Goal: Task Accomplishment & Management: Manage account settings

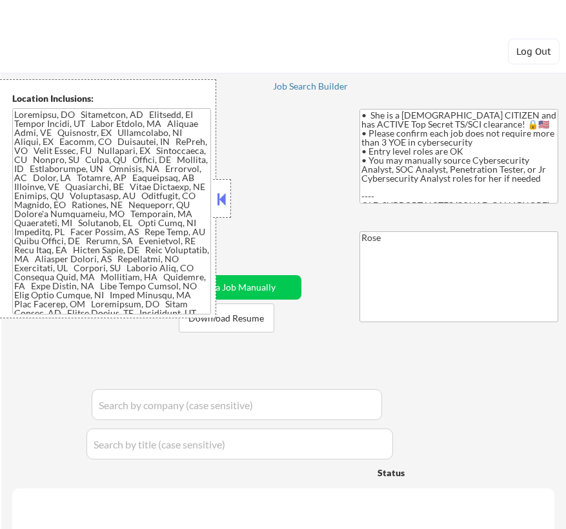
select select ""pending""
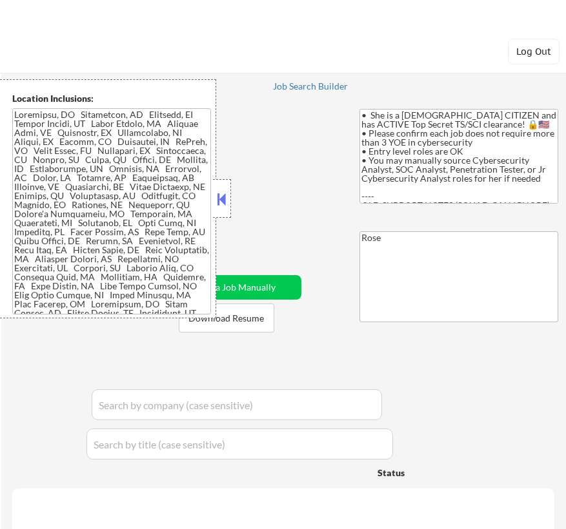
select select ""pending""
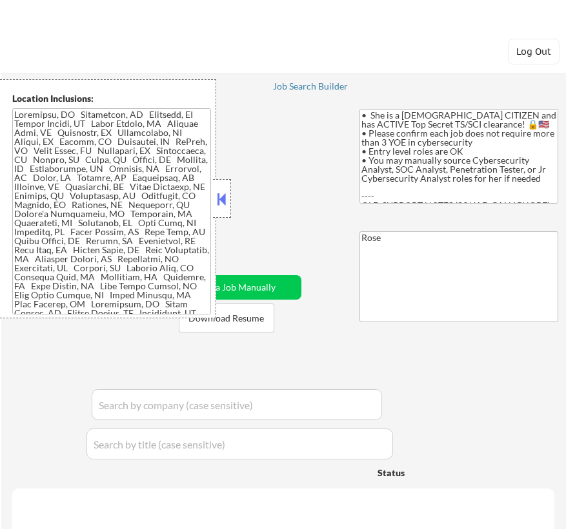
select select ""pending""
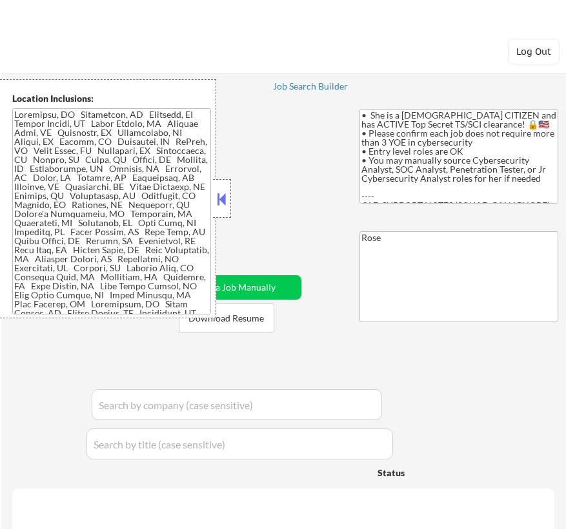
select select ""pending""
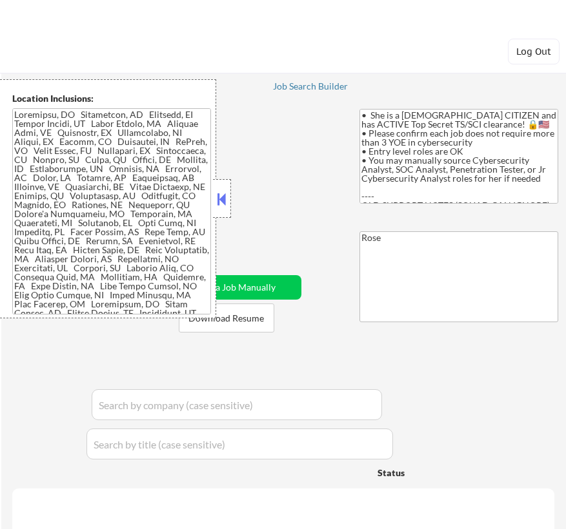
select select ""pending""
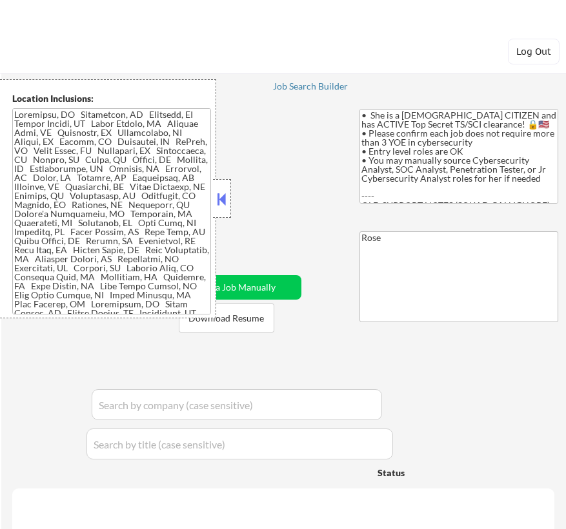
select select ""pending""
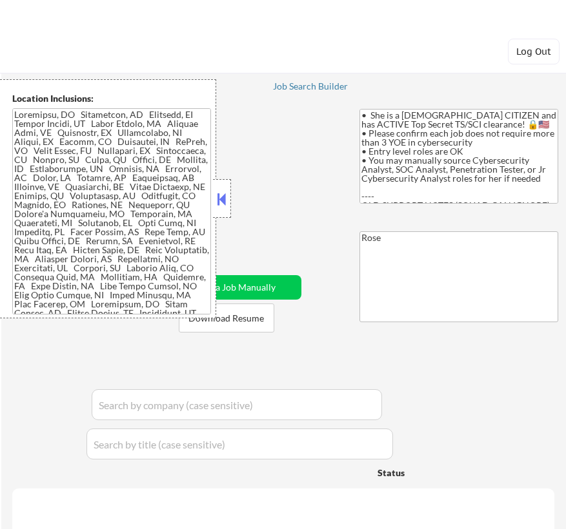
select select ""pending""
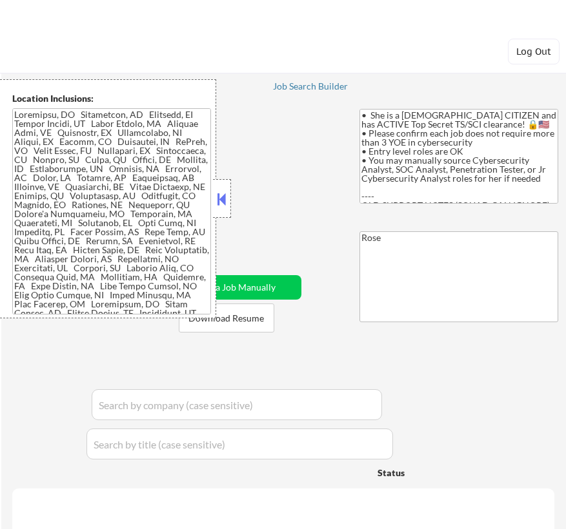
select select ""pending""
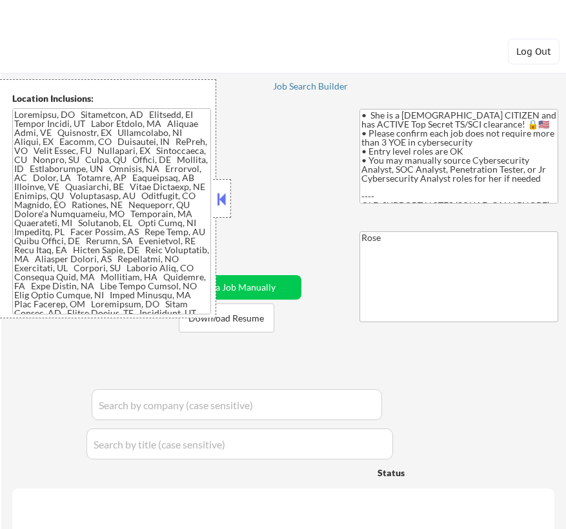
select select ""pending""
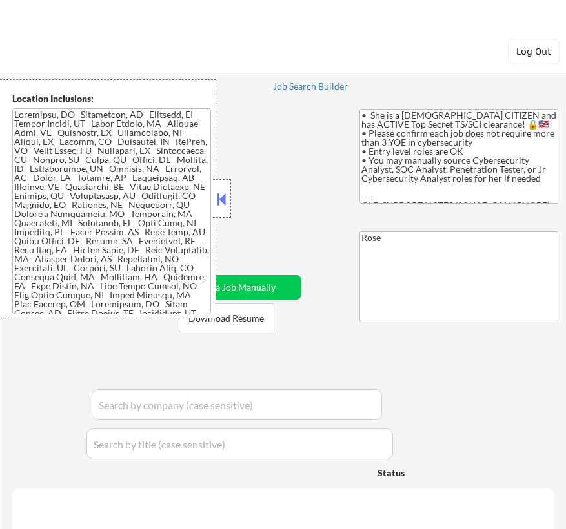
select select ""pending""
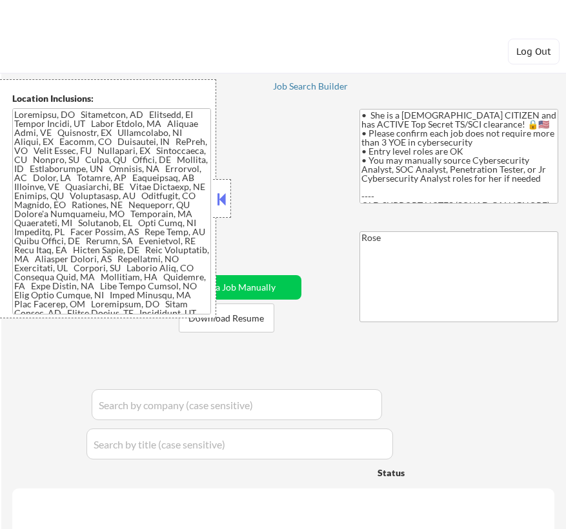
select select ""pending""
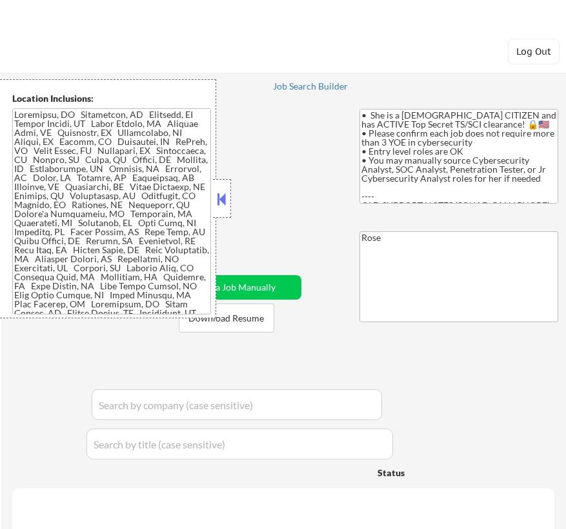
select select ""pending""
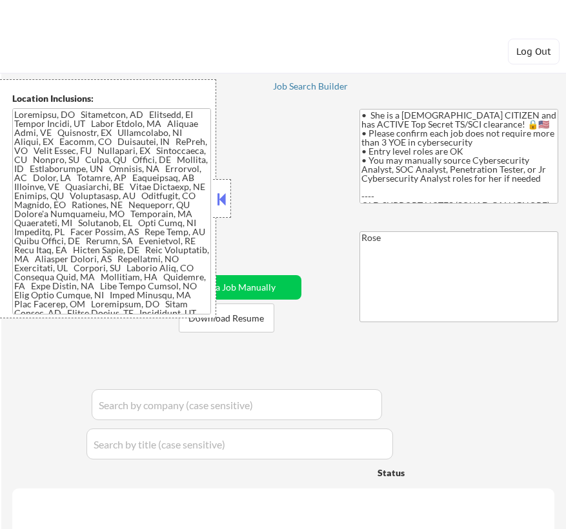
select select ""pending""
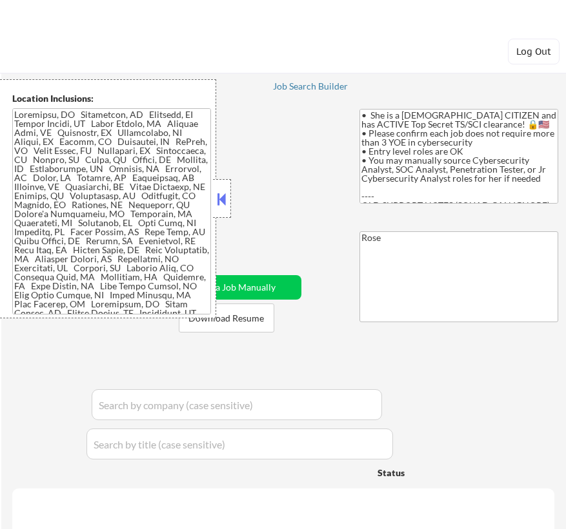
select select ""pending""
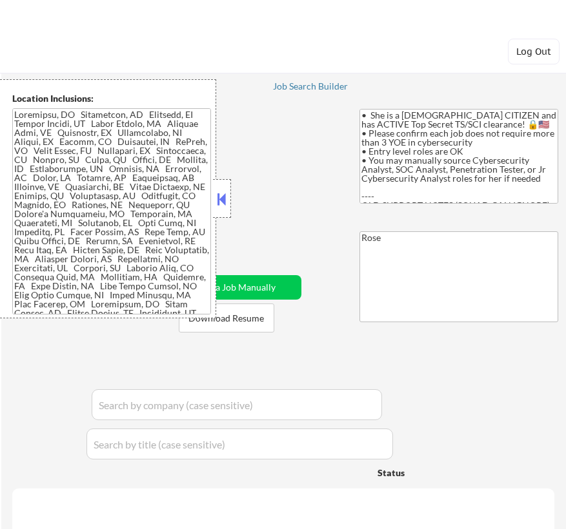
select select ""pending""
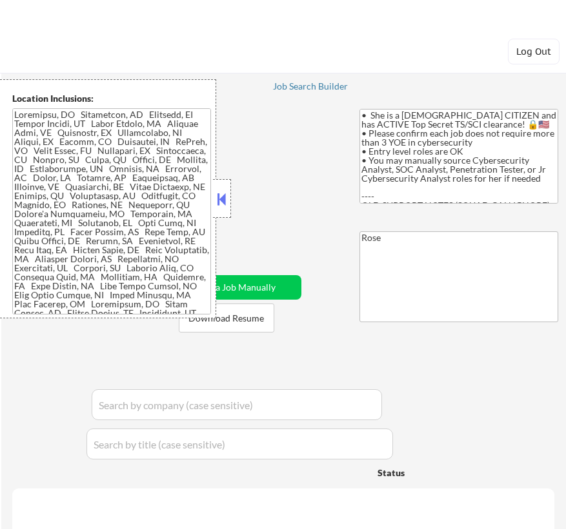
select select ""pending""
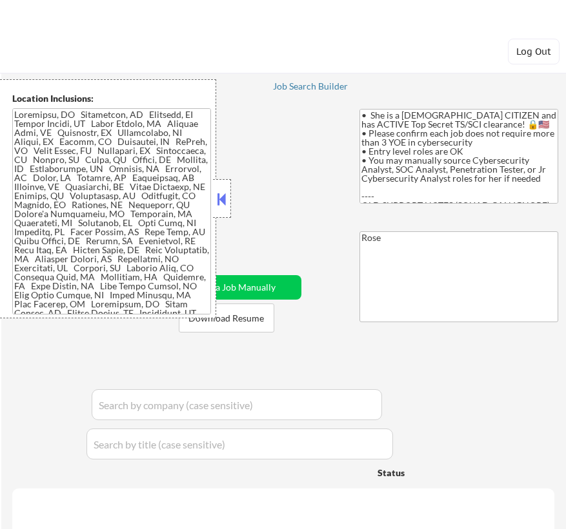
select select ""pending""
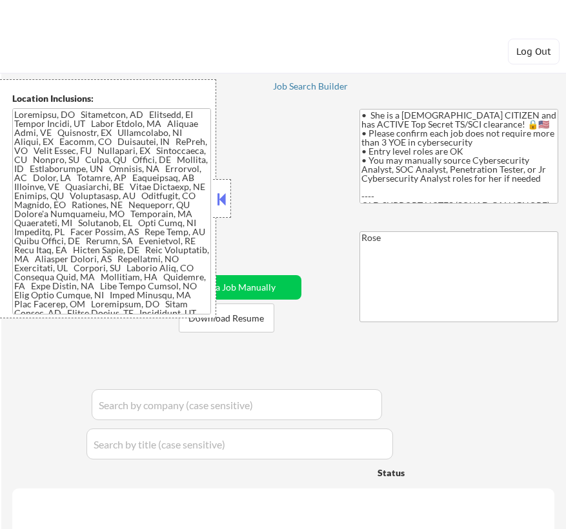
select select ""pending""
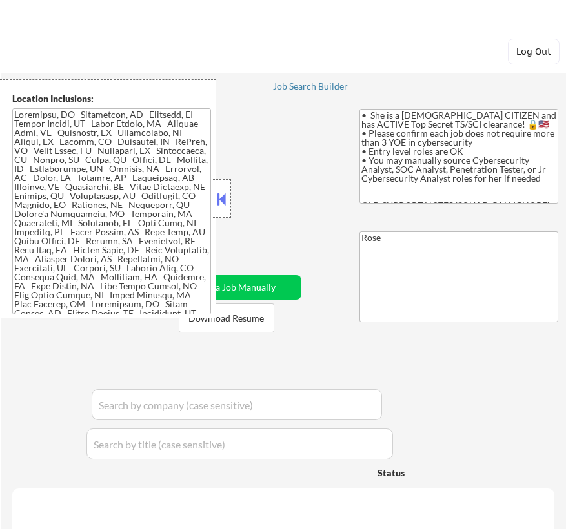
select select ""pending""
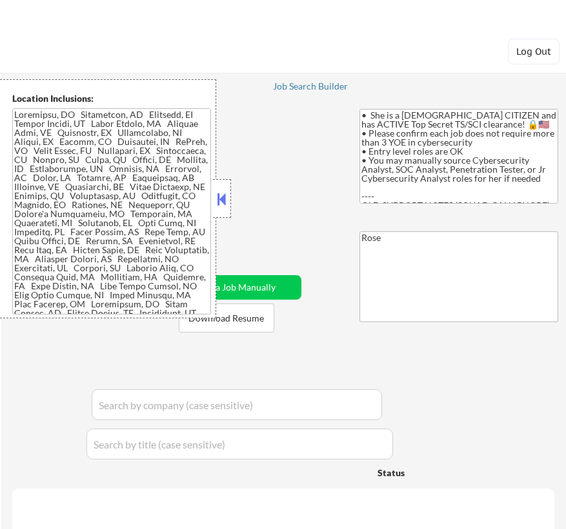
select select ""pending""
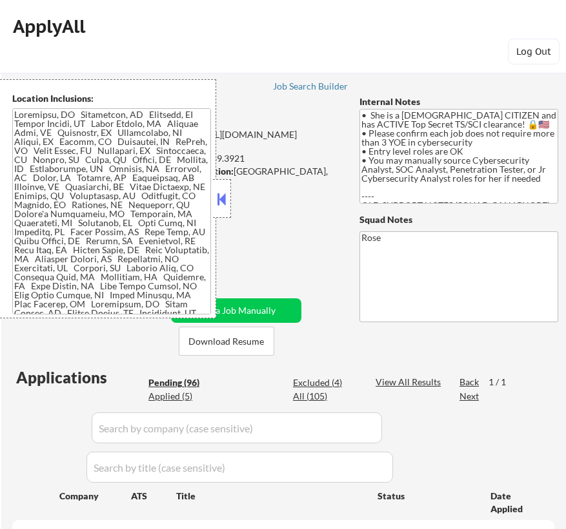
select select ""pending""
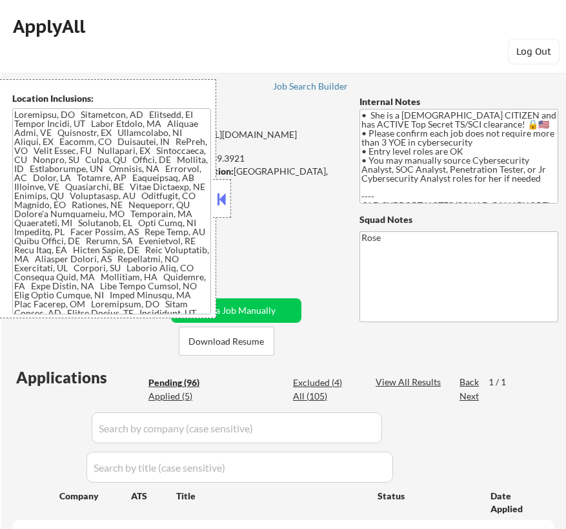
select select ""pending""
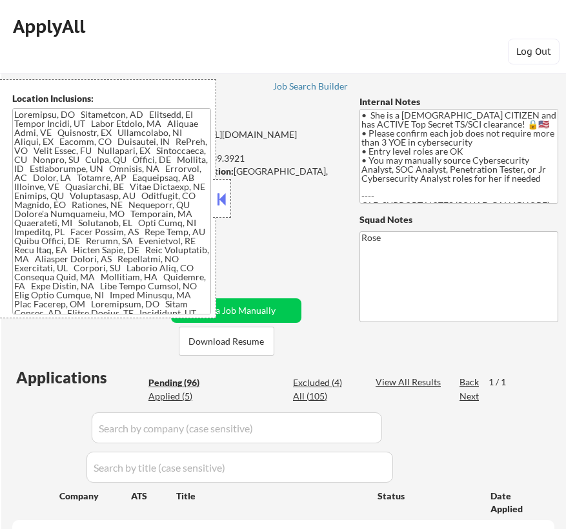
select select ""pending""
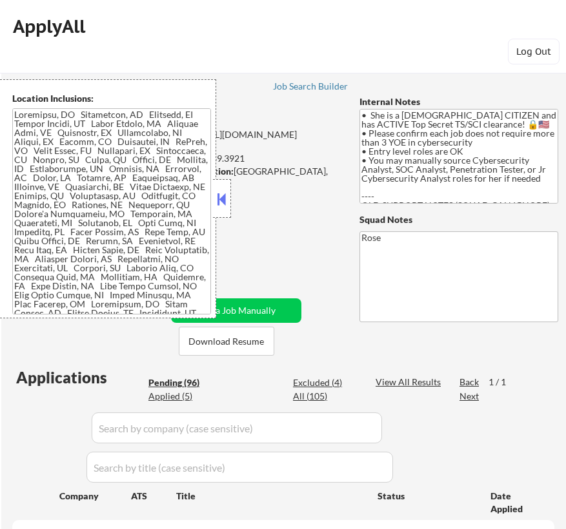
select select ""pending""
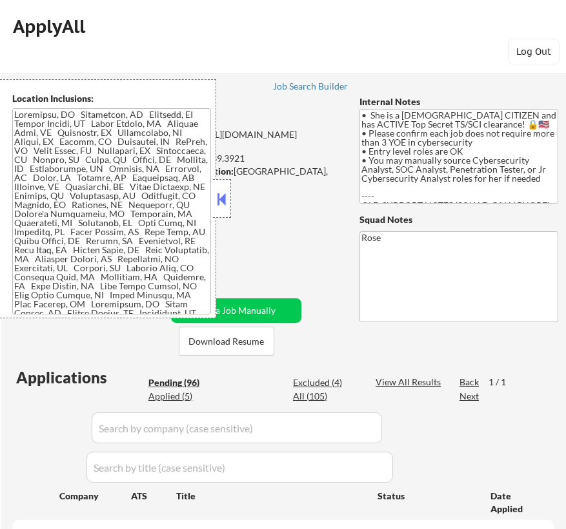
select select ""pending""
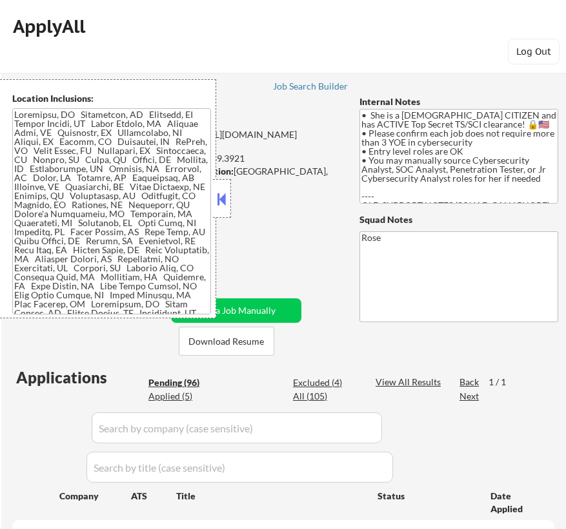
select select ""pending""
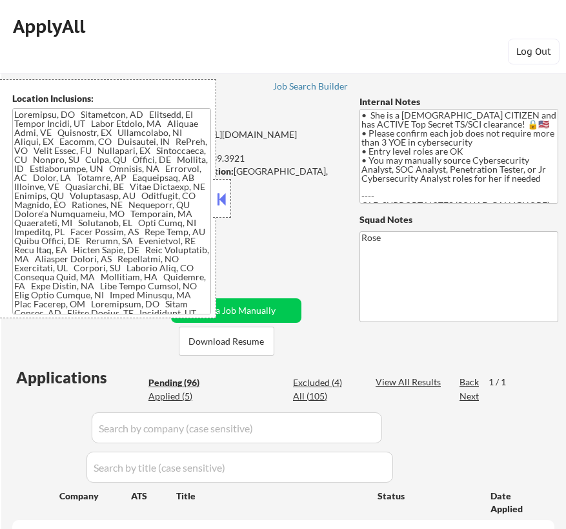
select select ""pending""
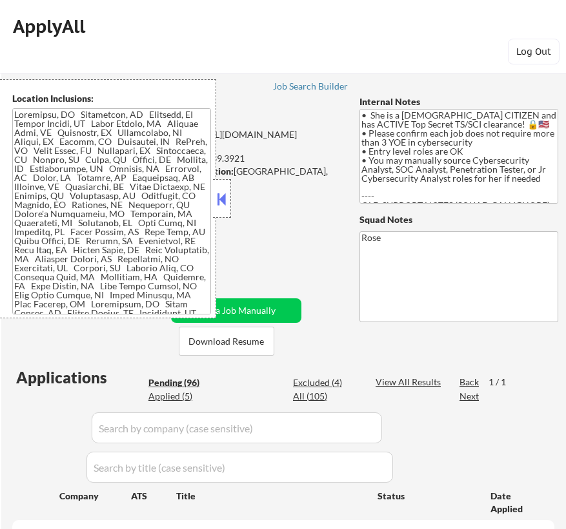
select select ""pending""
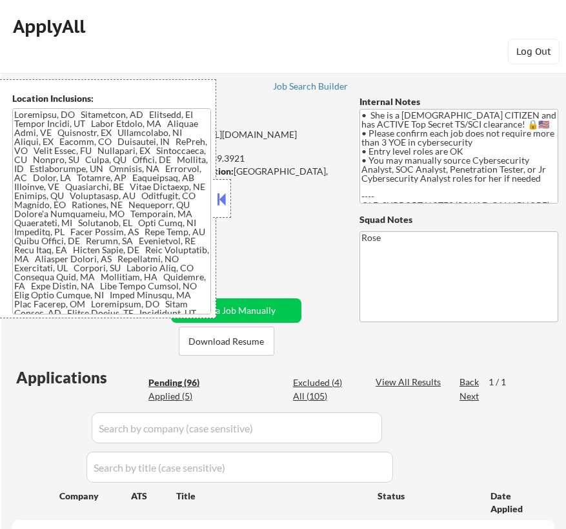
select select ""pending""
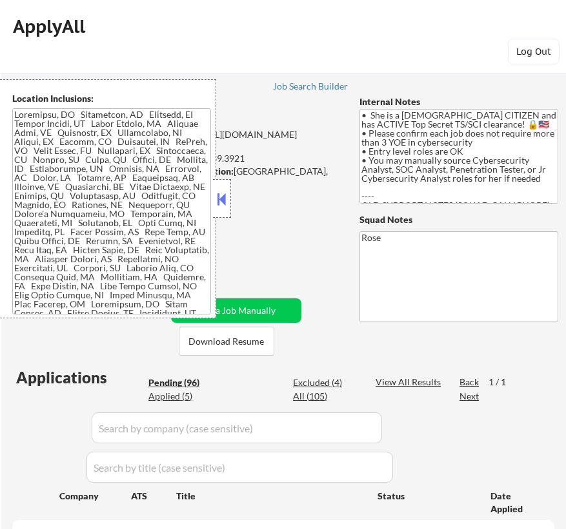
select select ""pending""
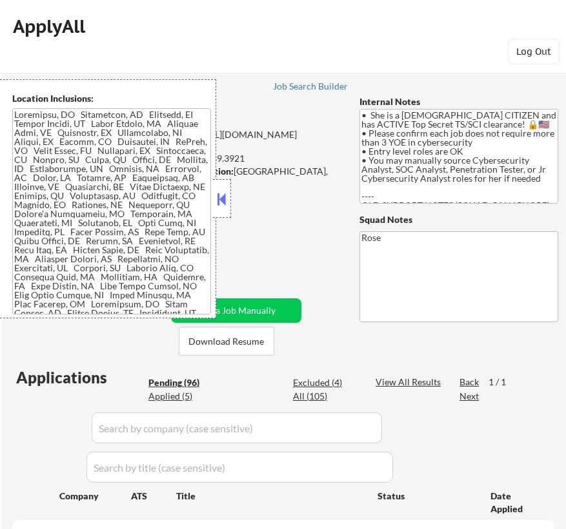
select select ""pending""
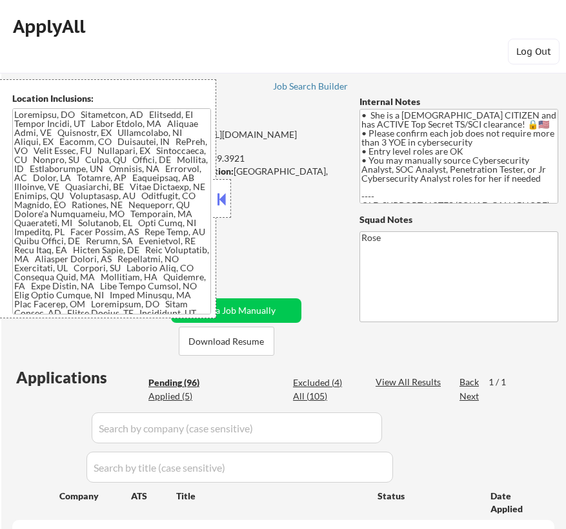
select select ""pending""
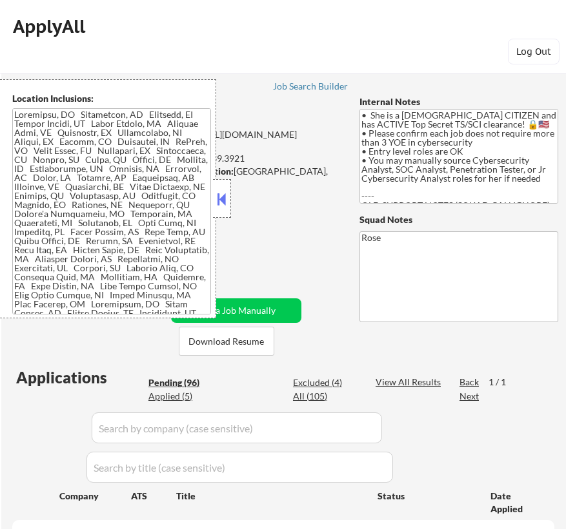
select select ""pending""
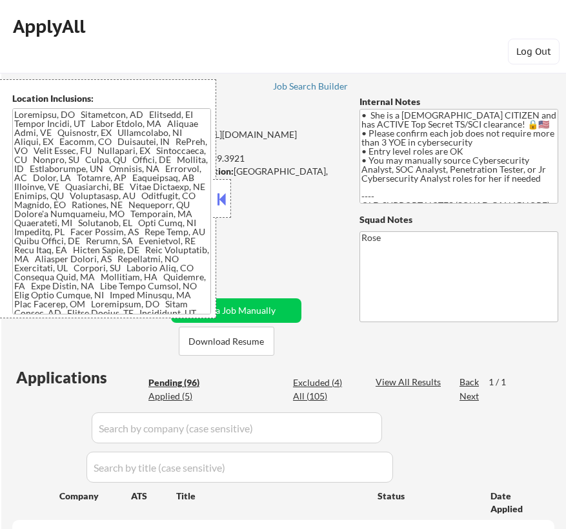
select select ""pending""
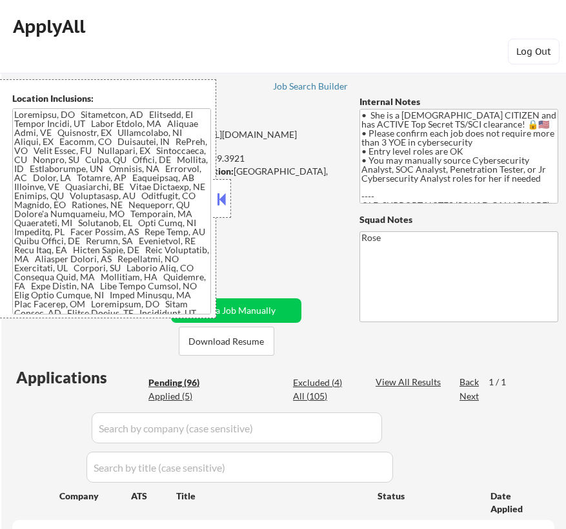
select select ""pending""
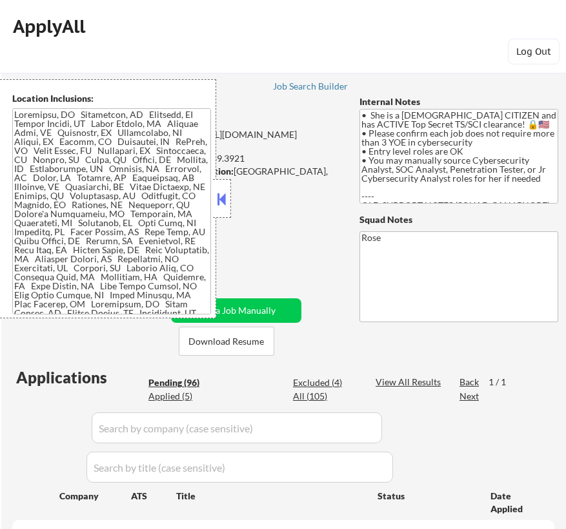
select select ""pending""
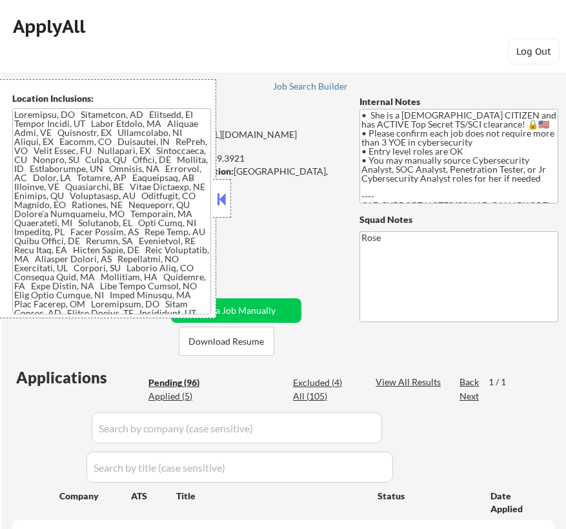
select select ""pending""
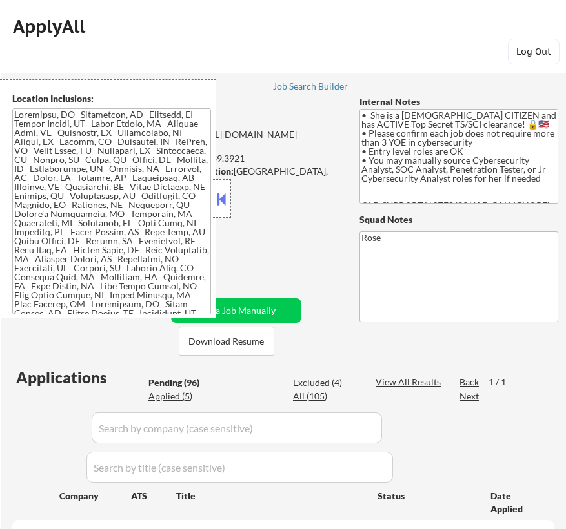
select select ""pending""
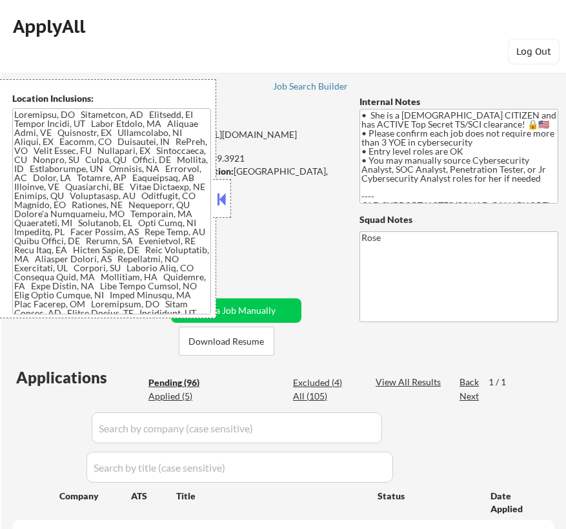
select select ""pending""
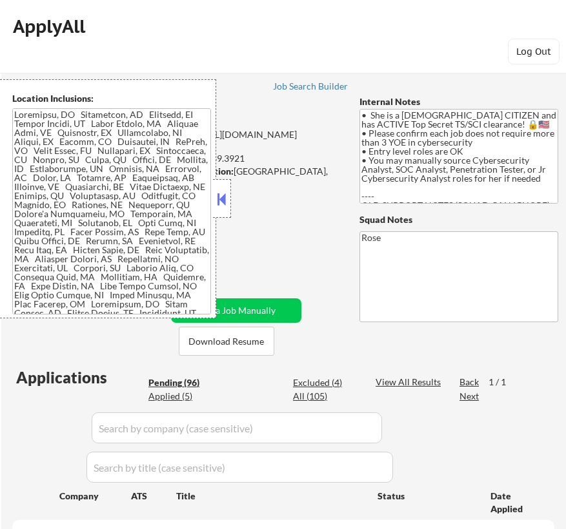
select select ""pending""
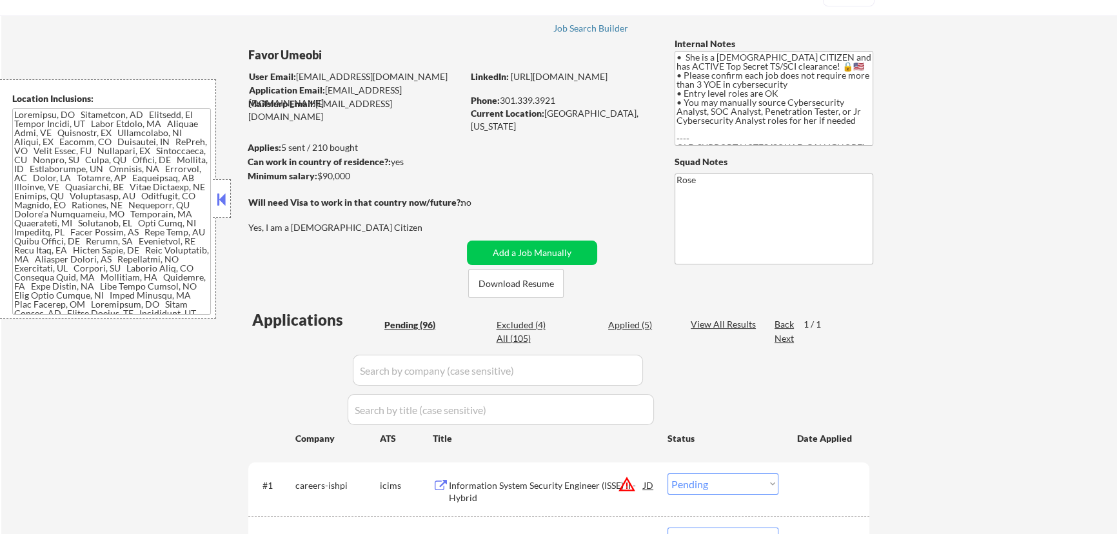
scroll to position [58, 0]
click at [221, 200] on button at bounding box center [222, 199] width 14 height 19
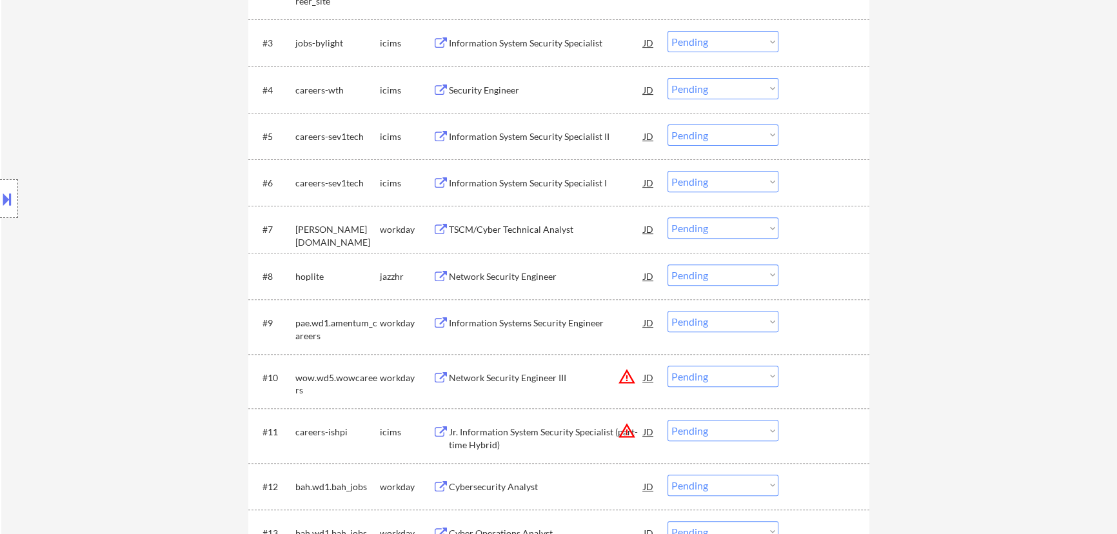
scroll to position [645, 0]
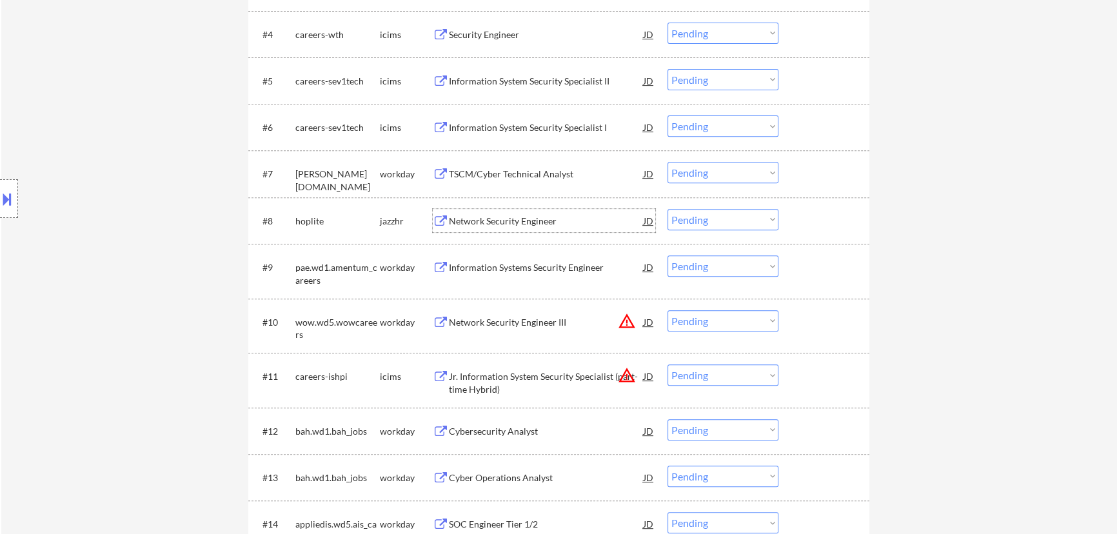
click at [565, 225] on div "Network Security Engineer" at bounding box center [546, 221] width 195 height 13
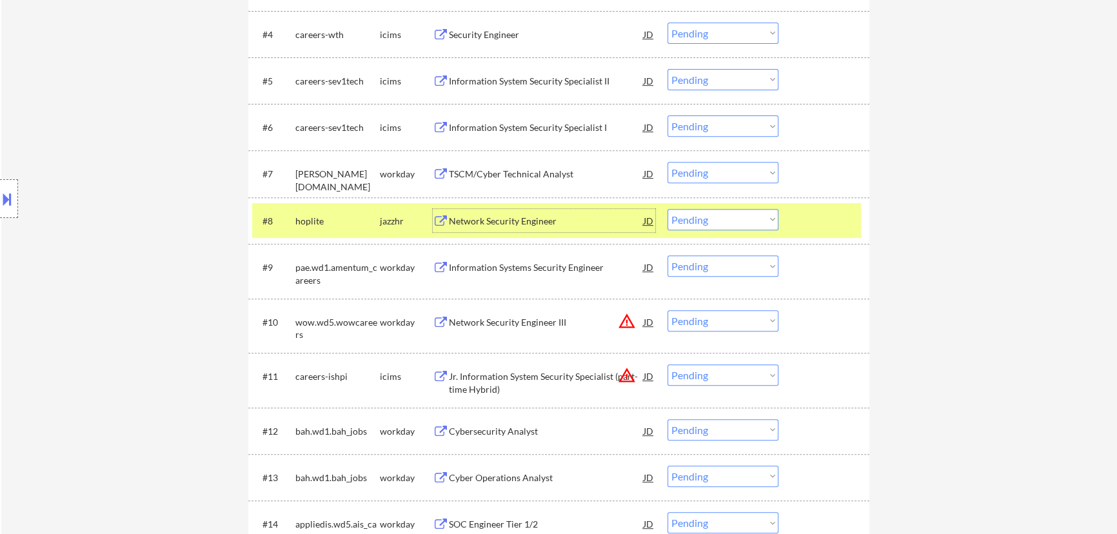
click at [565, 219] on select "Choose an option... Pending Applied Excluded (Questions) Excluded (Expired) Exc…" at bounding box center [722, 219] width 111 height 21
click at [565, 209] on select "Choose an option... Pending Applied Excluded (Questions) Excluded (Expired) Exc…" at bounding box center [722, 219] width 111 height 21
select select ""pending""
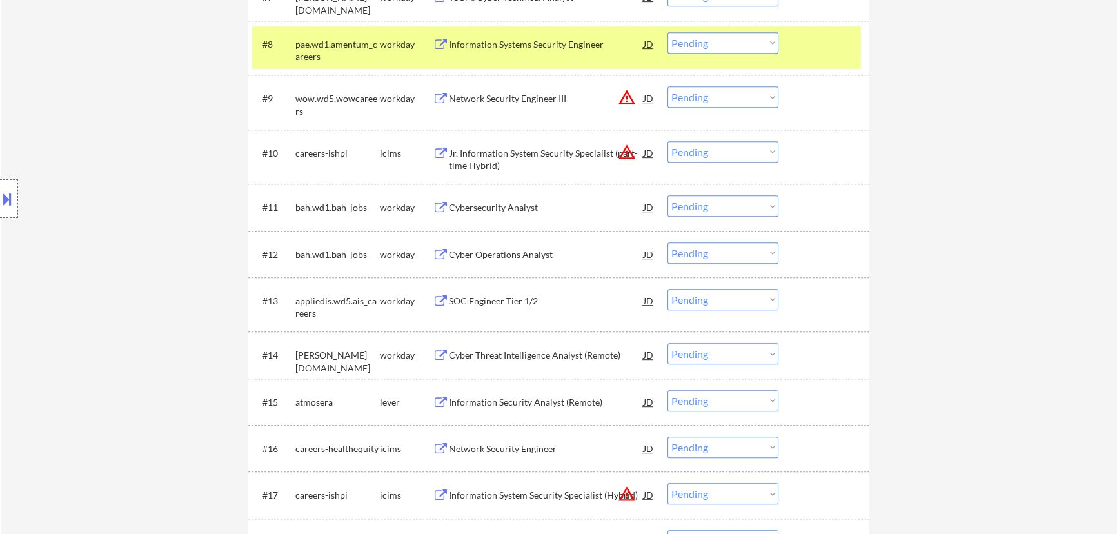
scroll to position [938, 0]
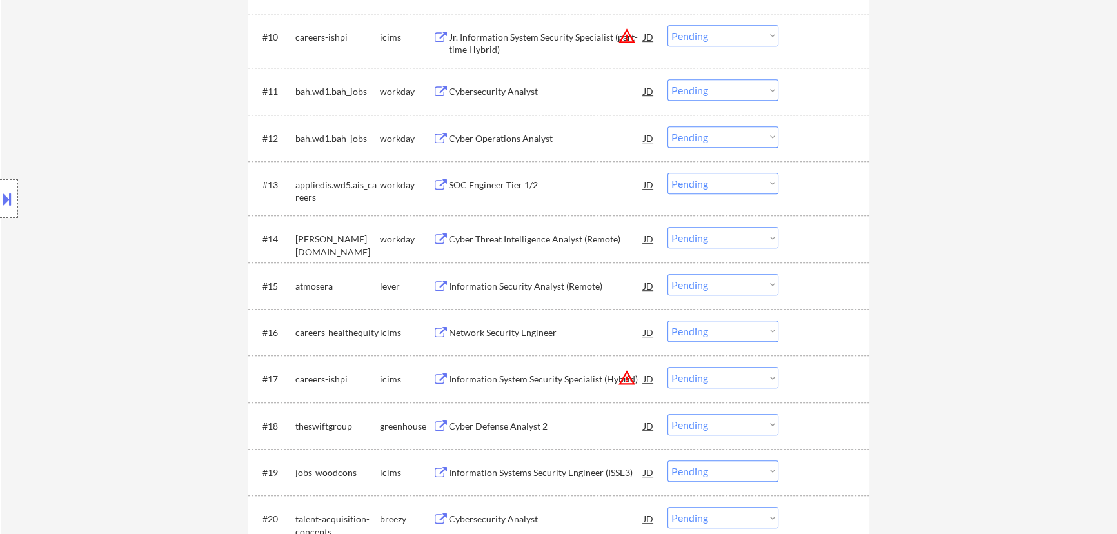
click at [565, 294] on div "Information Security Analyst (Remote)" at bounding box center [546, 285] width 195 height 23
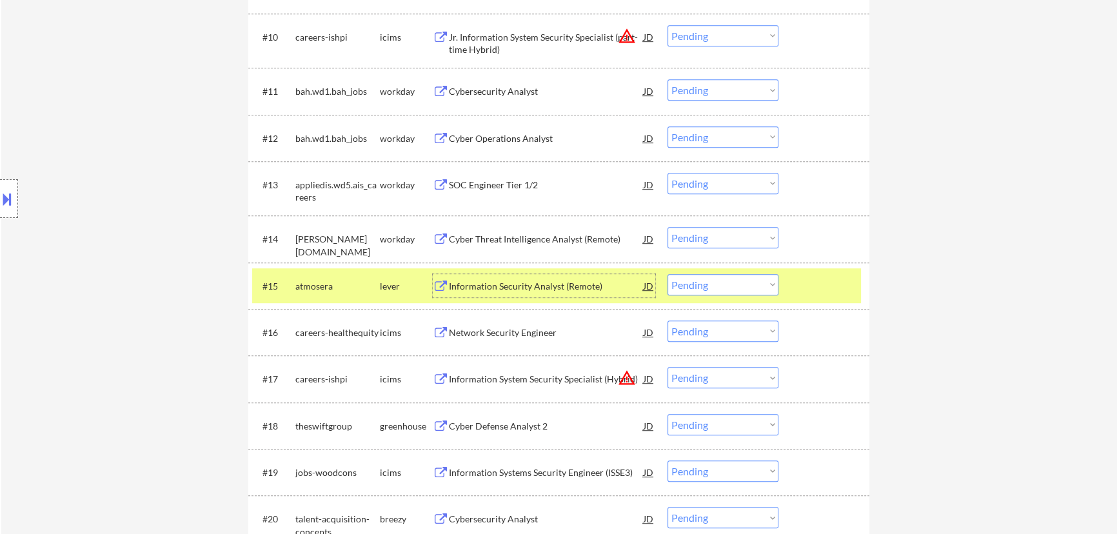
click at [565, 278] on select "Choose an option... Pending Applied Excluded (Questions) Excluded (Expired) Exc…" at bounding box center [722, 284] width 111 height 21
click at [565, 274] on select "Choose an option... Pending Applied Excluded (Questions) Excluded (Expired) Exc…" at bounding box center [722, 284] width 111 height 21
select select ""pending""
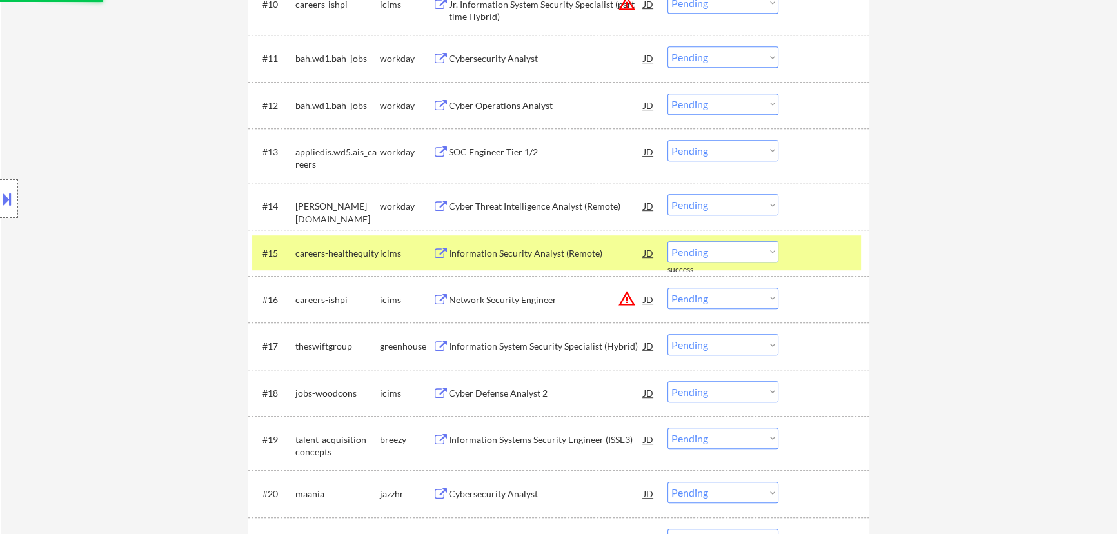
scroll to position [996, 0]
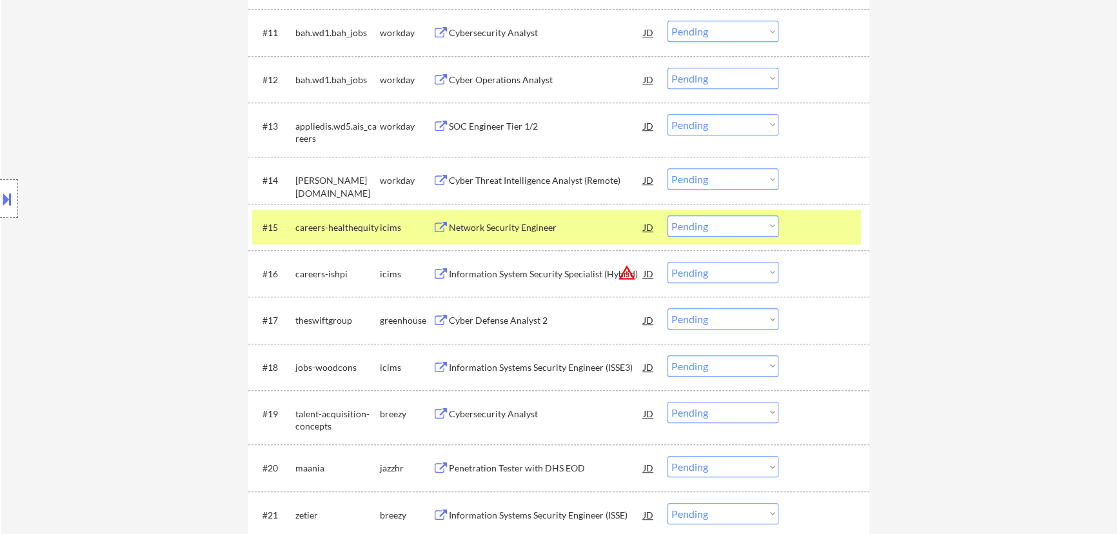
click at [565, 320] on div "Cyber Defense Analyst 2" at bounding box center [546, 320] width 195 height 13
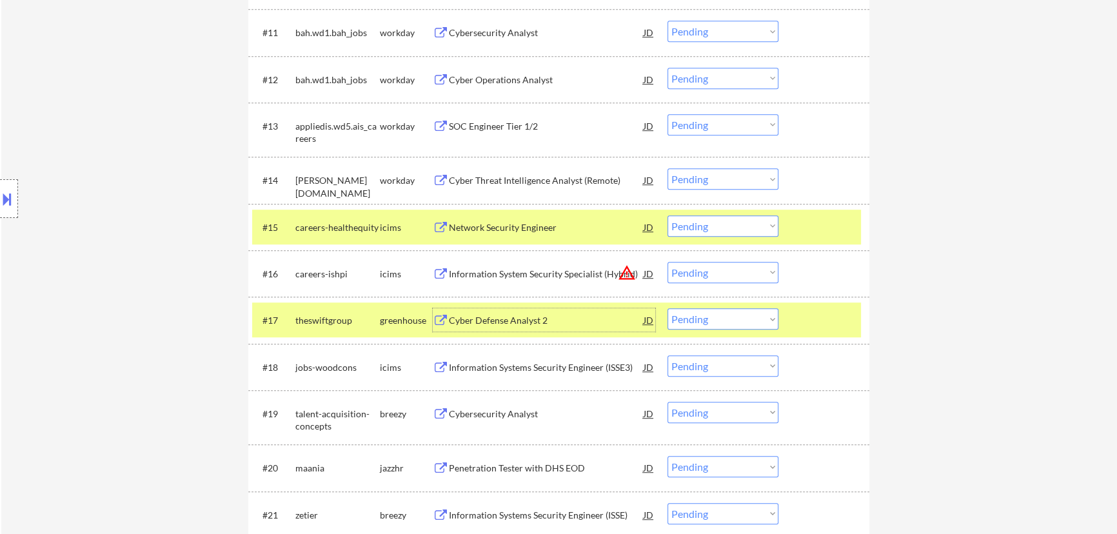
click at [565, 311] on select "Choose an option... Pending Applied Excluded (Questions) Excluded (Expired) Exc…" at bounding box center [722, 318] width 111 height 21
click at [565, 308] on select "Choose an option... Pending Applied Excluded (Questions) Excluded (Expired) Exc…" at bounding box center [722, 318] width 111 height 21
select select ""pending""
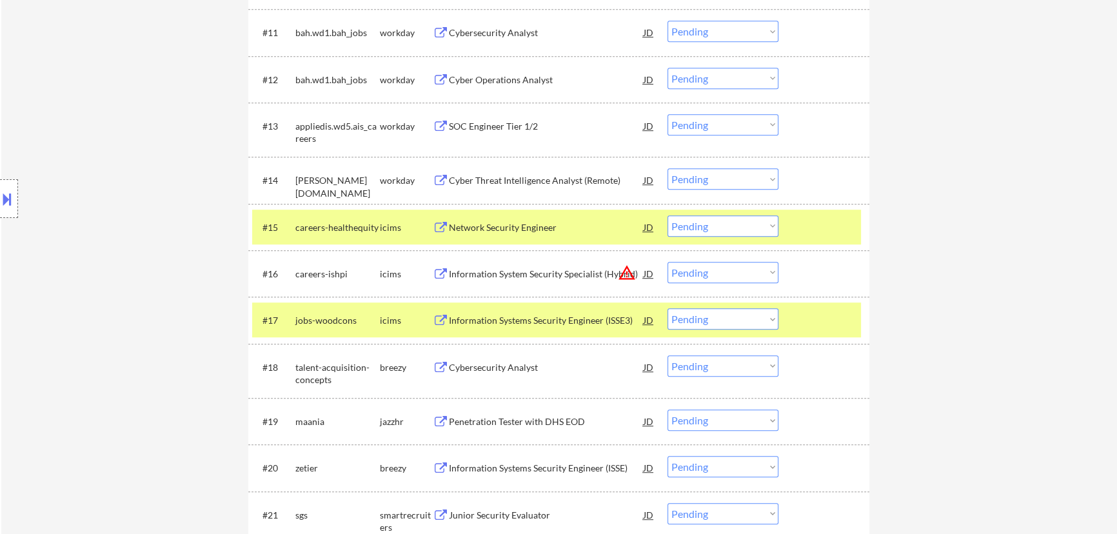
click at [565, 217] on div at bounding box center [825, 226] width 57 height 23
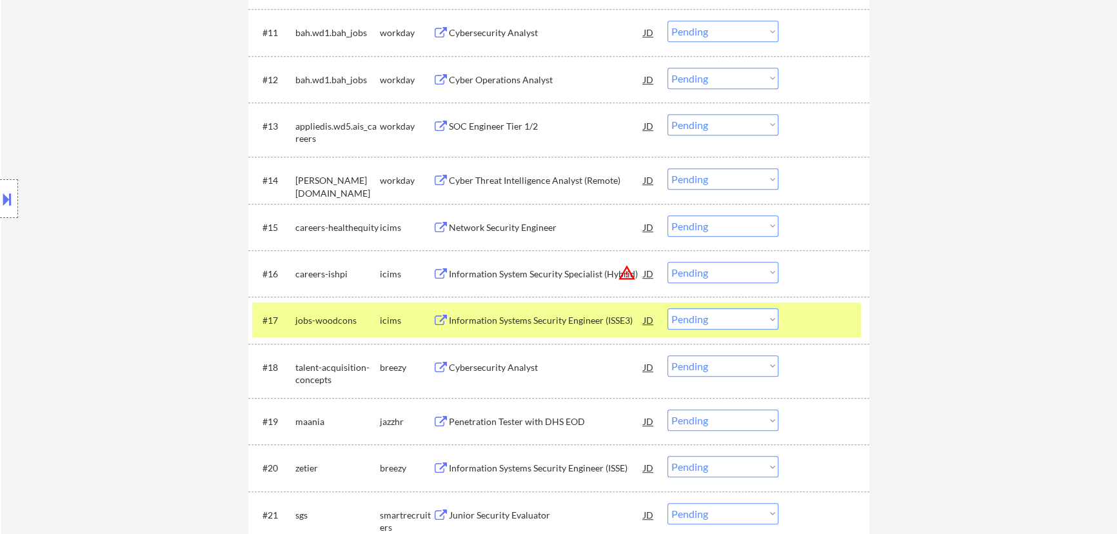
click at [565, 331] on div at bounding box center [825, 319] width 57 height 23
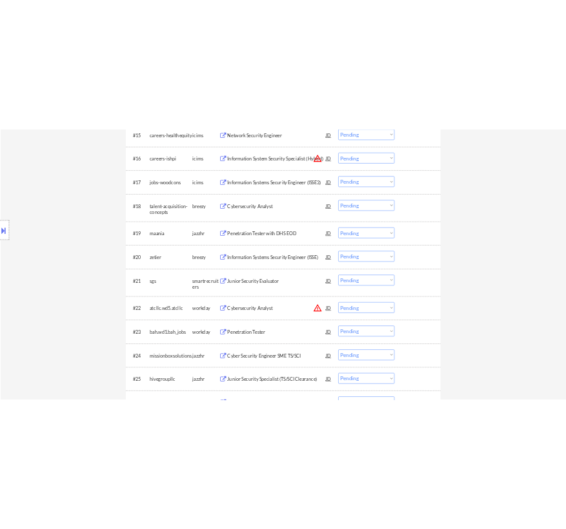
scroll to position [1231, 0]
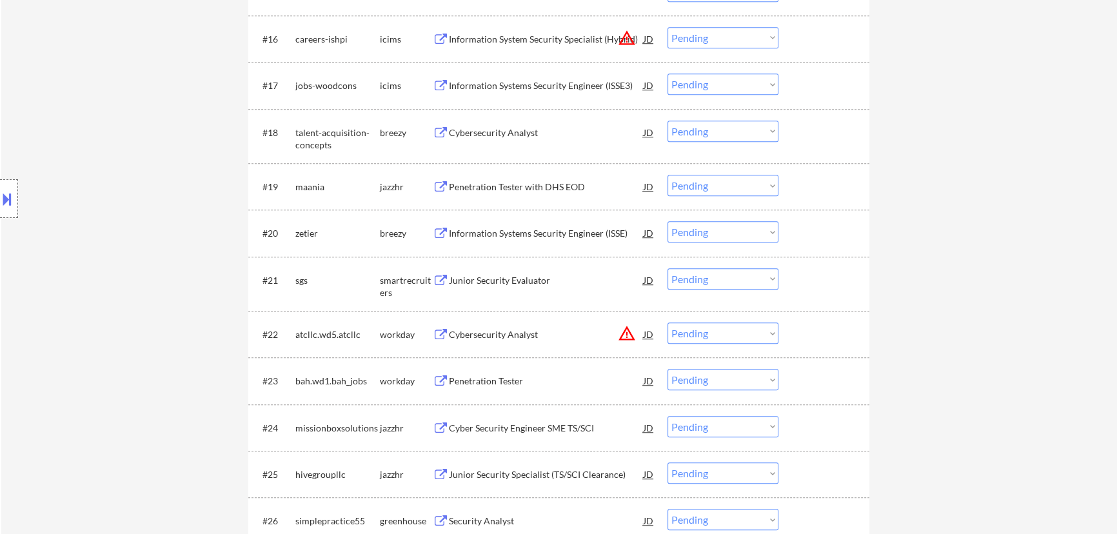
click at [565, 130] on div "Cybersecurity Analyst" at bounding box center [546, 132] width 195 height 13
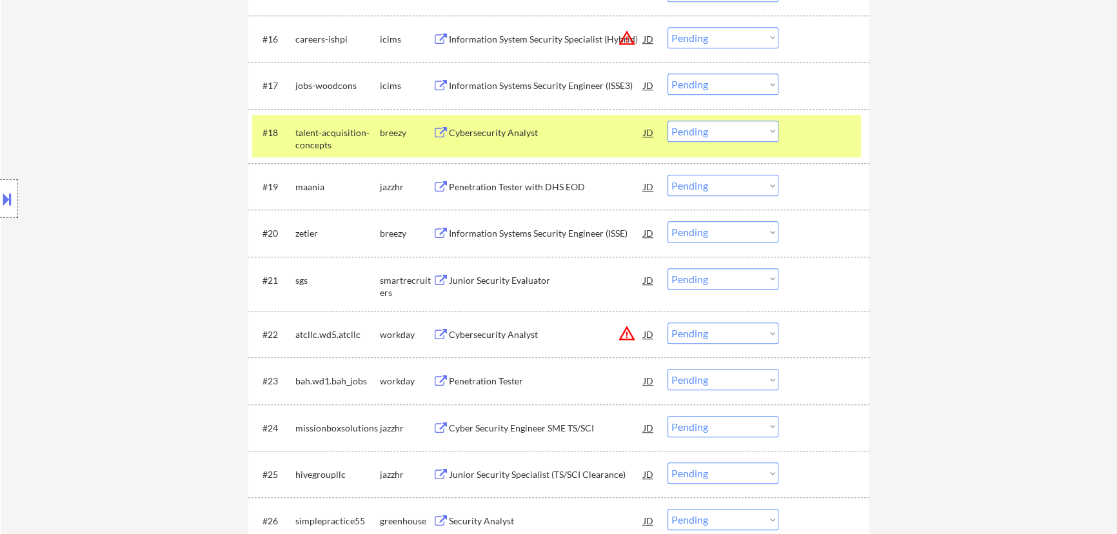
select select ""pending""
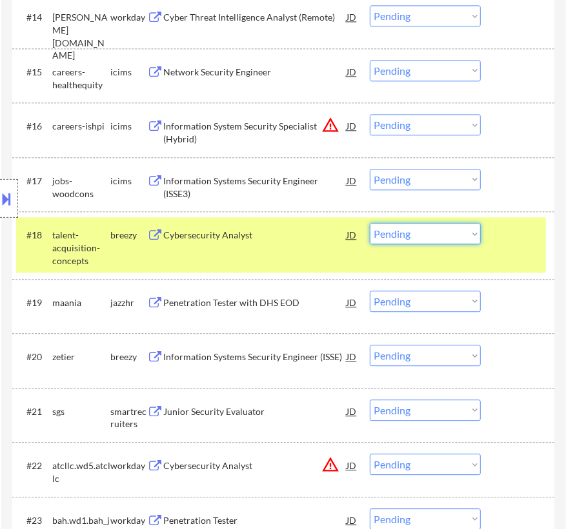
drag, startPoint x: 431, startPoint y: 229, endPoint x: 432, endPoint y: 237, distance: 8.5
click at [431, 230] on select "Choose an option... Pending Applied Excluded (Questions) Excluded (Expired) Exc…" at bounding box center [425, 233] width 111 height 21
click at [370, 223] on select "Choose an option... Pending Applied Excluded (Questions) Excluded (Expired) Exc…" at bounding box center [425, 233] width 111 height 21
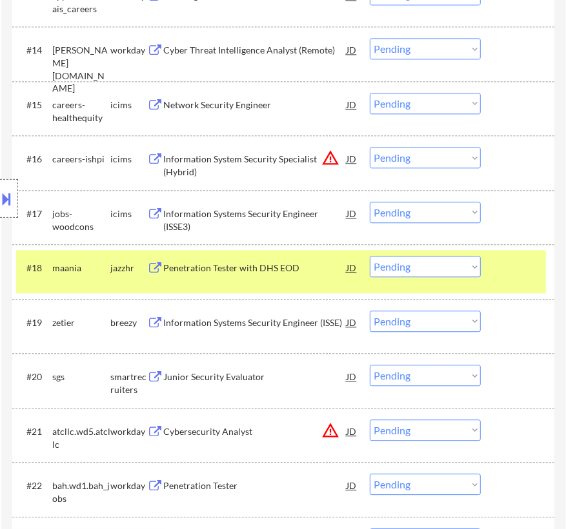
scroll to position [1172, 0]
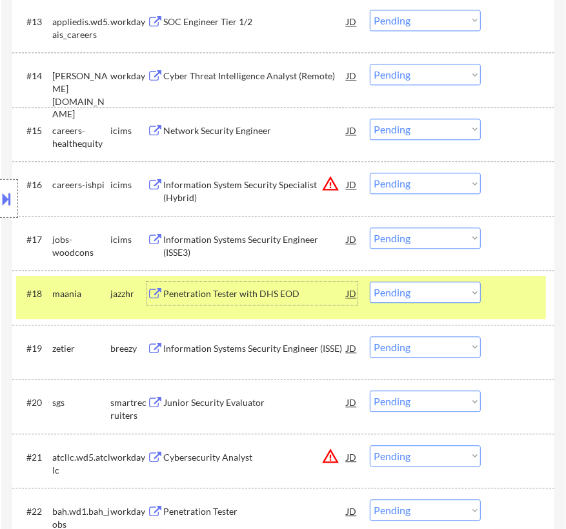
click at [326, 300] on div "Penetration Tester with DHS EOD" at bounding box center [254, 294] width 183 height 13
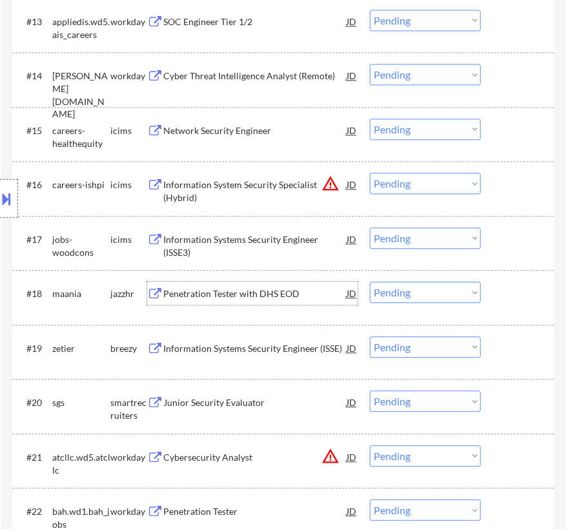
drag, startPoint x: 440, startPoint y: 290, endPoint x: 442, endPoint y: 301, distance: 11.3
click at [440, 290] on select "Choose an option... Pending Applied Excluded (Questions) Excluded (Expired) Exc…" at bounding box center [425, 292] width 111 height 21
click at [370, 282] on select "Choose an option... Pending Applied Excluded (Questions) Excluded (Expired) Exc…" at bounding box center [425, 292] width 111 height 21
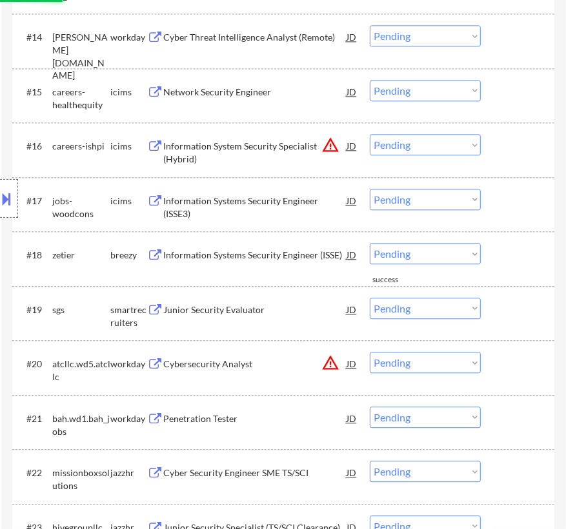
scroll to position [1231, 0]
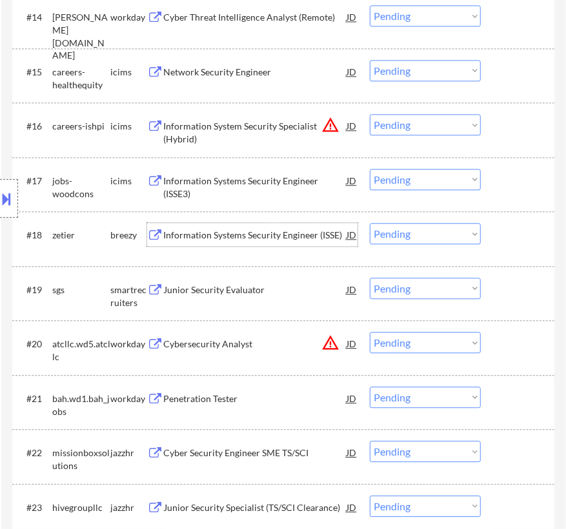
click at [284, 240] on div "Information Systems Security Engineer (ISSE)" at bounding box center [254, 235] width 183 height 13
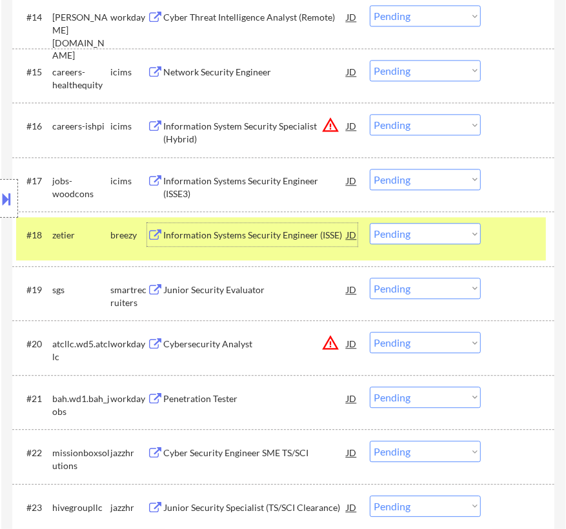
click at [418, 234] on select "Choose an option... Pending Applied Excluded (Questions) Excluded (Expired) Exc…" at bounding box center [425, 233] width 111 height 21
click at [370, 223] on select "Choose an option... Pending Applied Excluded (Questions) Excluded (Expired) Exc…" at bounding box center [425, 233] width 111 height 21
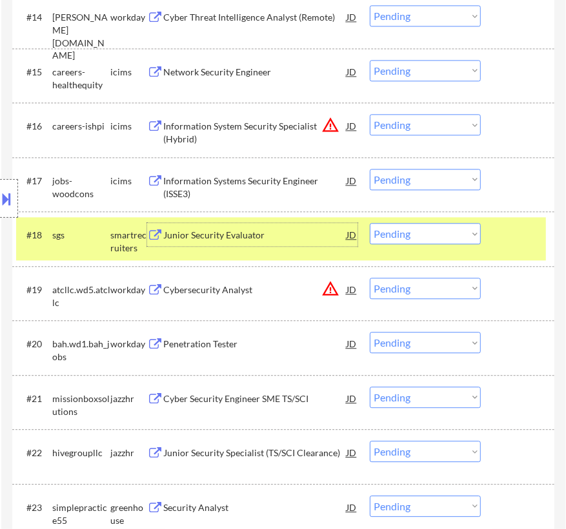
click at [326, 238] on div "Junior Security Evaluator" at bounding box center [254, 235] width 183 height 13
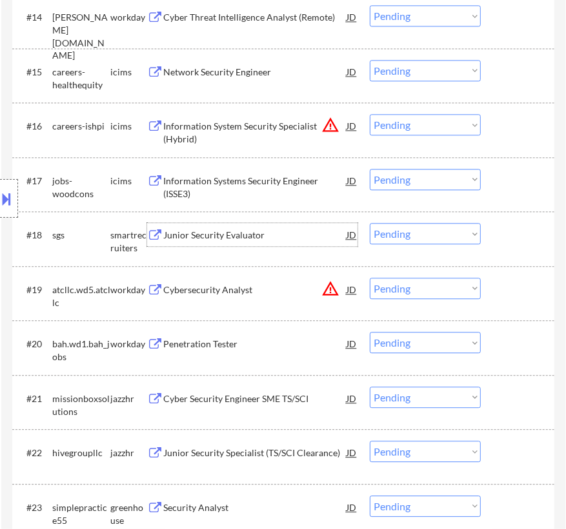
click at [443, 233] on select "Choose an option... Pending Applied Excluded (Questions) Excluded (Expired) Exc…" at bounding box center [425, 233] width 111 height 21
click at [370, 223] on select "Choose an option... Pending Applied Excluded (Questions) Excluded (Expired) Exc…" at bounding box center [425, 233] width 111 height 21
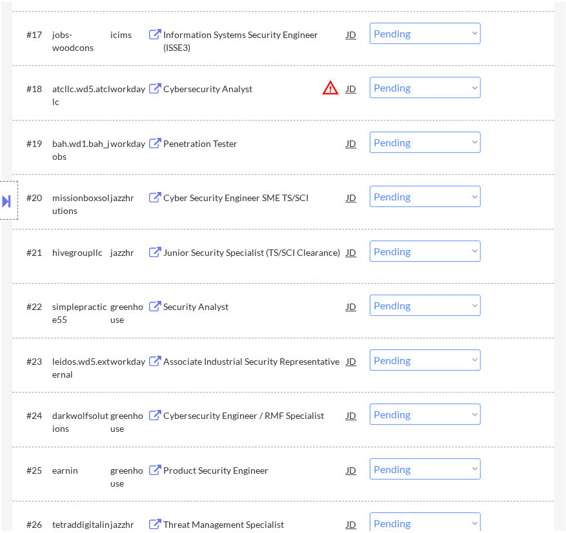
scroll to position [1406, 0]
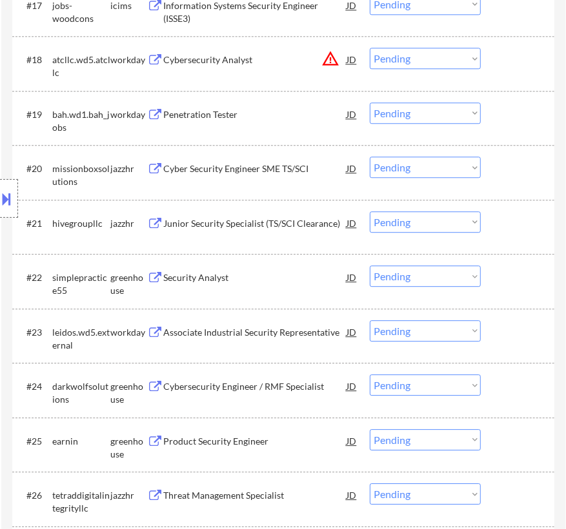
click at [271, 166] on div "Cyber Security Engineer SME TS/SCI" at bounding box center [254, 169] width 183 height 13
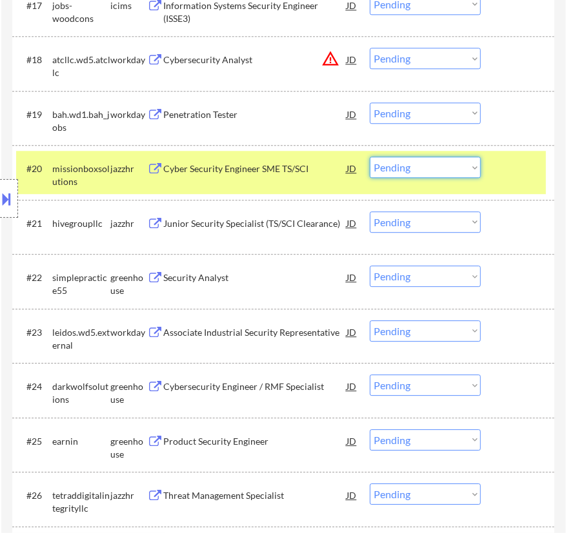
click at [442, 171] on select "Choose an option... Pending Applied Excluded (Questions) Excluded (Expired) Exc…" at bounding box center [425, 167] width 111 height 21
click at [370, 157] on select "Choose an option... Pending Applied Excluded (Questions) Excluded (Expired) Exc…" at bounding box center [425, 167] width 111 height 21
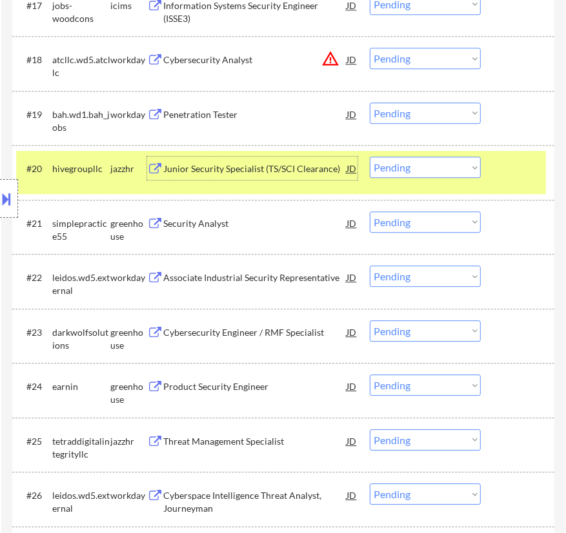
click at [286, 167] on div "Junior Security Specialist (TS/SCI Clearance)" at bounding box center [254, 169] width 183 height 13
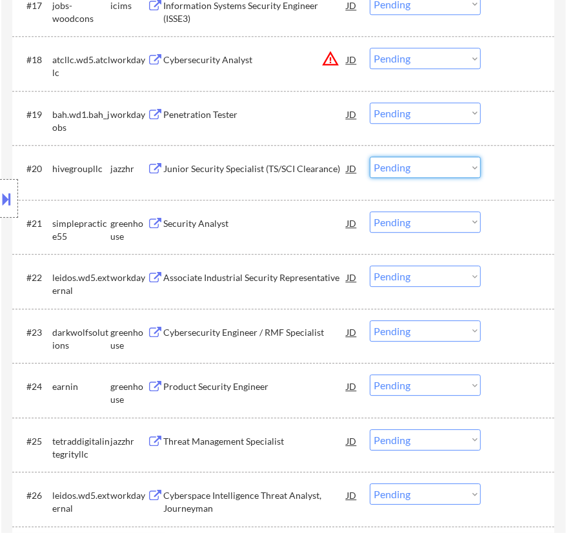
click at [402, 163] on select "Choose an option... Pending Applied Excluded (Questions) Excluded (Expired) Exc…" at bounding box center [425, 167] width 111 height 21
click at [370, 157] on select "Choose an option... Pending Applied Excluded (Questions) Excluded (Expired) Exc…" at bounding box center [425, 167] width 111 height 21
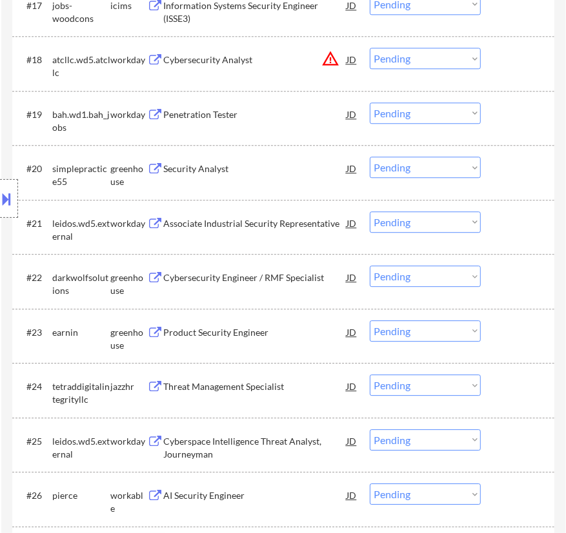
click at [290, 175] on div "Security Analyst" at bounding box center [254, 168] width 183 height 23
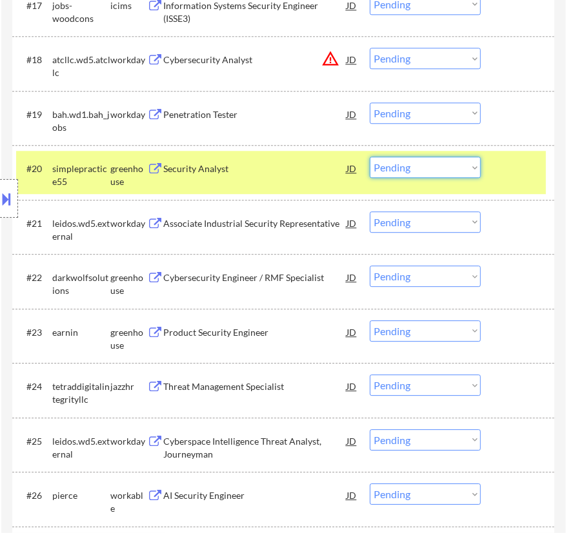
drag, startPoint x: 442, startPoint y: 168, endPoint x: 446, endPoint y: 177, distance: 9.8
click at [442, 168] on select "Choose an option... Pending Applied Excluded (Questions) Excluded (Expired) Exc…" at bounding box center [425, 167] width 111 height 21
click at [370, 157] on select "Choose an option... Pending Applied Excluded (Questions) Excluded (Expired) Exc…" at bounding box center [425, 167] width 111 height 21
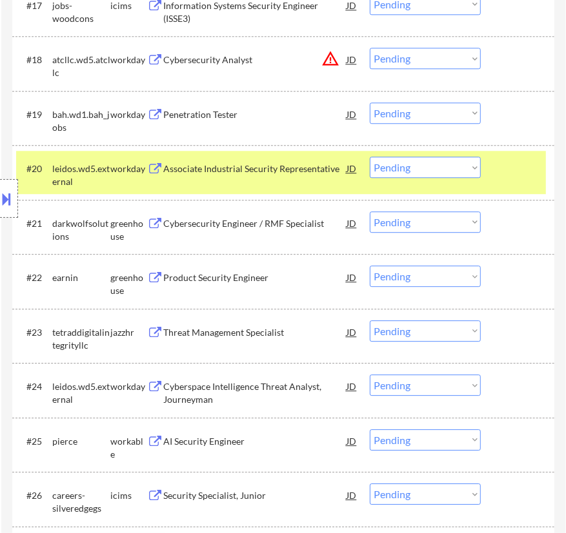
click at [511, 161] on div at bounding box center [518, 168] width 39 height 23
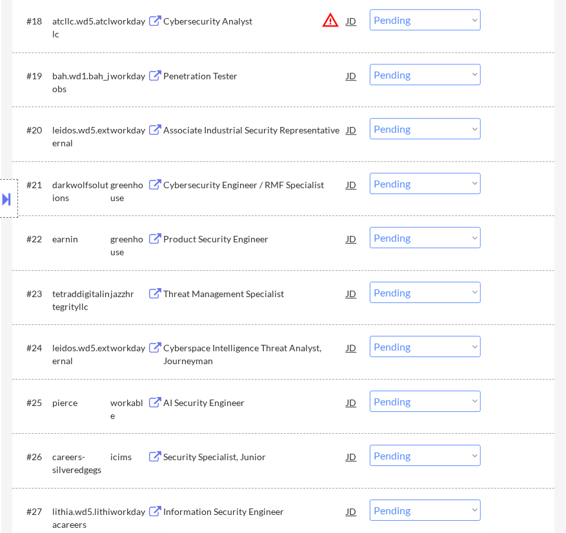
scroll to position [1465, 0]
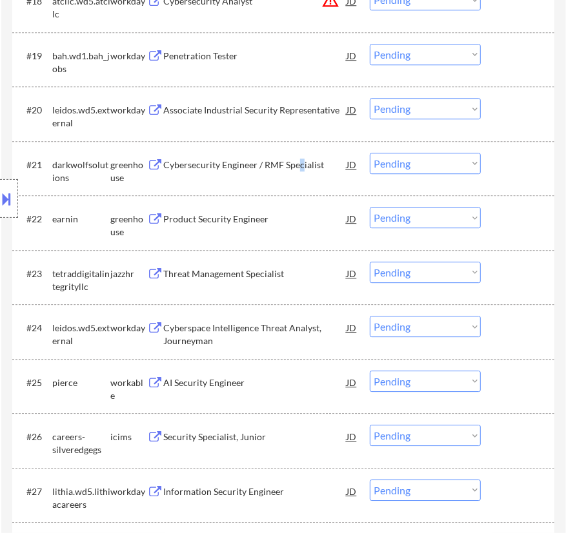
click at [301, 169] on div "Cybersecurity Engineer / RMF Specialist" at bounding box center [254, 165] width 183 height 13
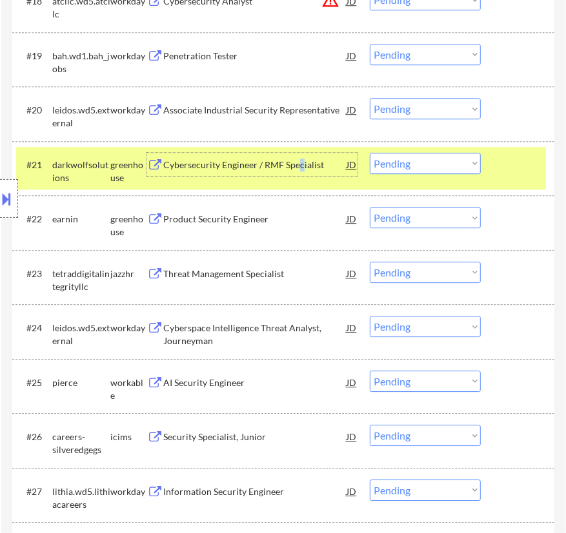
click at [447, 165] on select "Choose an option... Pending Applied Excluded (Questions) Excluded (Expired) Exc…" at bounding box center [425, 163] width 111 height 21
click at [370, 153] on select "Choose an option... Pending Applied Excluded (Questions) Excluded (Expired) Exc…" at bounding box center [425, 163] width 111 height 21
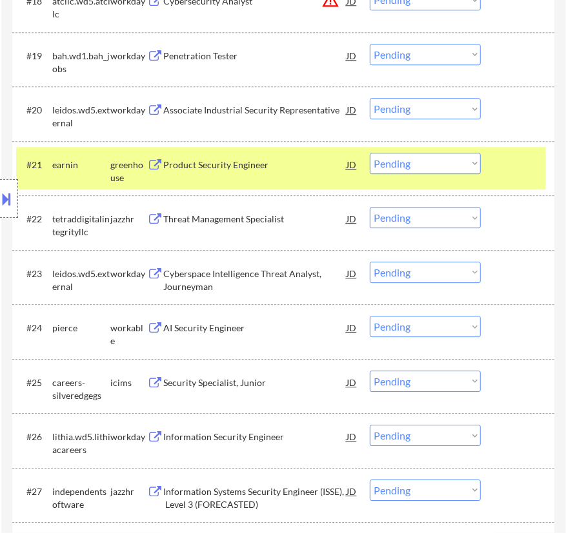
click at [317, 171] on div "Product Security Engineer" at bounding box center [254, 164] width 183 height 23
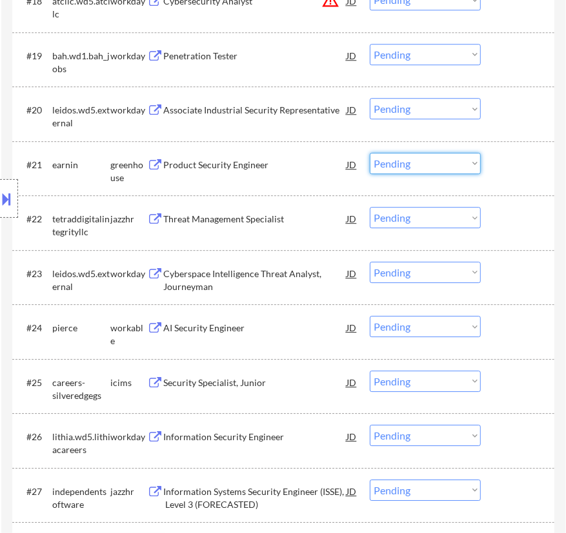
click at [464, 164] on select "Choose an option... Pending Applied Excluded (Questions) Excluded (Expired) Exc…" at bounding box center [425, 163] width 111 height 21
click at [370, 153] on select "Choose an option... Pending Applied Excluded (Questions) Excluded (Expired) Exc…" at bounding box center [425, 163] width 111 height 21
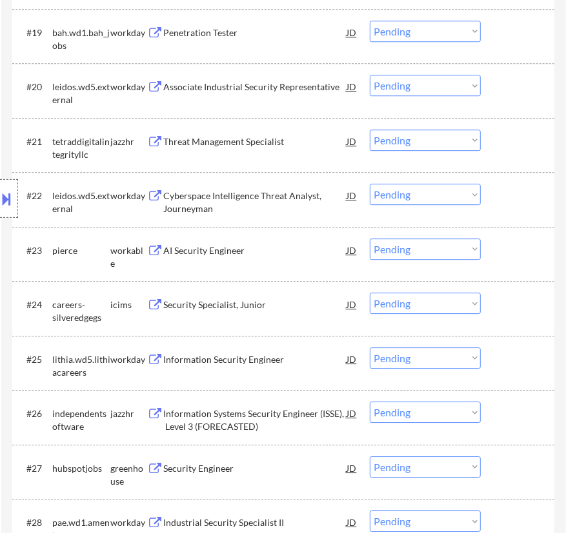
scroll to position [1524, 0]
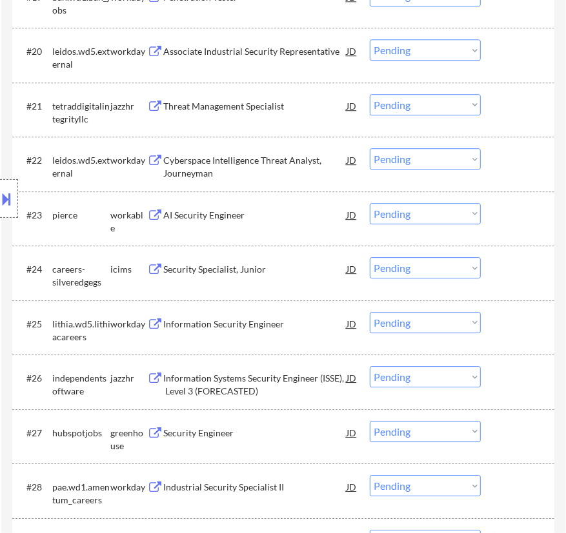
click at [313, 380] on div "Information Systems Security Engineer (ISSE), Level 3 (FORECASTED)" at bounding box center [254, 384] width 183 height 25
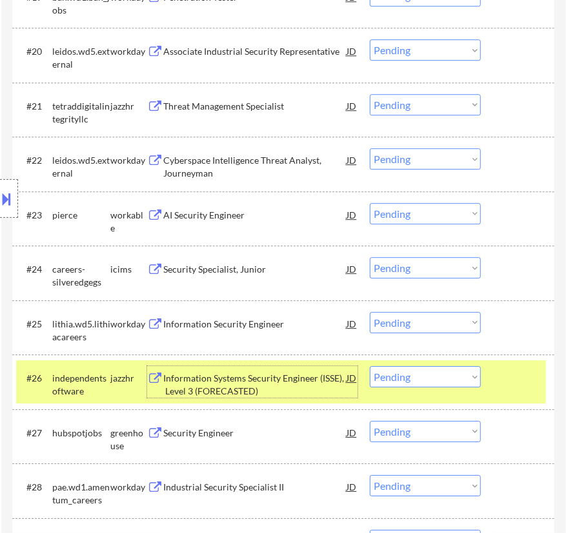
click at [439, 374] on select "Choose an option... Pending Applied Excluded (Questions) Excluded (Expired) Exc…" at bounding box center [425, 376] width 111 height 21
click at [370, 366] on select "Choose an option... Pending Applied Excluded (Questions) Excluded (Expired) Exc…" at bounding box center [425, 376] width 111 height 21
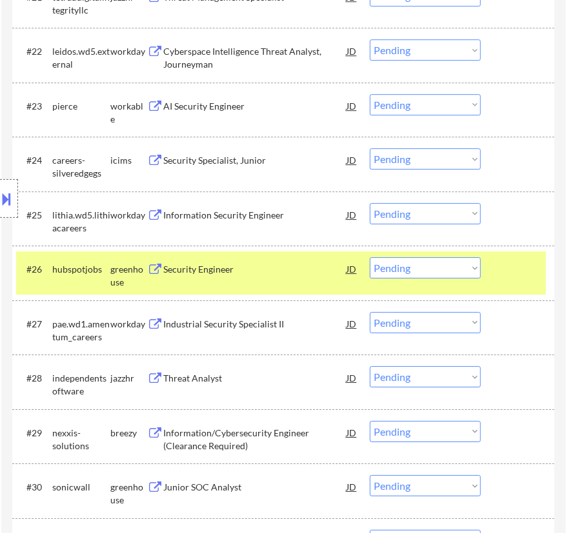
scroll to position [1641, 0]
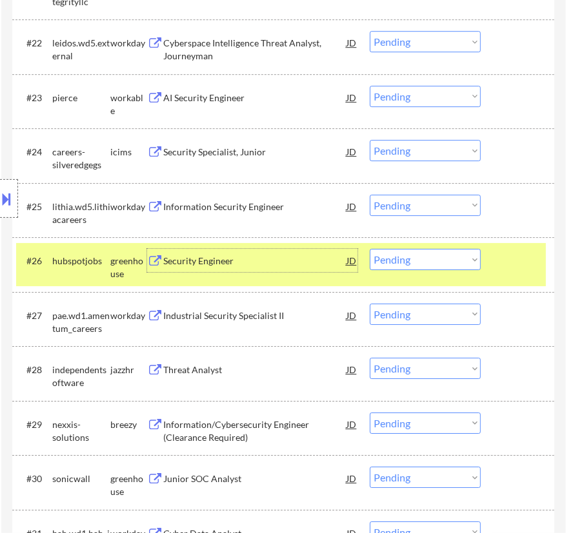
click at [305, 270] on div "Security Engineer" at bounding box center [254, 260] width 183 height 23
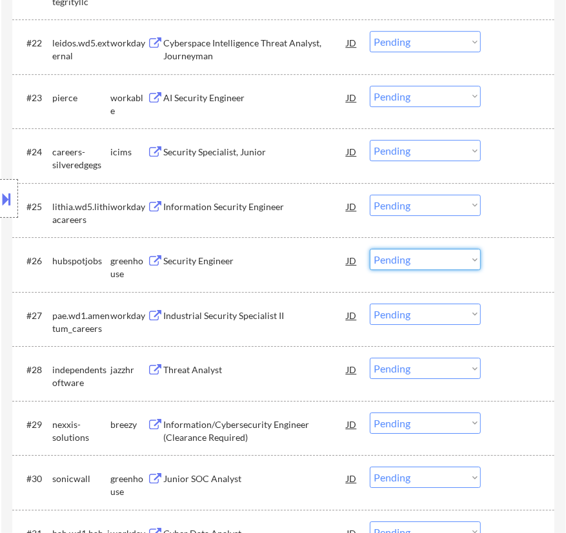
click at [413, 266] on select "Choose an option... Pending Applied Excluded (Questions) Excluded (Expired) Exc…" at bounding box center [425, 259] width 111 height 21
click at [370, 249] on select "Choose an option... Pending Applied Excluded (Questions) Excluded (Expired) Exc…" at bounding box center [425, 259] width 111 height 21
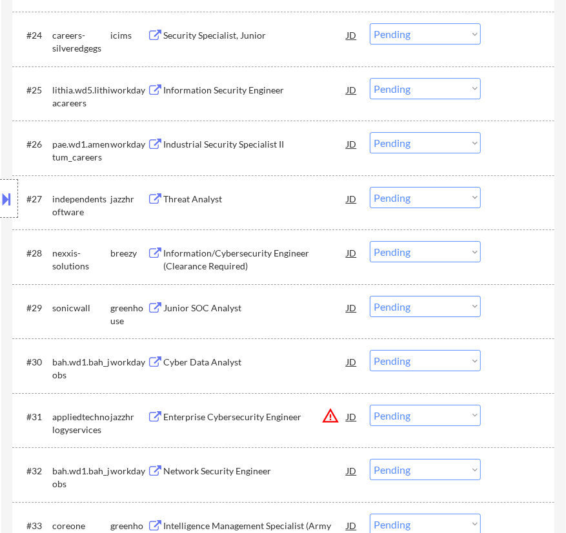
scroll to position [1759, 0]
click at [270, 186] on div "Threat Analyst" at bounding box center [254, 197] width 183 height 23
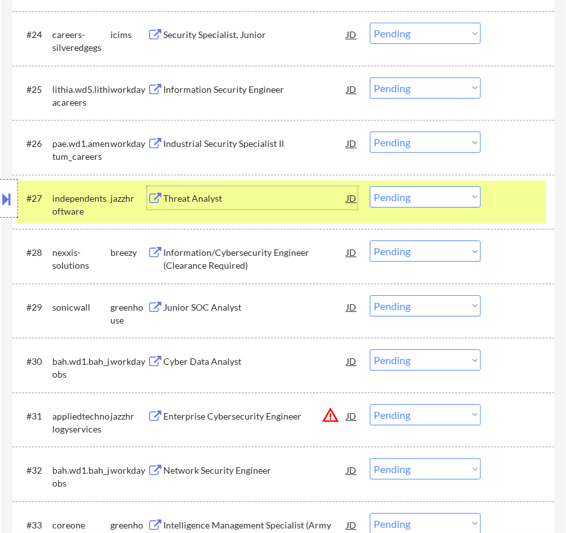
click at [431, 193] on select "Choose an option... Pending Applied Excluded (Questions) Excluded (Expired) Exc…" at bounding box center [425, 196] width 111 height 21
click at [370, 186] on select "Choose an option... Pending Applied Excluded (Questions) Excluded (Expired) Exc…" at bounding box center [425, 196] width 111 height 21
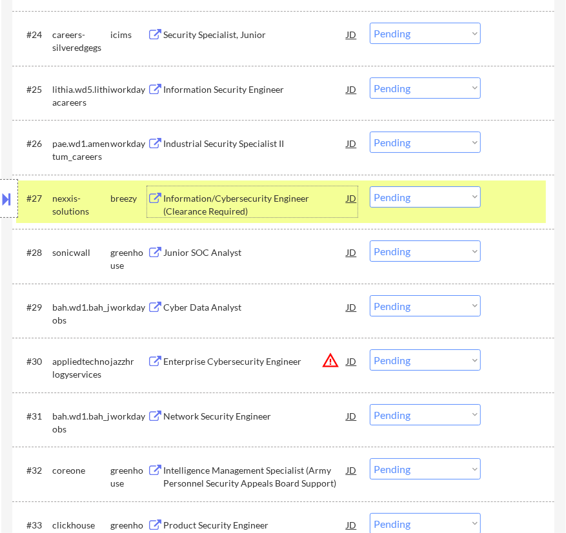
click at [318, 201] on div "Information/Cybersecurity Engineer (Clearance Required)" at bounding box center [254, 204] width 183 height 25
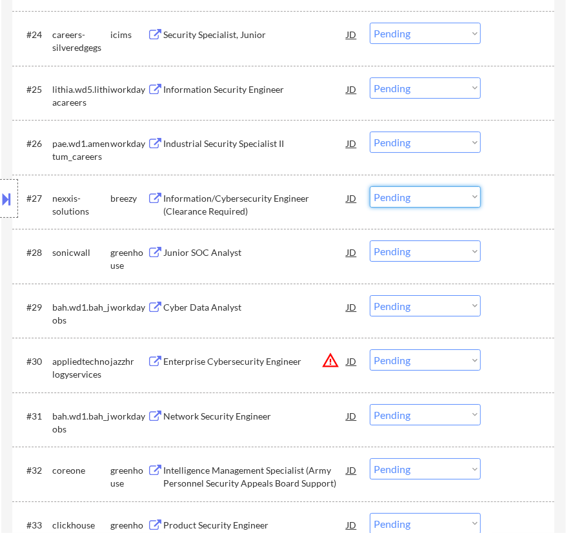
click at [407, 195] on select "Choose an option... Pending Applied Excluded (Questions) Excluded (Expired) Exc…" at bounding box center [425, 196] width 111 height 21
click at [370, 186] on select "Choose an option... Pending Applied Excluded (Questions) Excluded (Expired) Exc…" at bounding box center [425, 196] width 111 height 21
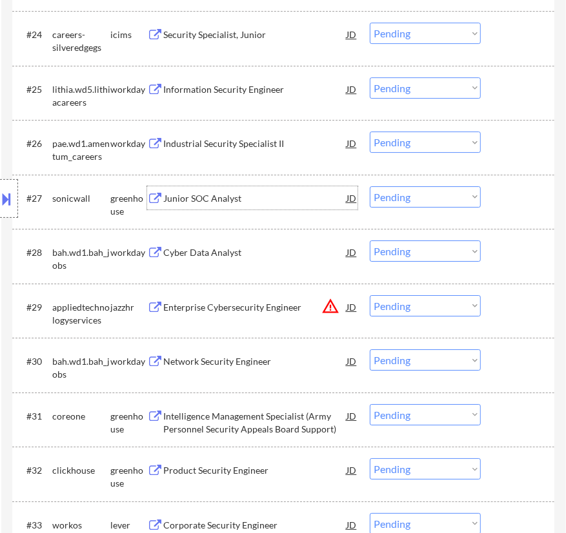
click at [275, 202] on div "Junior SOC Analyst" at bounding box center [254, 198] width 183 height 13
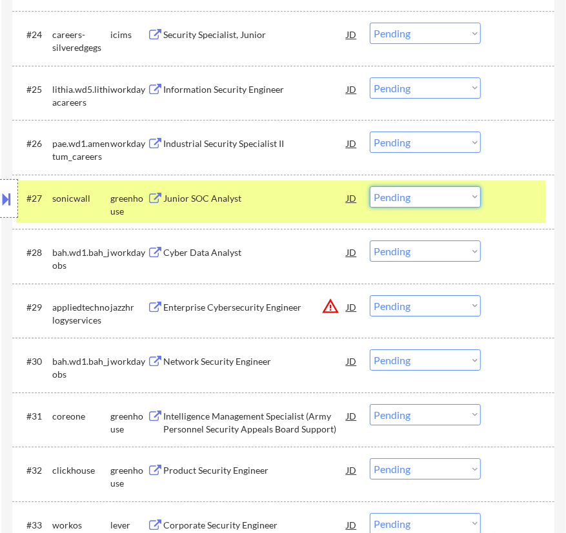
drag, startPoint x: 412, startPoint y: 199, endPoint x: 412, endPoint y: 206, distance: 7.7
click at [412, 199] on select "Choose an option... Pending Applied Excluded (Questions) Excluded (Expired) Exc…" at bounding box center [425, 196] width 111 height 21
click at [370, 186] on select "Choose an option... Pending Applied Excluded (Questions) Excluded (Expired) Exc…" at bounding box center [425, 196] width 111 height 21
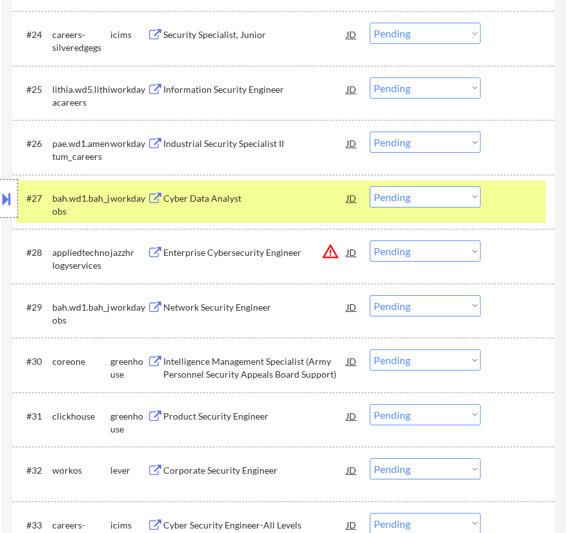
click at [526, 213] on div "#27 bah.wd1.bah_jobs workday Cyber Data Analyst JD Choose an option... Pending …" at bounding box center [280, 202] width 529 height 43
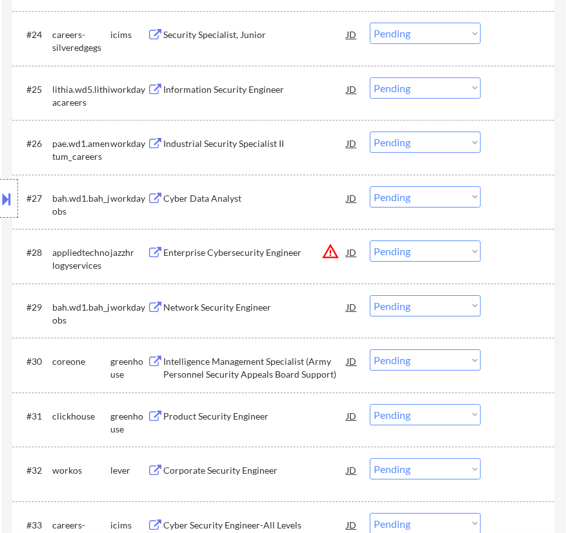
click at [262, 252] on div "Enterprise Cybersecurity Engineer" at bounding box center [254, 252] width 183 height 13
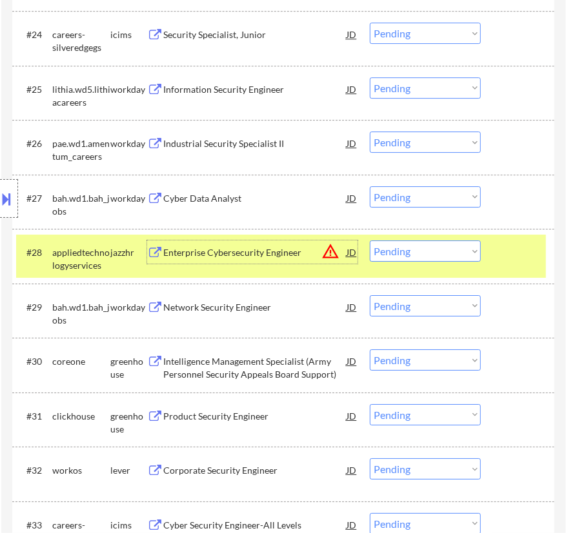
click at [429, 252] on select "Choose an option... Pending Applied Excluded (Questions) Excluded (Expired) Exc…" at bounding box center [425, 251] width 111 height 21
click at [370, 241] on select "Choose an option... Pending Applied Excluded (Questions) Excluded (Expired) Exc…" at bounding box center [425, 251] width 111 height 21
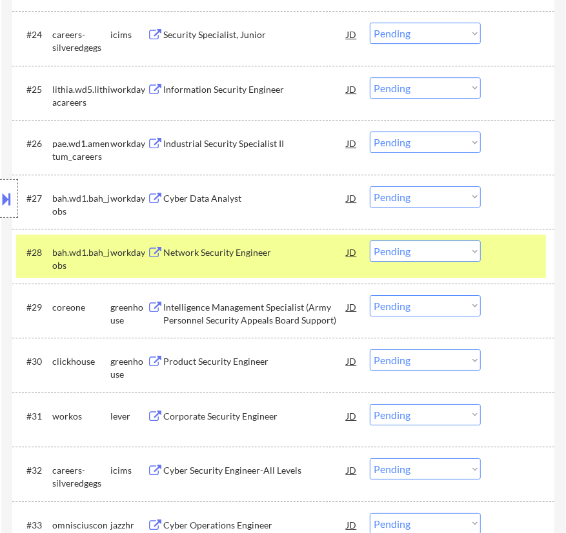
click at [529, 249] on div at bounding box center [518, 252] width 39 height 23
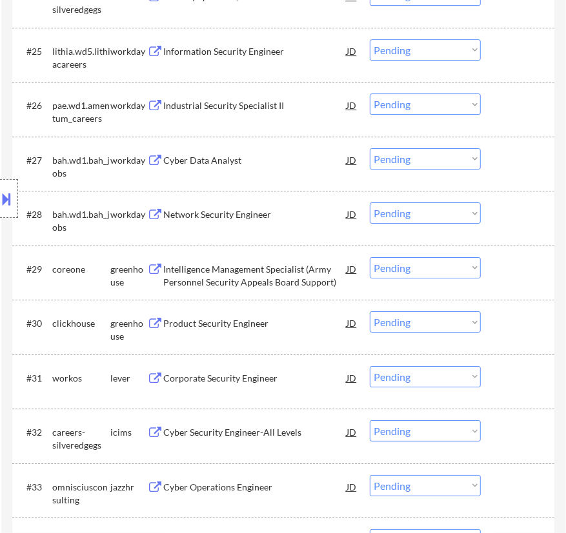
scroll to position [1817, 0]
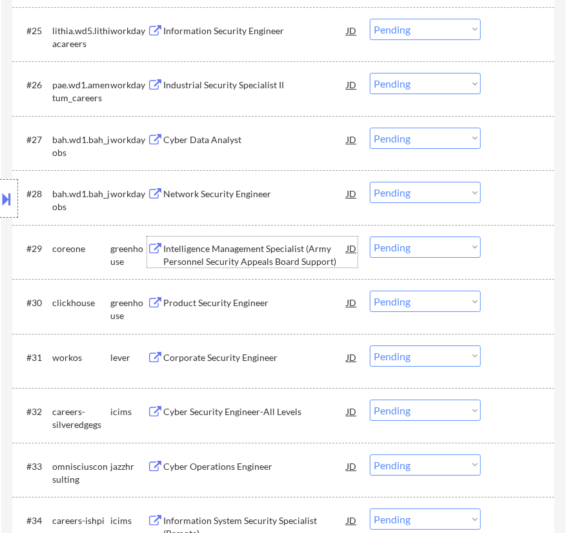
click at [286, 248] on div "Intelligence Management Specialist (Army Personnel Security Appeals Board Suppo…" at bounding box center [254, 254] width 183 height 25
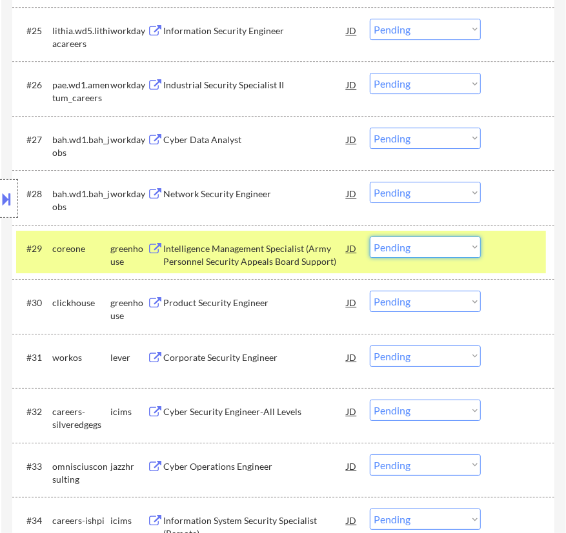
click at [444, 251] on select "Choose an option... Pending Applied Excluded (Questions) Excluded (Expired) Exc…" at bounding box center [425, 247] width 111 height 21
click at [370, 237] on select "Choose an option... Pending Applied Excluded (Questions) Excluded (Expired) Exc…" at bounding box center [425, 247] width 111 height 21
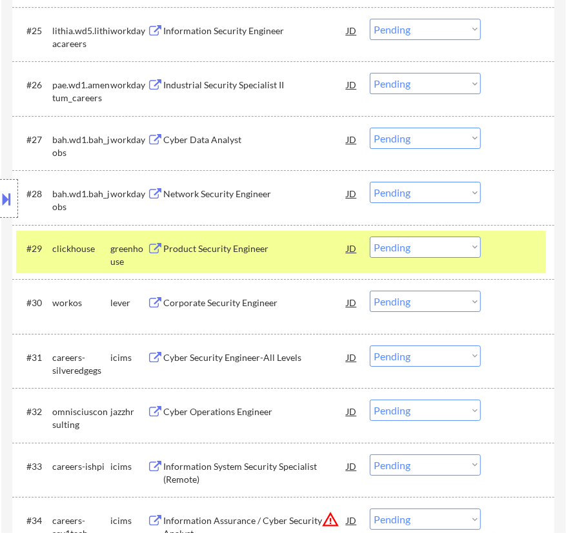
click at [501, 260] on div "#29 clickhouse greenhouse Product Security Engineer JD warning_amber Choose an …" at bounding box center [280, 252] width 529 height 43
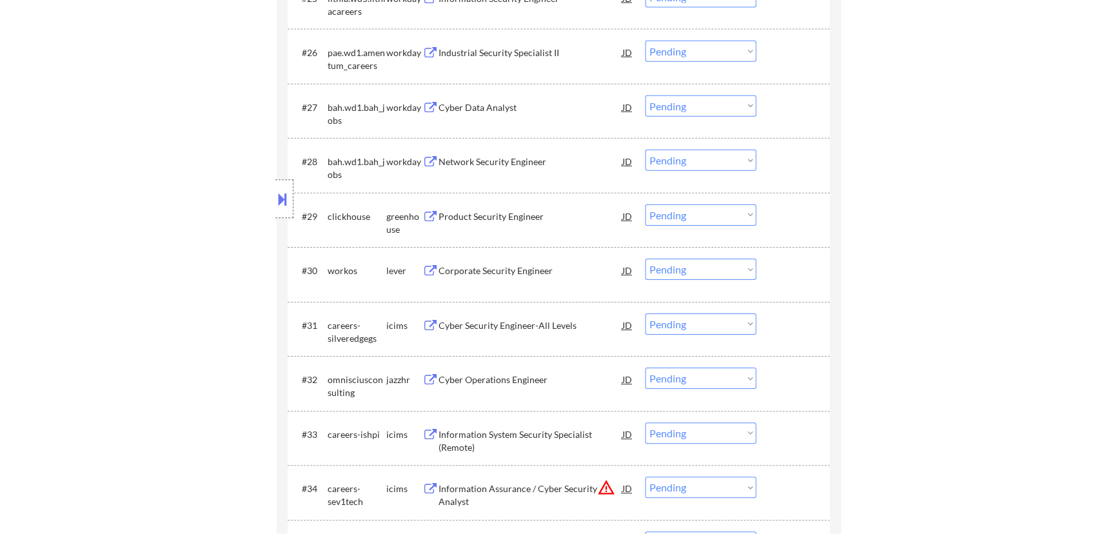
scroll to position [1876, 0]
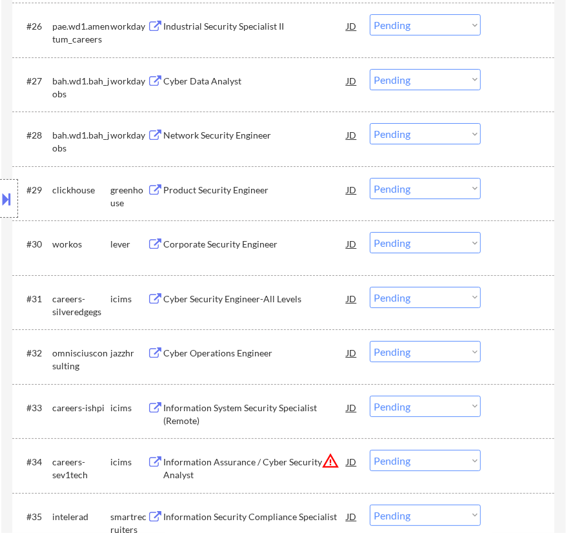
click at [311, 199] on div "Product Security Engineer" at bounding box center [254, 189] width 183 height 23
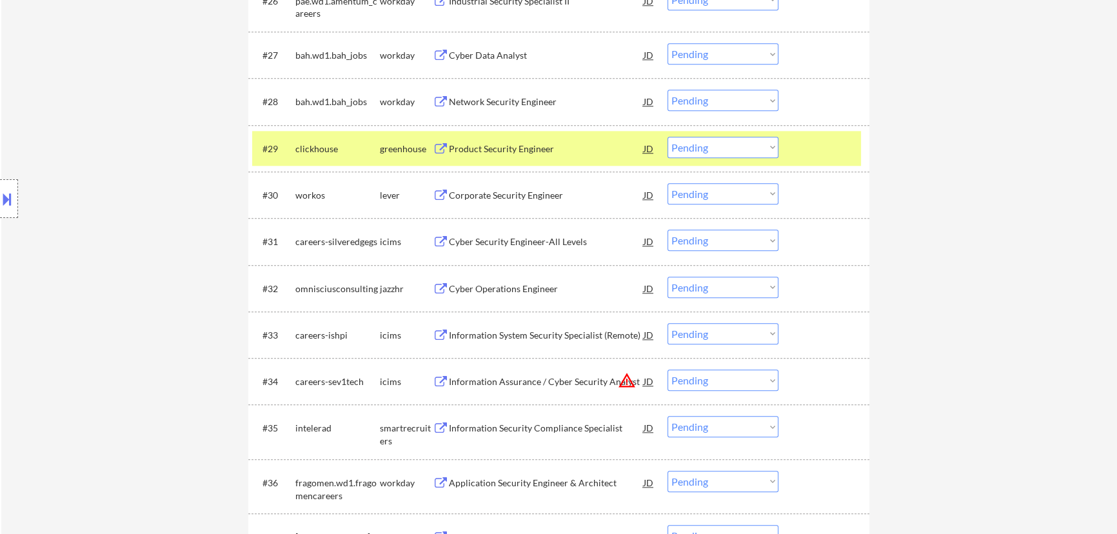
scroll to position [1759, 0]
click at [565, 146] on select "Choose an option... Pending Applied Excluded (Questions) Excluded (Expired) Exc…" at bounding box center [722, 147] width 111 height 21
click at [565, 137] on select "Choose an option... Pending Applied Excluded (Questions) Excluded (Expired) Exc…" at bounding box center [722, 147] width 111 height 21
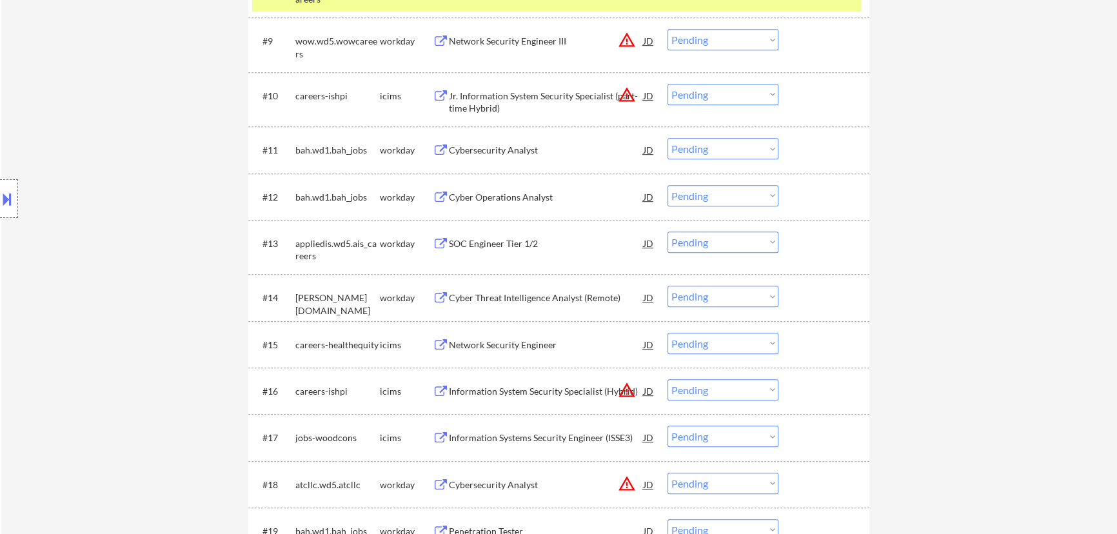
scroll to position [645, 0]
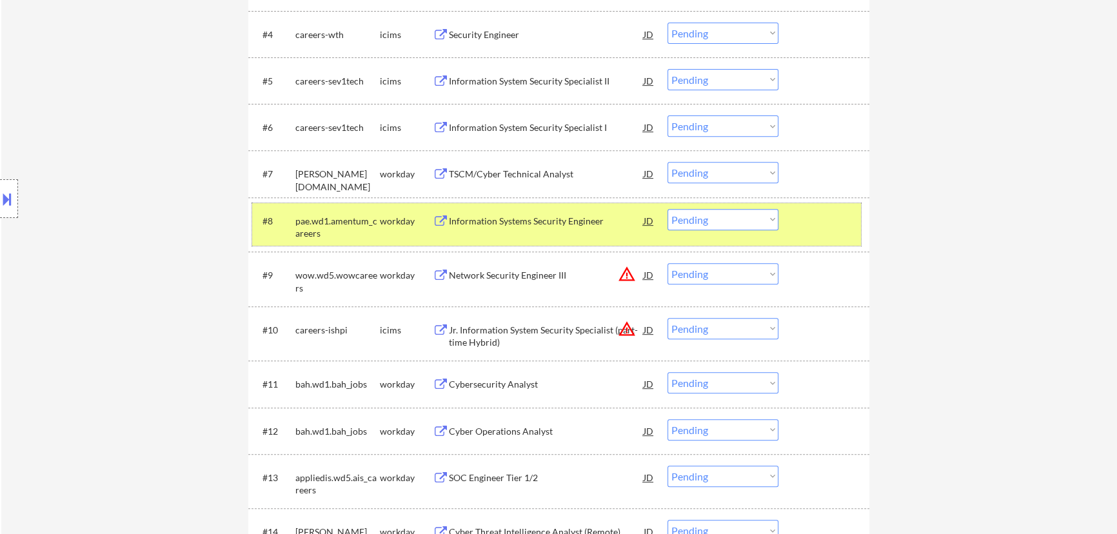
click at [565, 221] on div at bounding box center [825, 220] width 57 height 23
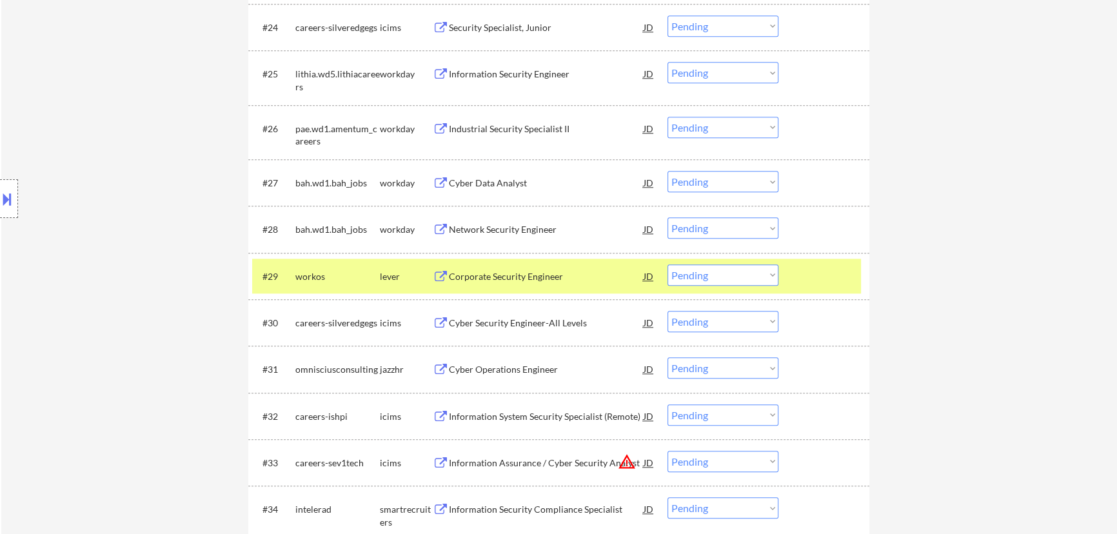
scroll to position [1817, 0]
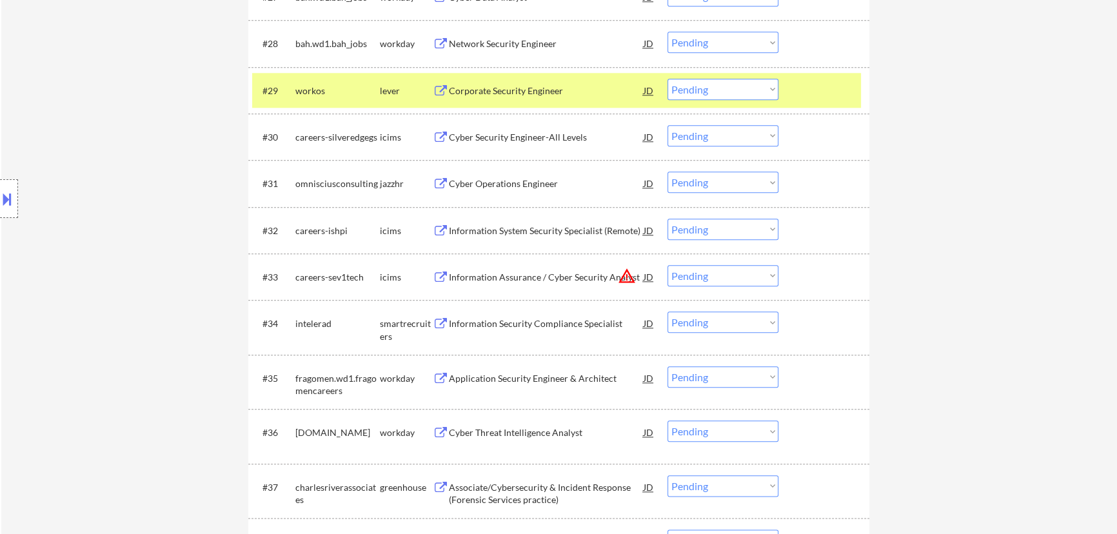
click at [565, 95] on div at bounding box center [825, 90] width 57 height 23
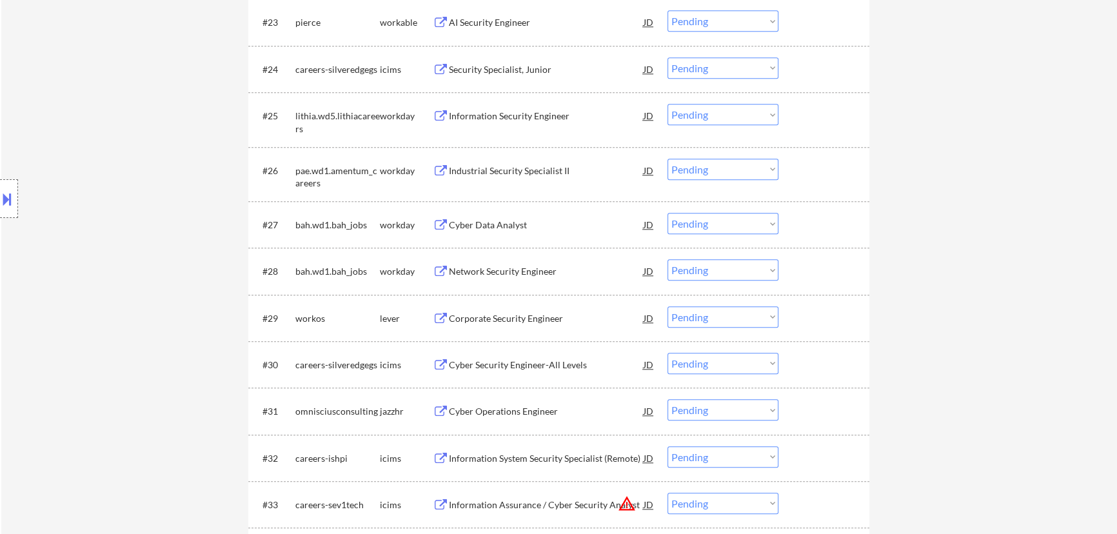
scroll to position [1524, 0]
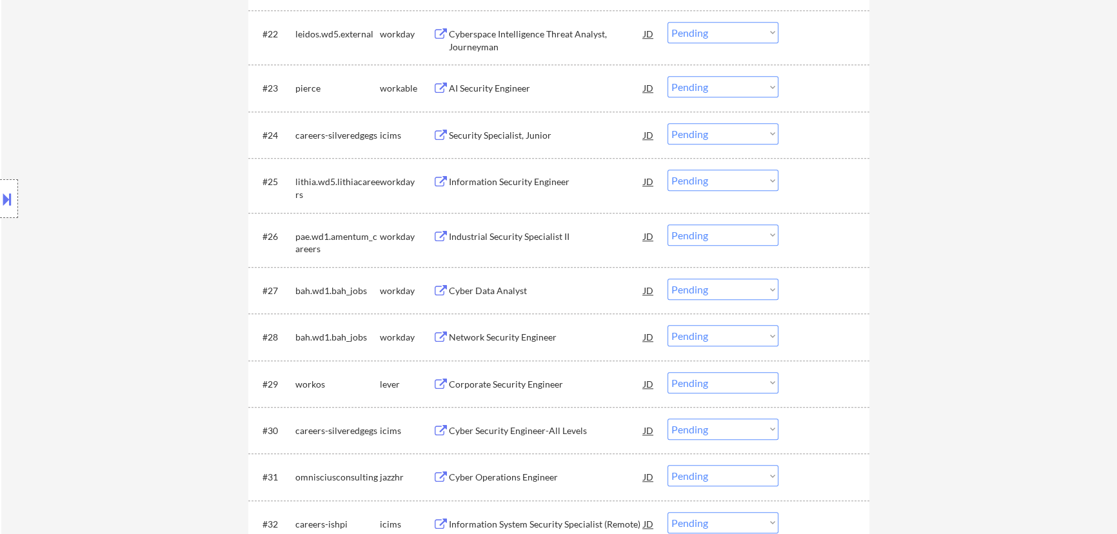
click at [565, 97] on div "AI Security Engineer" at bounding box center [546, 87] width 195 height 23
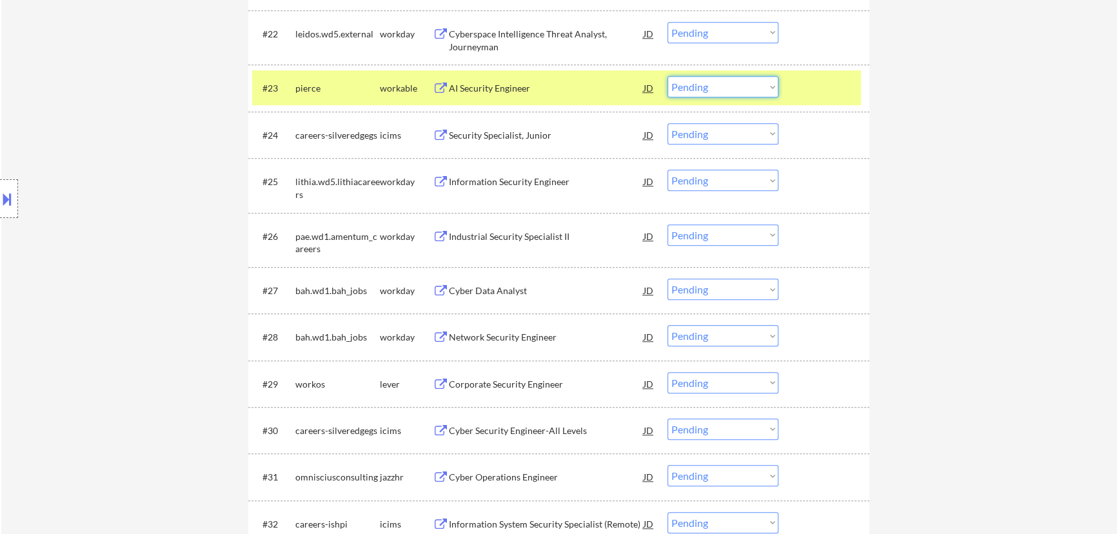
click at [565, 88] on select "Choose an option... Pending Applied Excluded (Questions) Excluded (Expired) Exc…" at bounding box center [722, 86] width 111 height 21
click at [565, 76] on select "Choose an option... Pending Applied Excluded (Questions) Excluded (Expired) Exc…" at bounding box center [722, 86] width 111 height 21
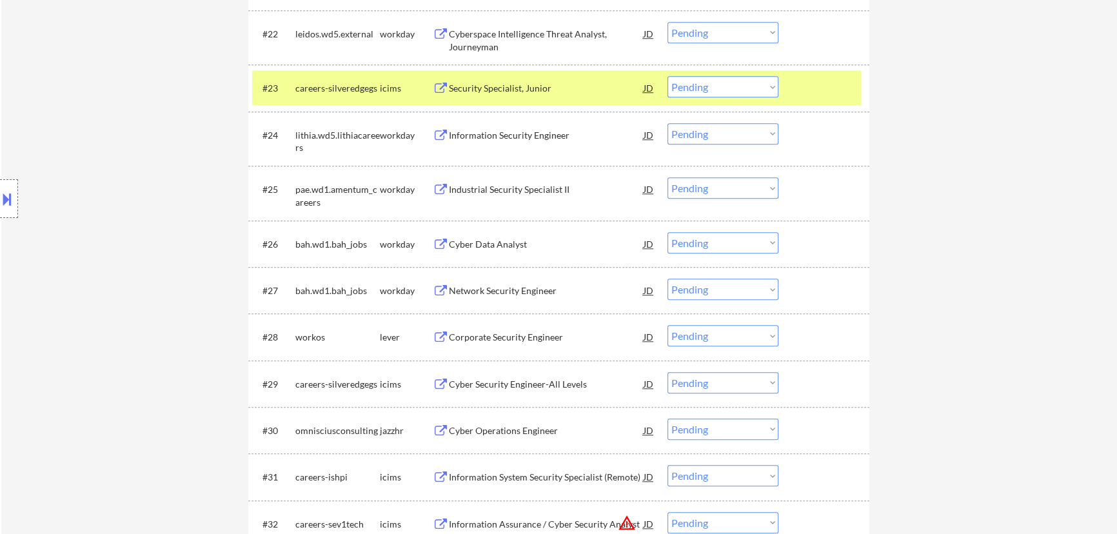
click at [565, 92] on div at bounding box center [825, 87] width 57 height 23
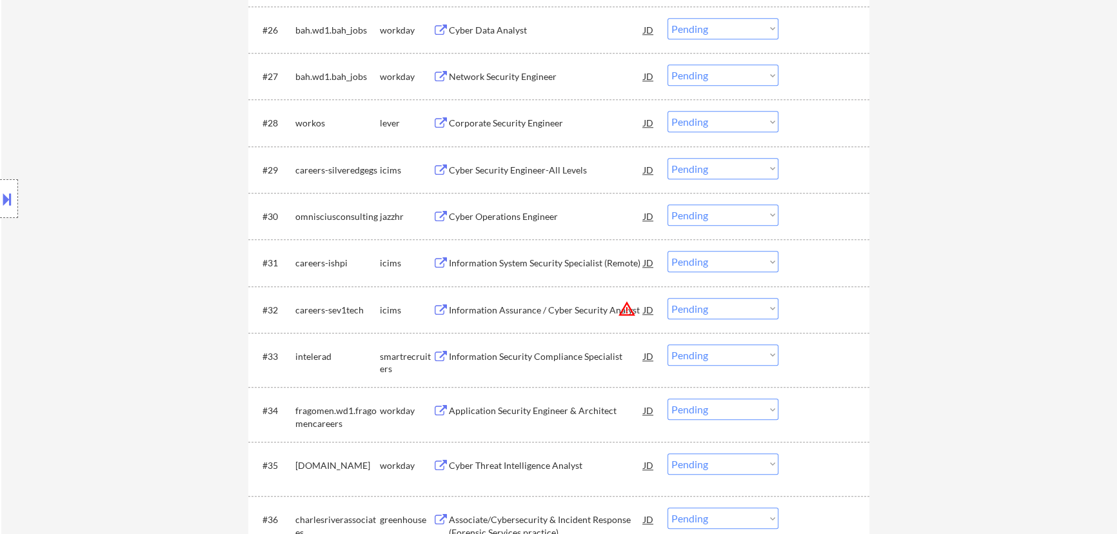
scroll to position [1759, 0]
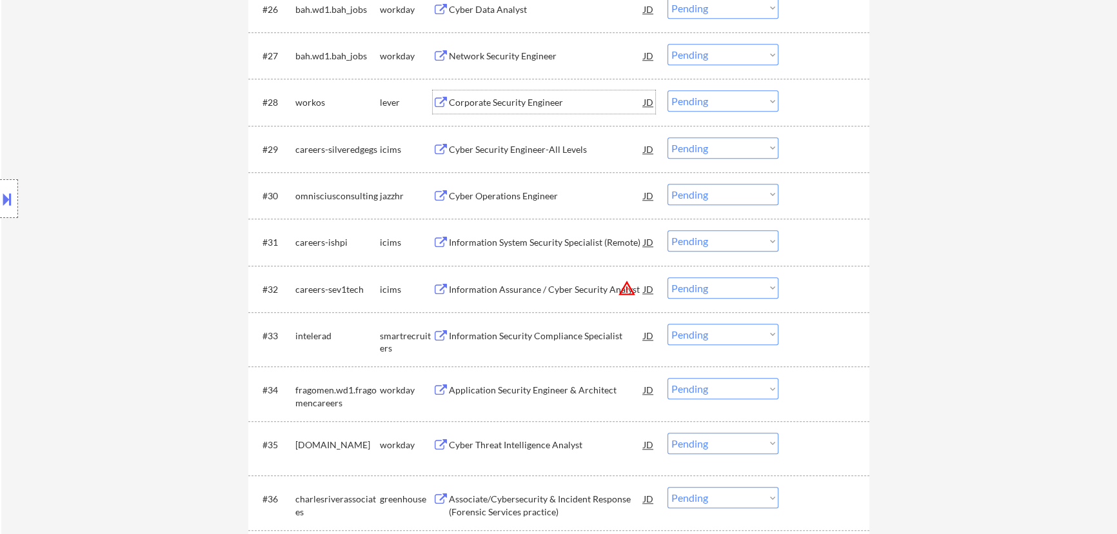
click at [565, 104] on div "Corporate Security Engineer" at bounding box center [546, 102] width 195 height 13
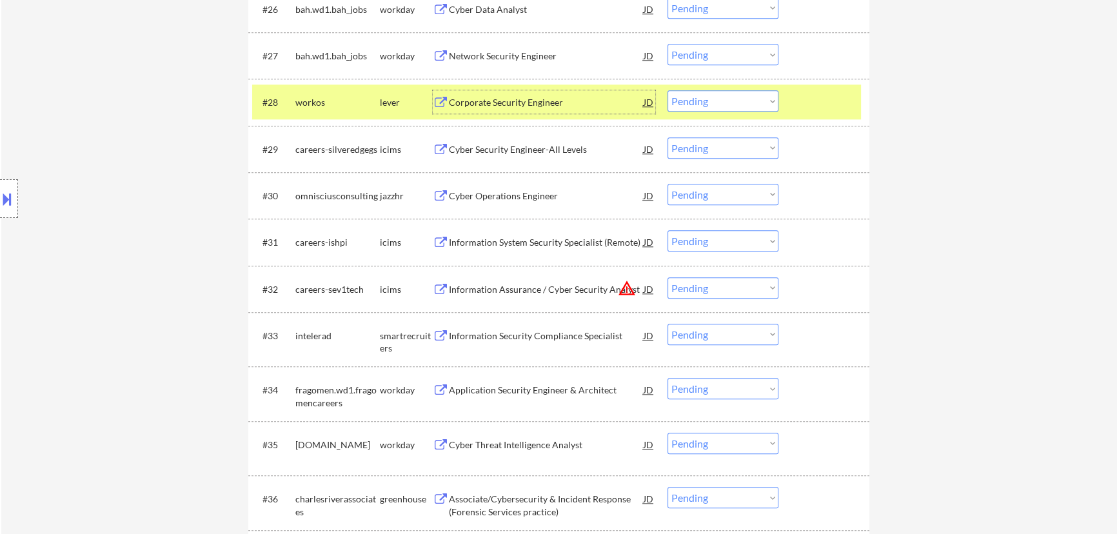
click at [565, 94] on select "Choose an option... Pending Applied Excluded (Questions) Excluded (Expired) Exc…" at bounding box center [722, 100] width 111 height 21
click at [565, 90] on select "Choose an option... Pending Applied Excluded (Questions) Excluded (Expired) Exc…" at bounding box center [722, 100] width 111 height 21
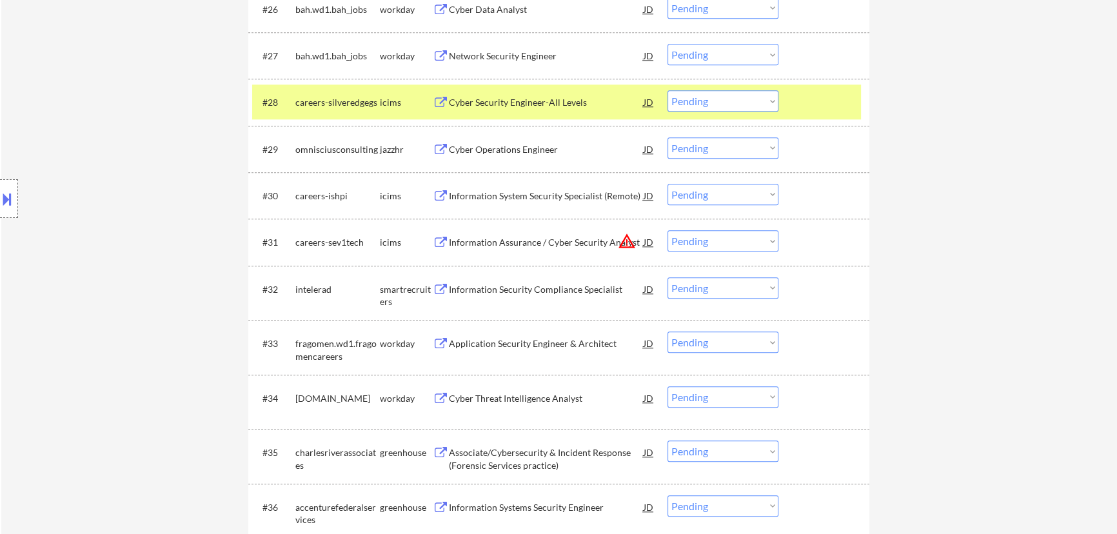
click at [565, 101] on div at bounding box center [825, 101] width 57 height 23
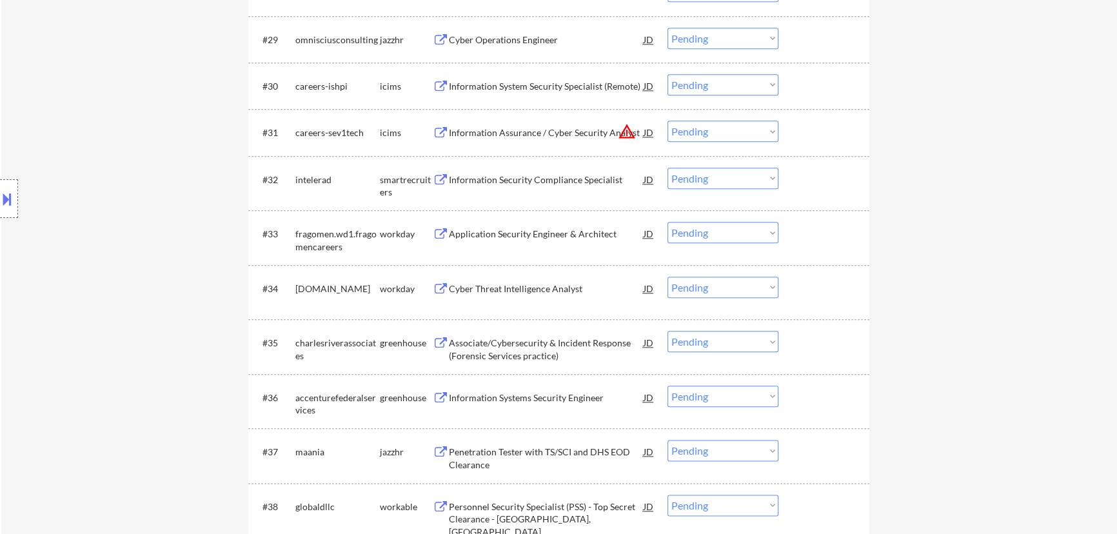
scroll to position [1817, 0]
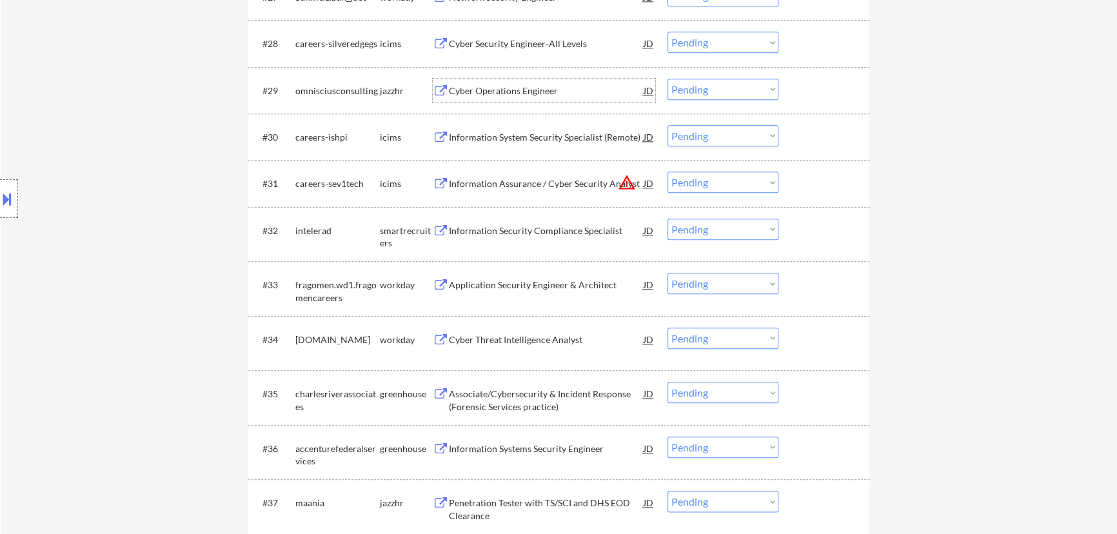
click at [549, 89] on div "Cyber Operations Engineer" at bounding box center [546, 90] width 195 height 13
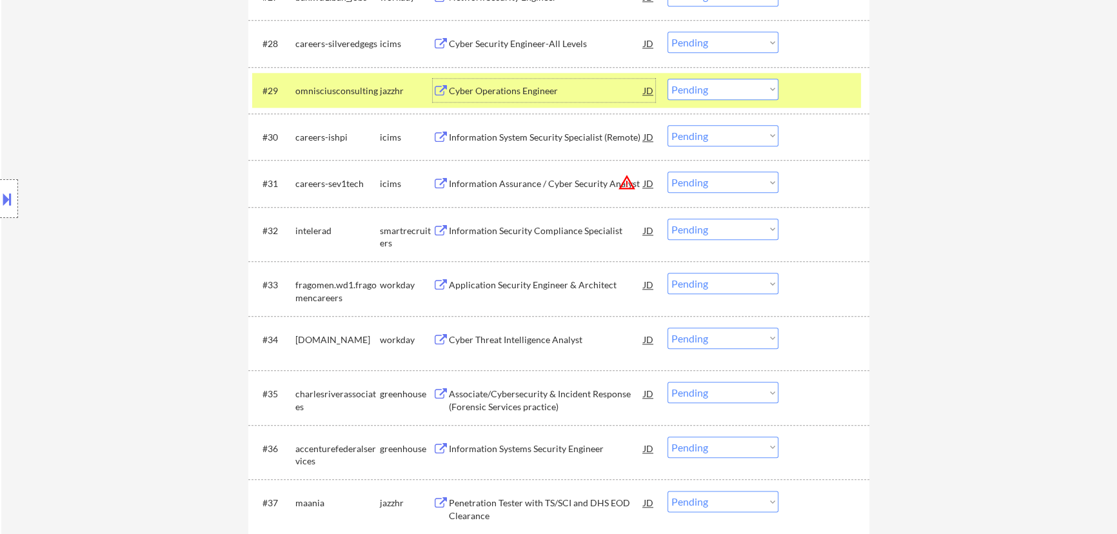
click at [565, 89] on select "Choose an option... Pending Applied Excluded (Questions) Excluded (Expired) Exc…" at bounding box center [722, 89] width 111 height 21
click at [565, 79] on select "Choose an option... Pending Applied Excluded (Questions) Excluded (Expired) Exc…" at bounding box center [722, 89] width 111 height 21
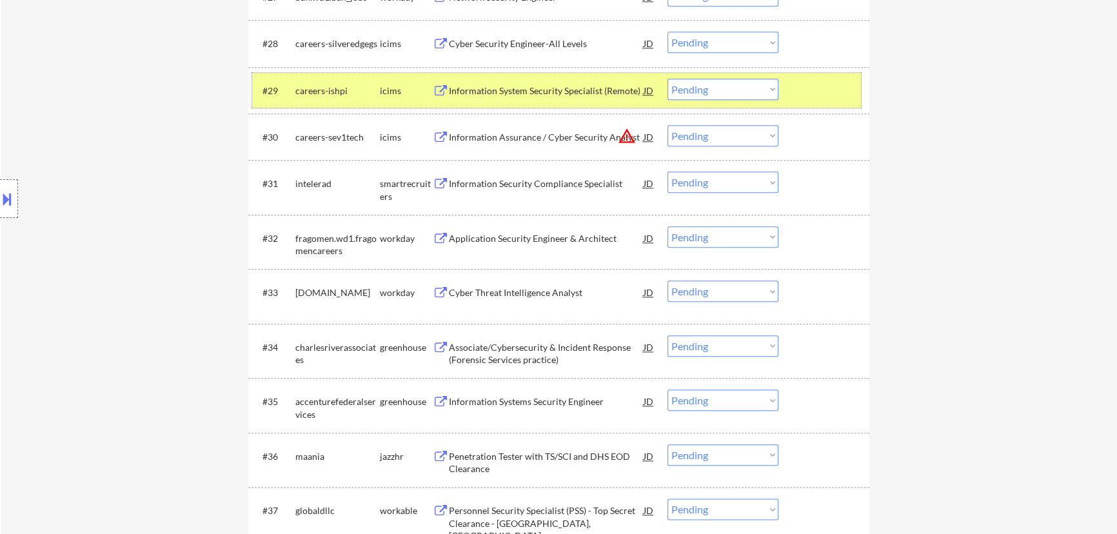
click at [565, 96] on div at bounding box center [825, 90] width 57 height 23
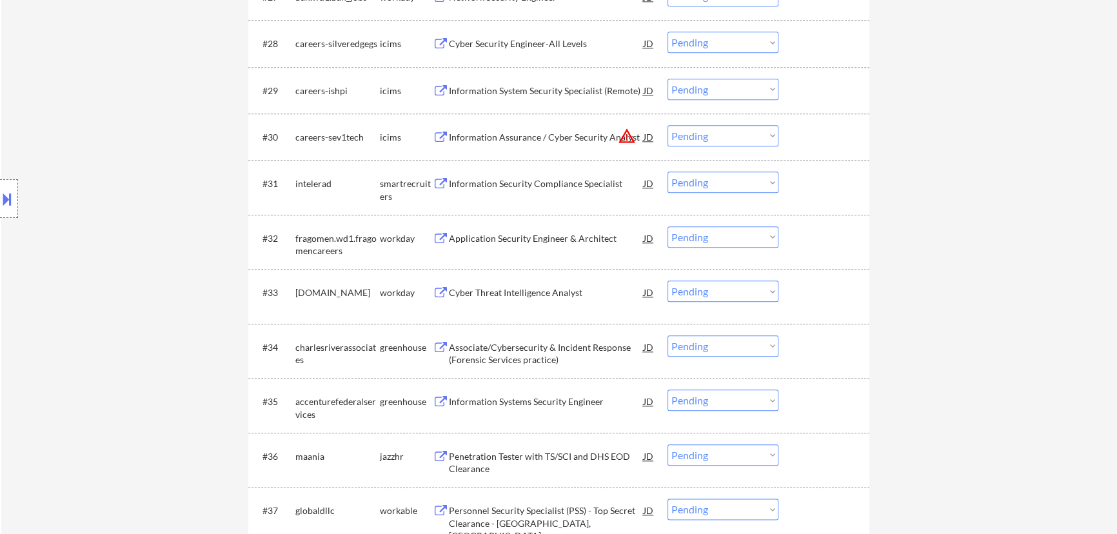
click at [565, 190] on div "Information Security Compliance Specialist" at bounding box center [546, 183] width 195 height 13
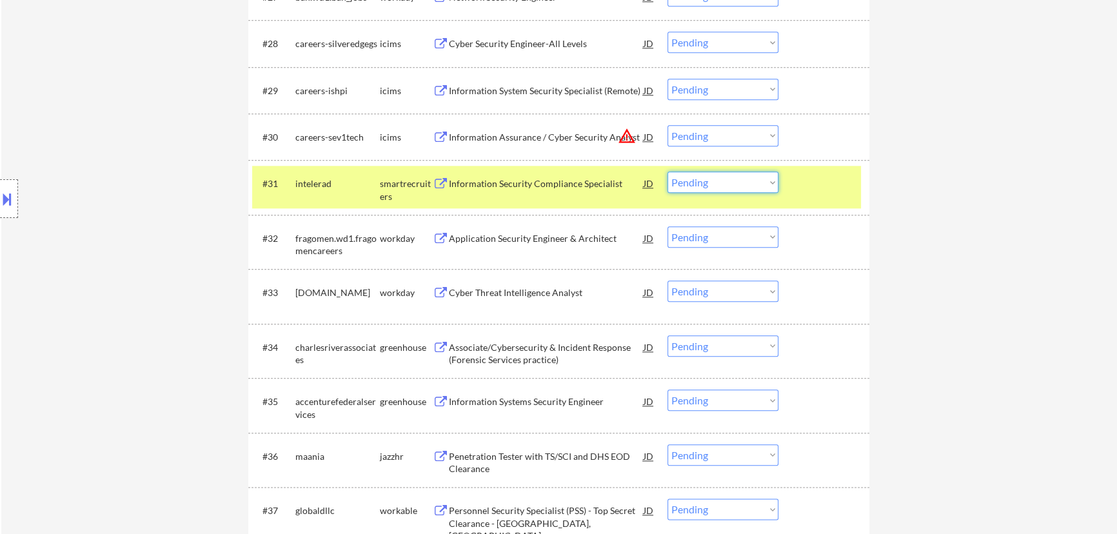
click at [565, 181] on select "Choose an option... Pending Applied Excluded (Questions) Excluded (Expired) Exc…" at bounding box center [722, 182] width 111 height 21
click at [565, 172] on select "Choose an option... Pending Applied Excluded (Questions) Excluded (Expired) Exc…" at bounding box center [722, 182] width 111 height 21
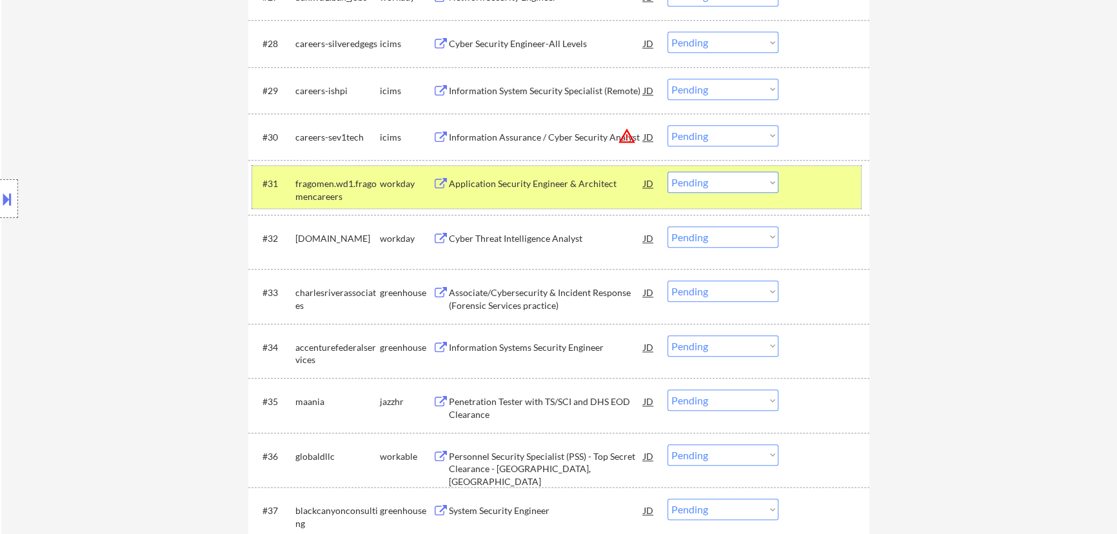
drag, startPoint x: 825, startPoint y: 184, endPoint x: 775, endPoint y: 198, distance: 51.6
click at [565, 184] on div at bounding box center [825, 183] width 57 height 23
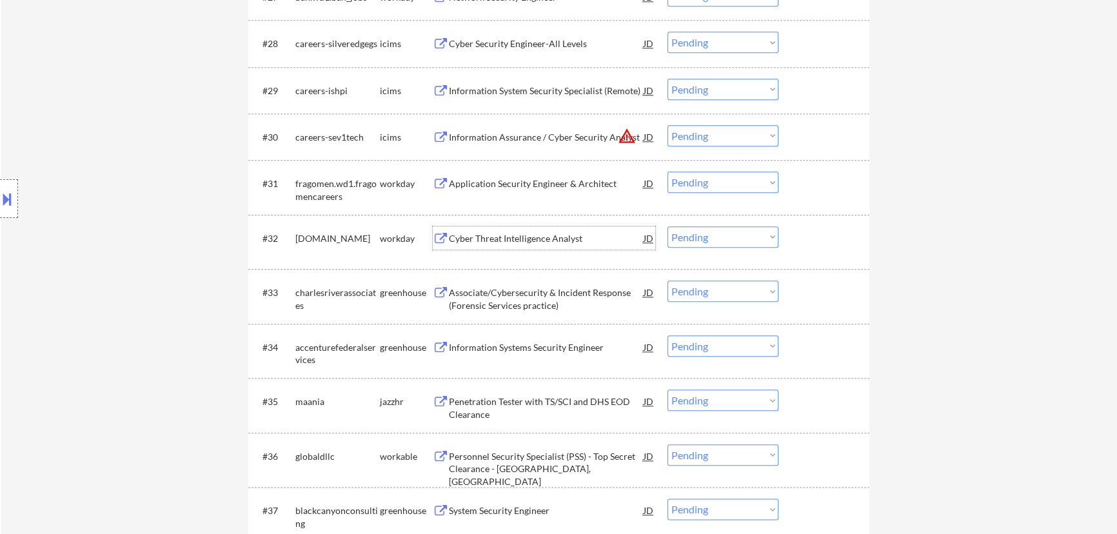
click at [549, 242] on div "Cyber Threat Intelligence Analyst" at bounding box center [546, 238] width 195 height 13
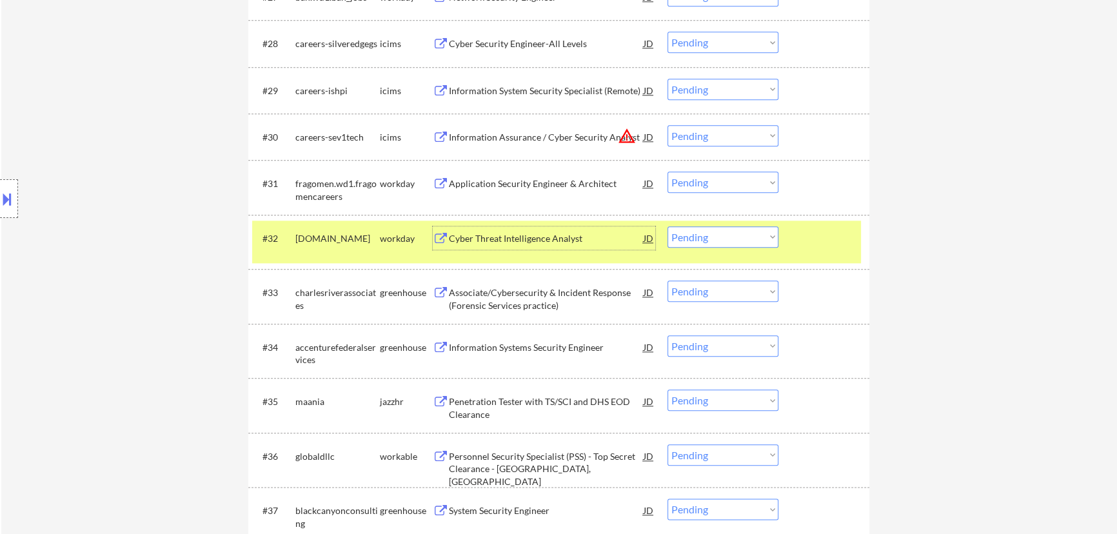
click at [565, 239] on div at bounding box center [825, 237] width 57 height 23
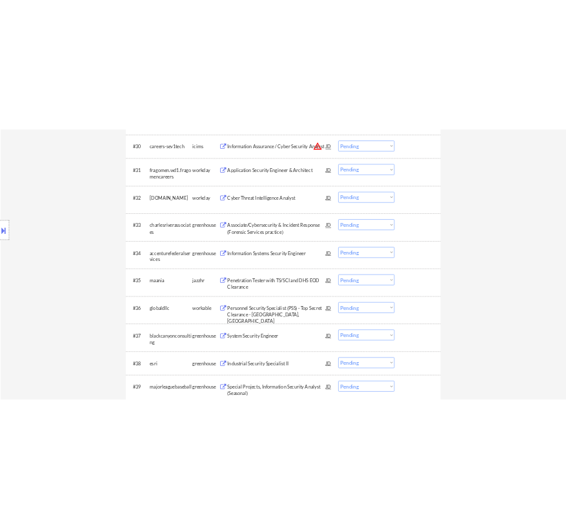
scroll to position [1935, 0]
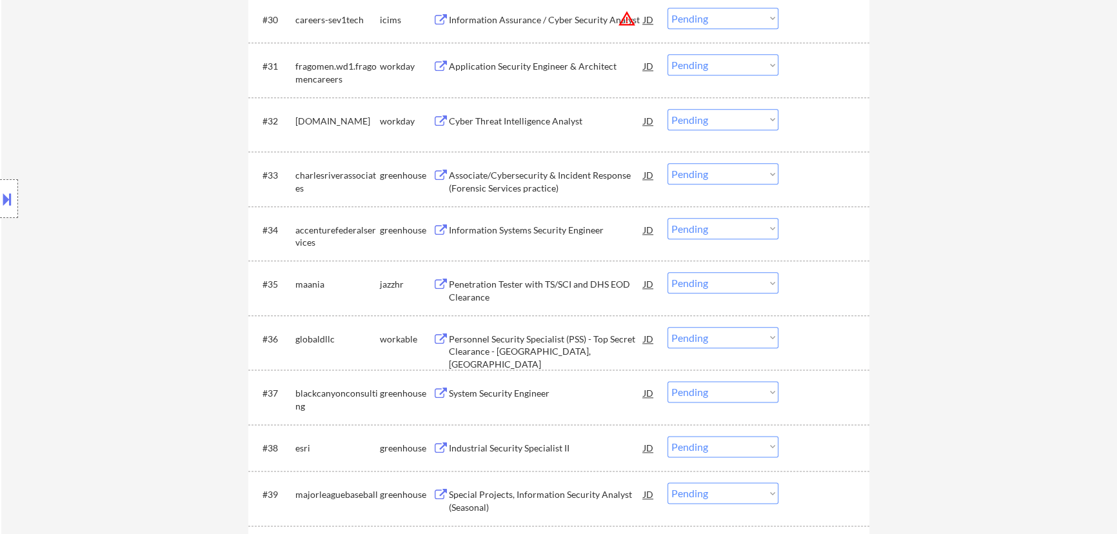
click at [565, 176] on div "Associate/Cybersecurity & Incident Response (Forensic Services practice)" at bounding box center [546, 181] width 195 height 25
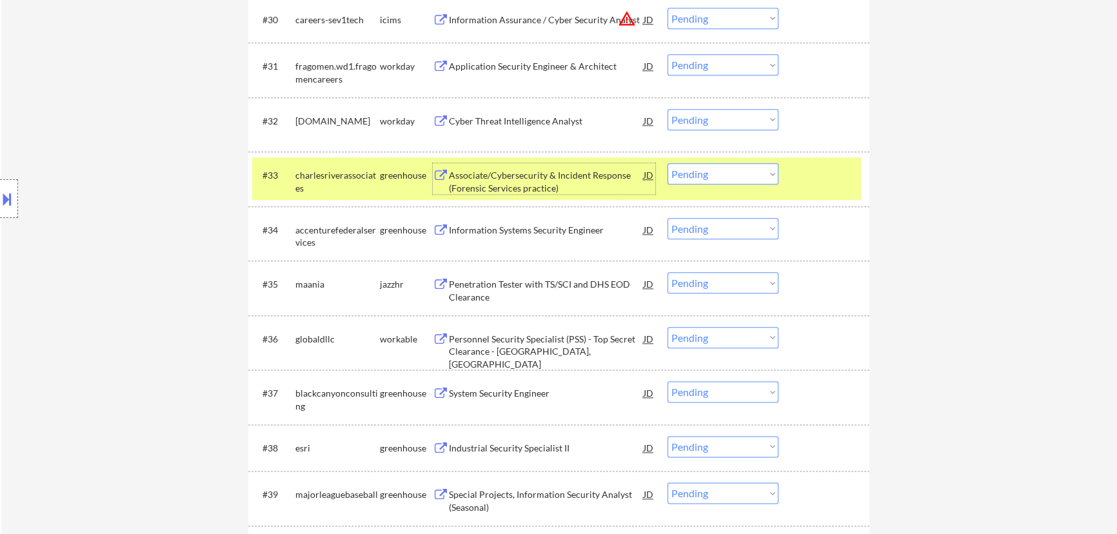
click at [565, 175] on select "Choose an option... Pending Applied Excluded (Questions) Excluded (Expired) Exc…" at bounding box center [722, 173] width 111 height 21
click at [565, 163] on select "Choose an option... Pending Applied Excluded (Questions) Excluded (Expired) Exc…" at bounding box center [722, 173] width 111 height 21
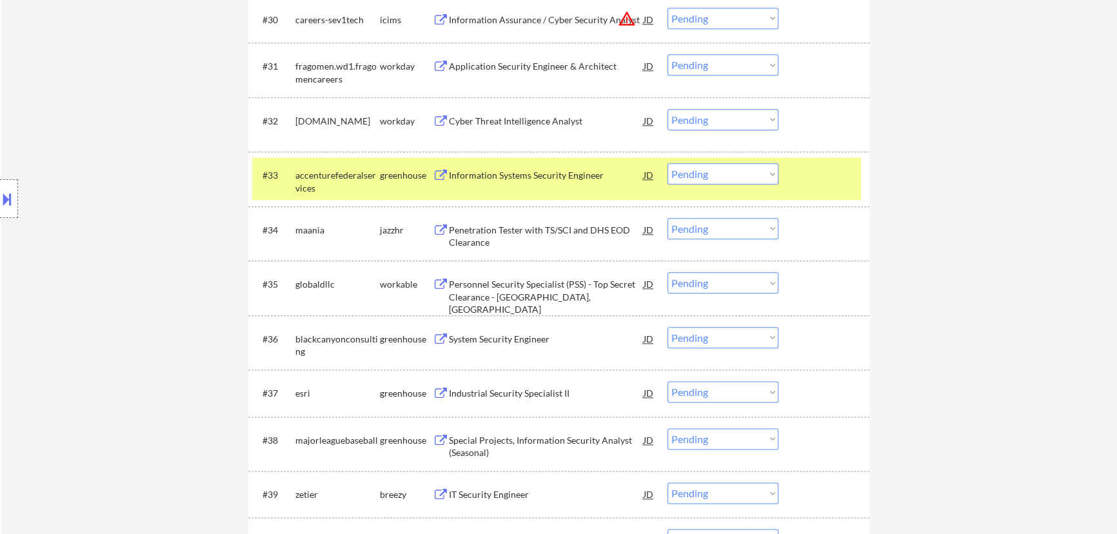
click at [565, 176] on div "Information Systems Security Engineer" at bounding box center [546, 175] width 195 height 13
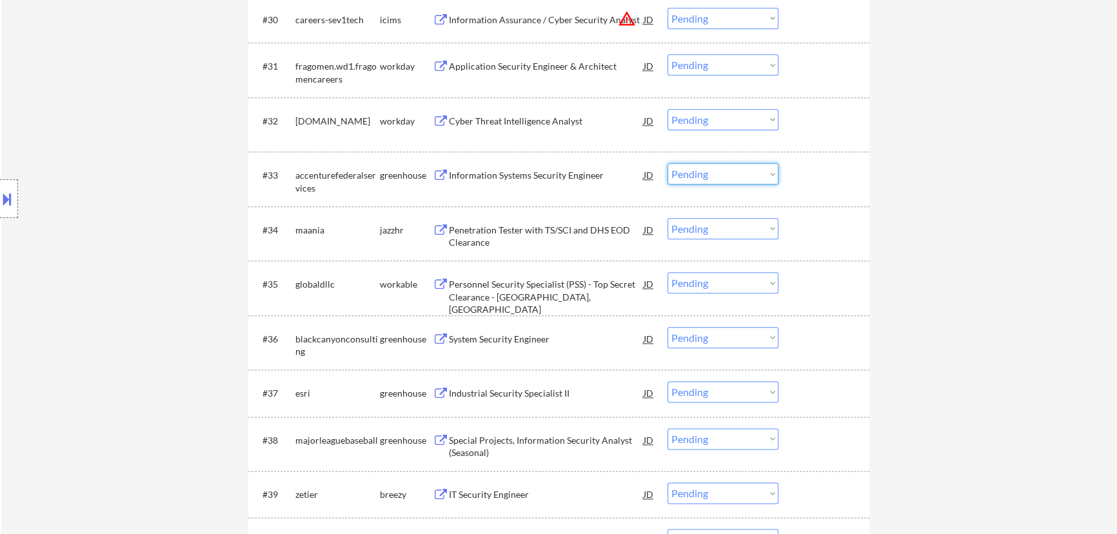
click at [565, 173] on select "Choose an option... Pending Applied Excluded (Questions) Excluded (Expired) Exc…" at bounding box center [722, 173] width 111 height 21
click at [565, 163] on select "Choose an option... Pending Applied Excluded (Questions) Excluded (Expired) Exc…" at bounding box center [722, 173] width 111 height 21
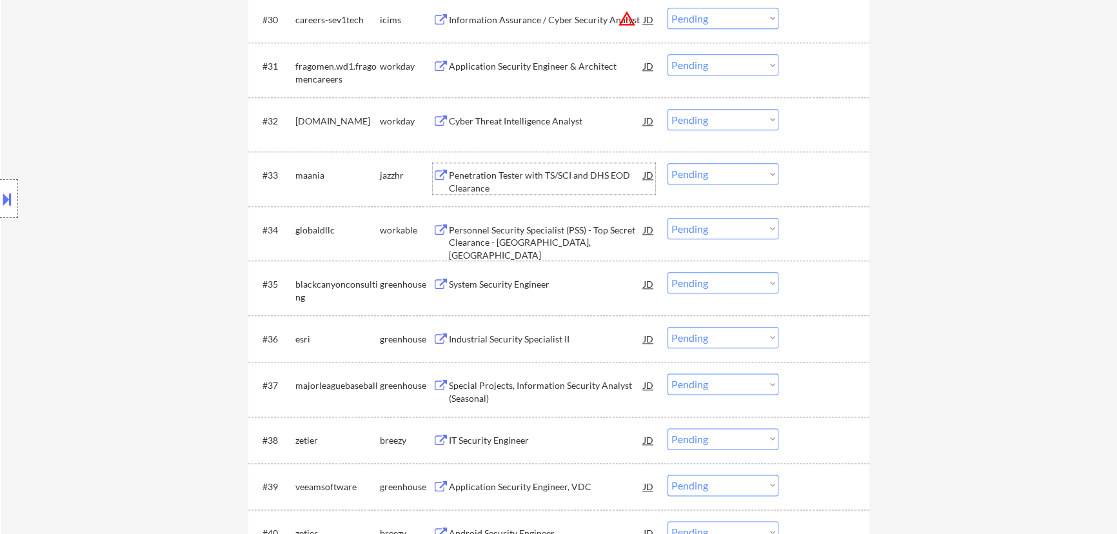
click at [565, 179] on div "Penetration Tester with TS/SCI and DHS EOD Clearance" at bounding box center [546, 181] width 195 height 25
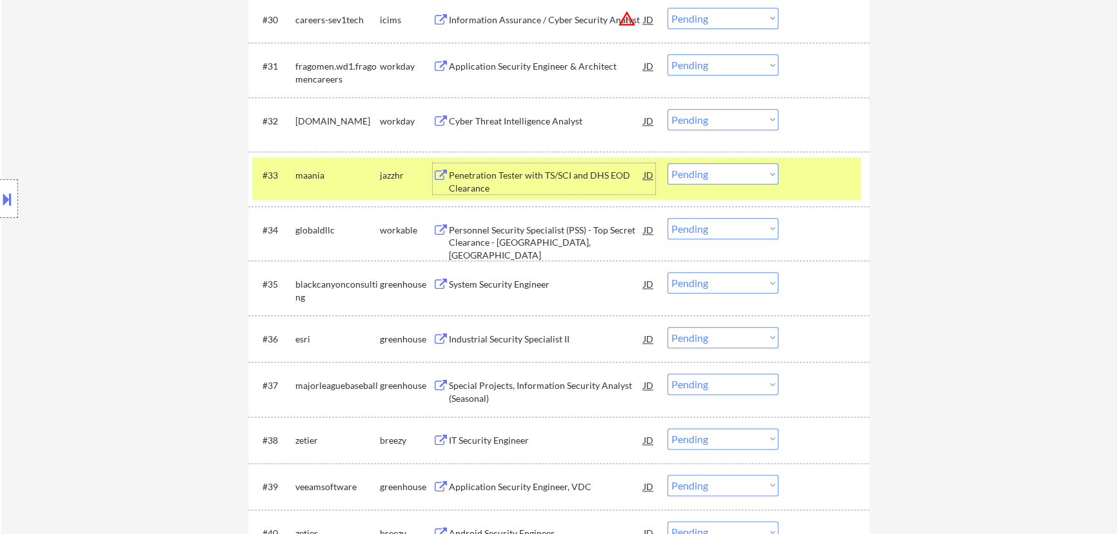
click at [565, 174] on select "Choose an option... Pending Applied Excluded (Questions) Excluded (Expired) Exc…" at bounding box center [722, 173] width 111 height 21
click at [565, 163] on select "Choose an option... Pending Applied Excluded (Questions) Excluded (Expired) Exc…" at bounding box center [722, 173] width 111 height 21
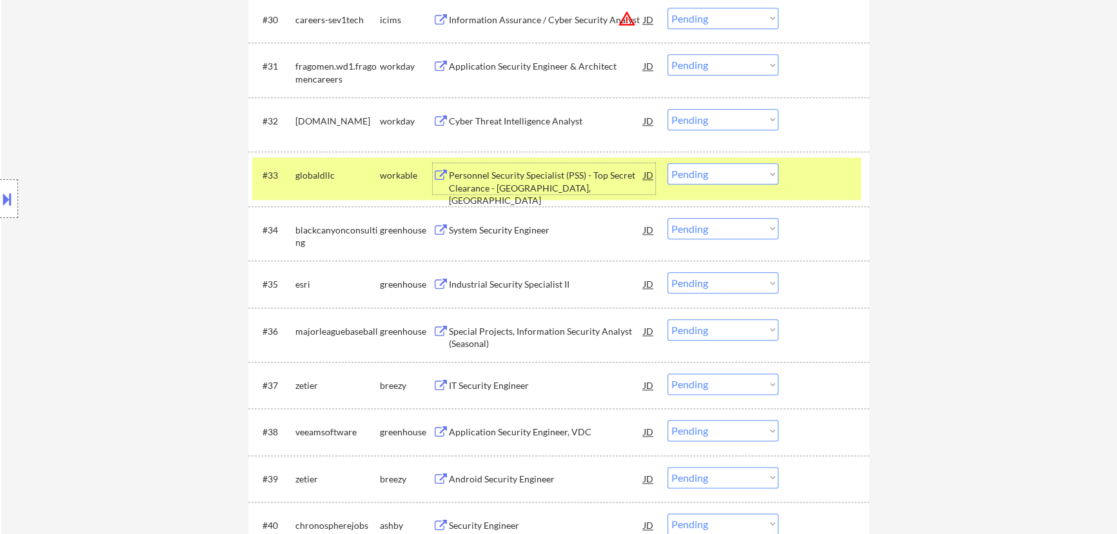
click at [565, 176] on div "Personnel Security Specialist (PSS) - Top Secret Clearance - Springfield, VA" at bounding box center [546, 188] width 195 height 38
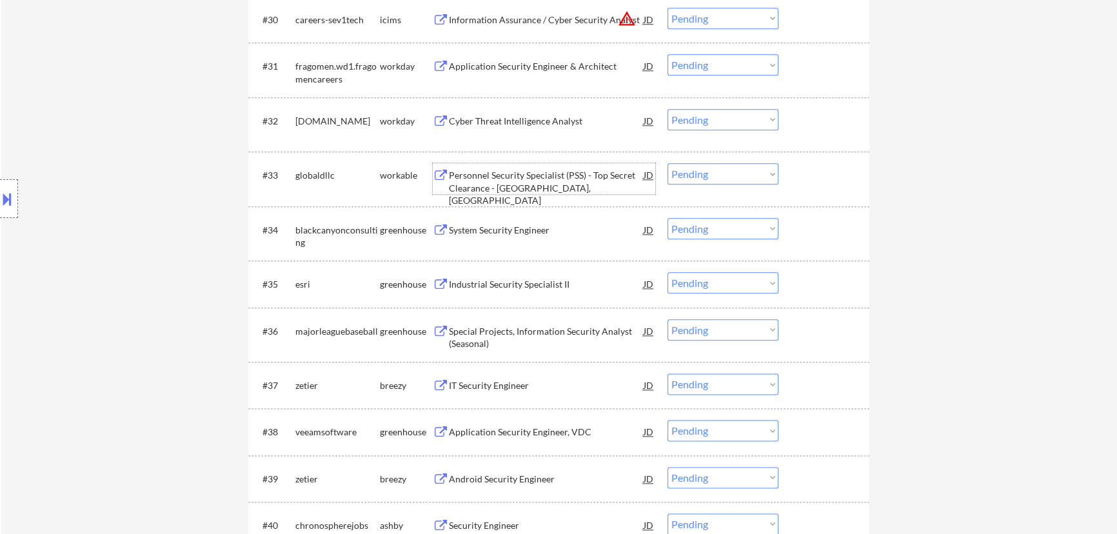
click at [565, 168] on select "Choose an option... Pending Applied Excluded (Questions) Excluded (Expired) Exc…" at bounding box center [722, 173] width 111 height 21
click at [565, 163] on select "Choose an option... Pending Applied Excluded (Questions) Excluded (Expired) Exc…" at bounding box center [722, 173] width 111 height 21
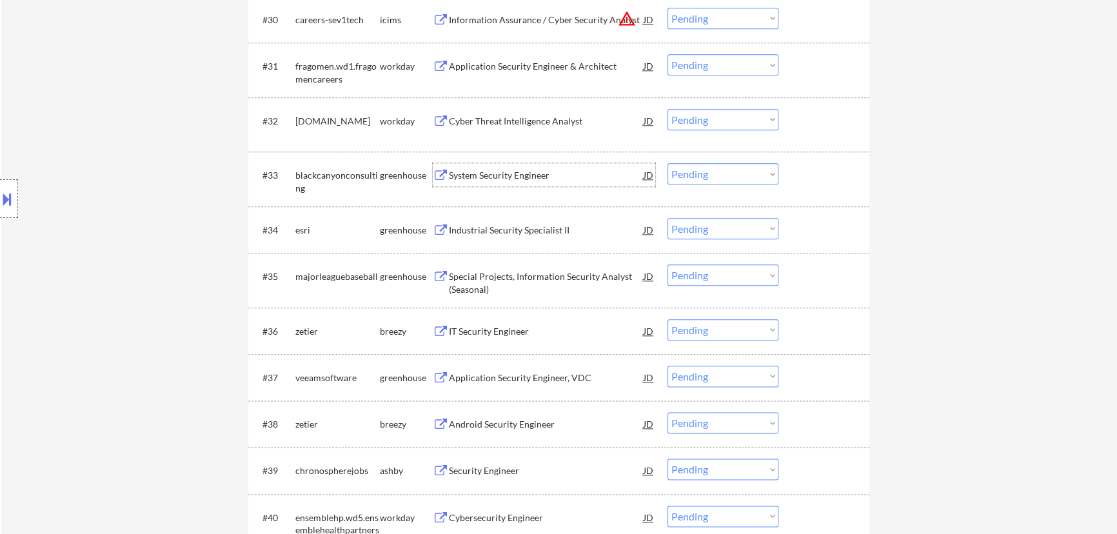
click at [565, 176] on div "System Security Engineer" at bounding box center [546, 175] width 195 height 13
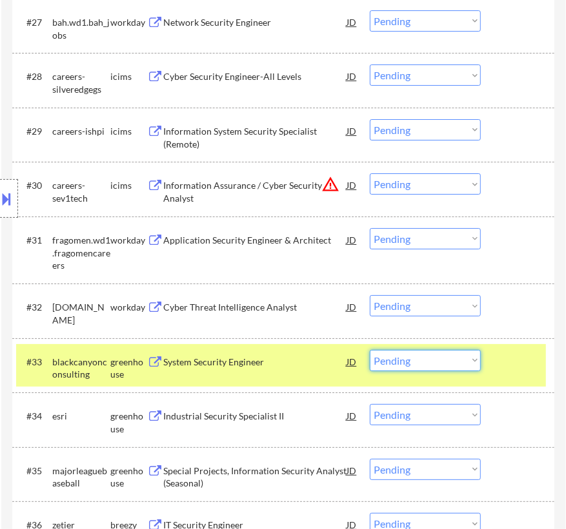
click at [442, 359] on select "Choose an option... Pending Applied Excluded (Questions) Excluded (Expired) Exc…" at bounding box center [425, 360] width 111 height 21
click at [370, 350] on select "Choose an option... Pending Applied Excluded (Questions) Excluded (Expired) Exc…" at bounding box center [425, 360] width 111 height 21
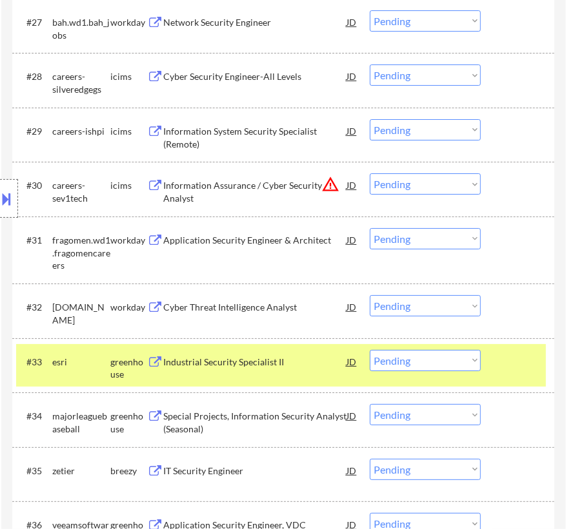
click at [302, 366] on div "Industrial Security Specialist II" at bounding box center [254, 362] width 183 height 13
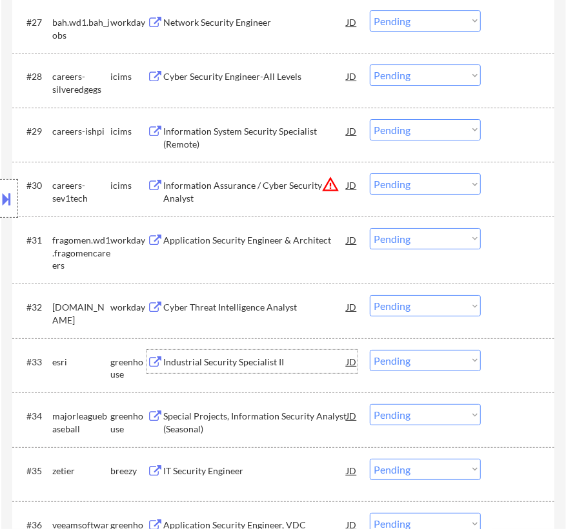
click at [432, 361] on select "Choose an option... Pending Applied Excluded (Questions) Excluded (Expired) Exc…" at bounding box center [425, 360] width 111 height 21
click at [370, 350] on select "Choose an option... Pending Applied Excluded (Questions) Excluded (Expired) Exc…" at bounding box center [425, 360] width 111 height 21
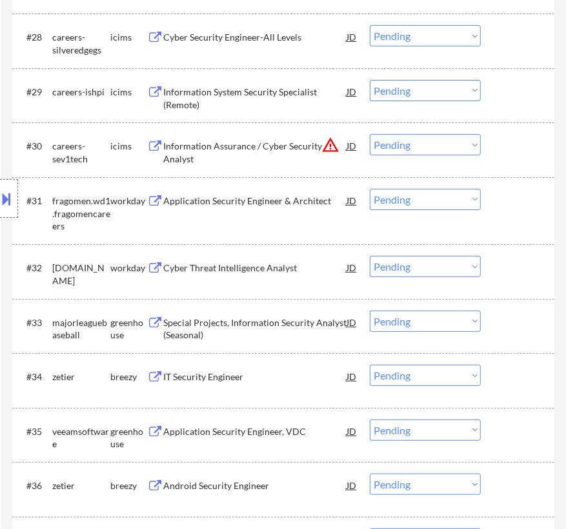
scroll to position [1993, 0]
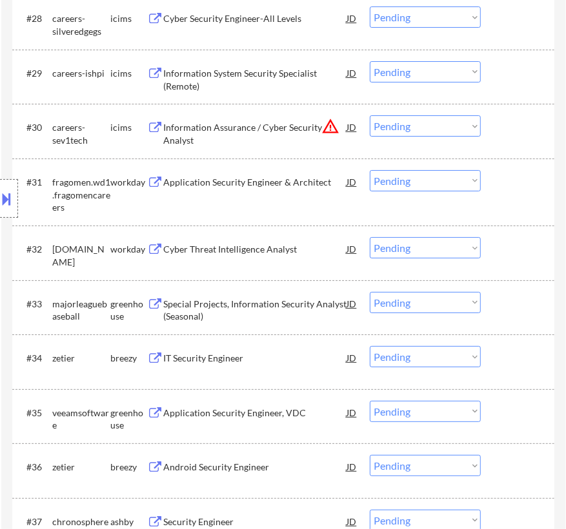
click at [283, 303] on div "Special Projects, Information Security Analyst (Seasonal)" at bounding box center [254, 310] width 183 height 25
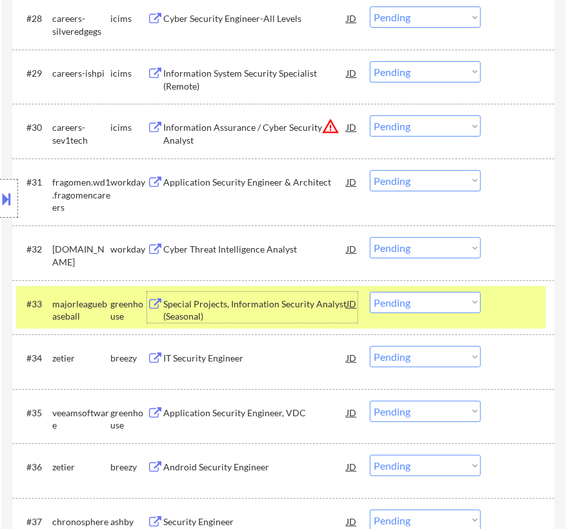
click at [427, 303] on select "Choose an option... Pending Applied Excluded (Questions) Excluded (Expired) Exc…" at bounding box center [425, 302] width 111 height 21
click at [370, 292] on select "Choose an option... Pending Applied Excluded (Questions) Excluded (Expired) Exc…" at bounding box center [425, 302] width 111 height 21
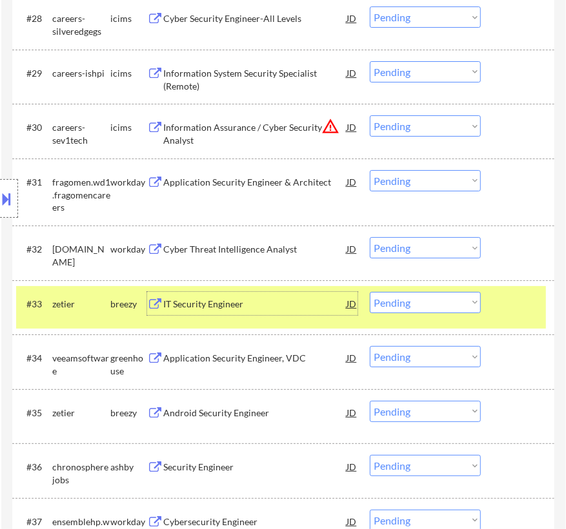
click at [288, 301] on div "IT Security Engineer" at bounding box center [254, 304] width 183 height 13
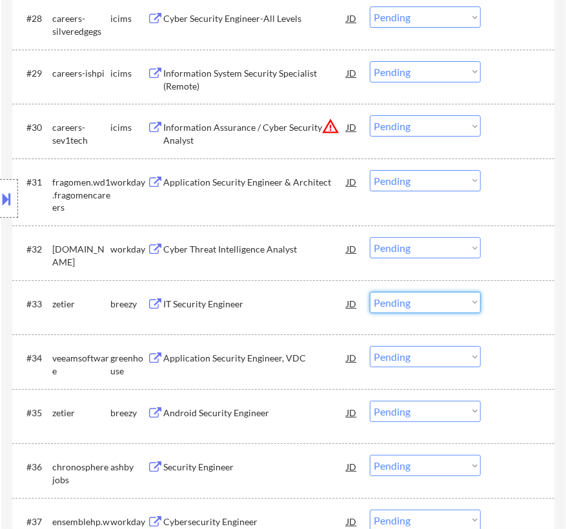
click at [442, 301] on select "Choose an option... Pending Applied Excluded (Questions) Excluded (Expired) Exc…" at bounding box center [425, 302] width 111 height 21
click at [370, 292] on select "Choose an option... Pending Applied Excluded (Questions) Excluded (Expired) Exc…" at bounding box center [425, 302] width 111 height 21
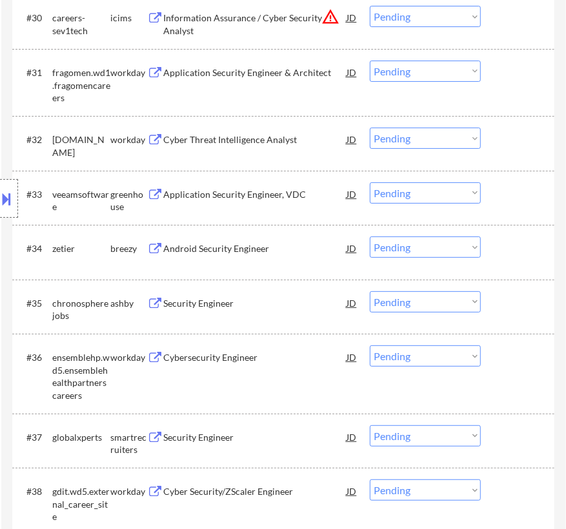
scroll to position [2110, 0]
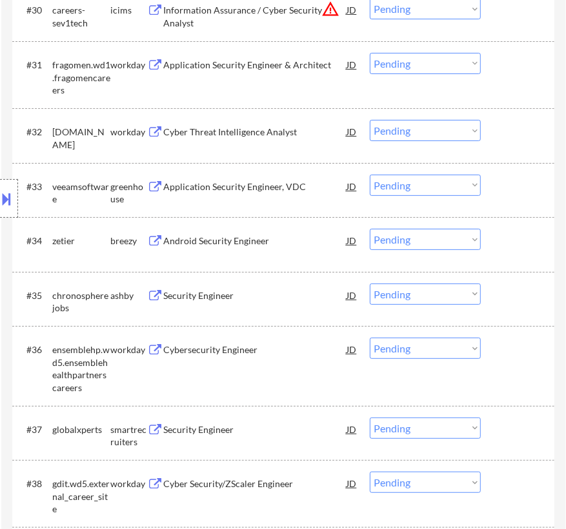
click at [304, 184] on div "Application Security Engineer, VDC" at bounding box center [254, 187] width 183 height 13
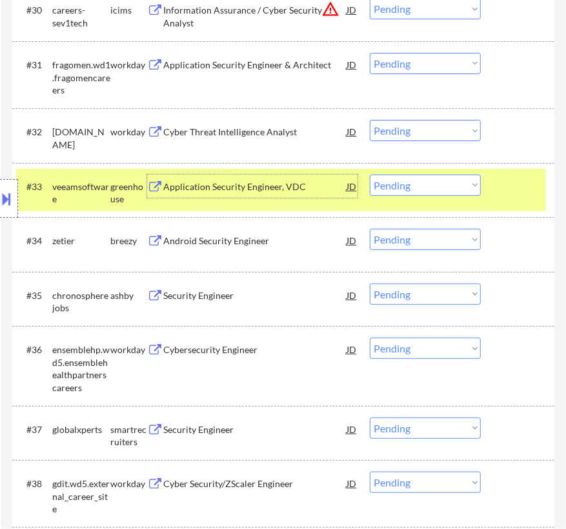
click at [435, 183] on select "Choose an option... Pending Applied Excluded (Questions) Excluded (Expired) Exc…" at bounding box center [425, 185] width 111 height 21
click at [370, 175] on select "Choose an option... Pending Applied Excluded (Questions) Excluded (Expired) Exc…" at bounding box center [425, 185] width 111 height 21
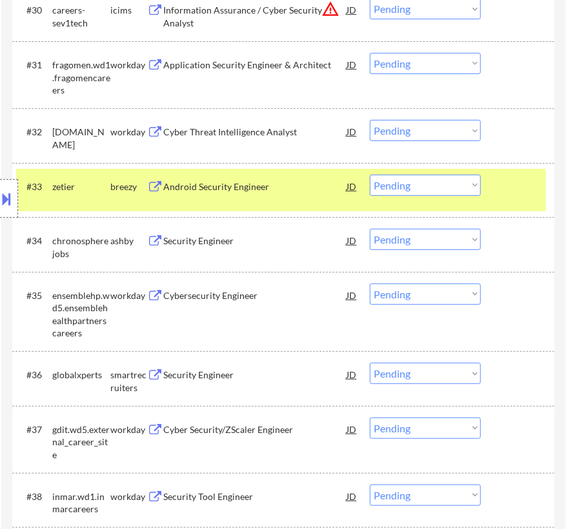
click at [302, 189] on div "Android Security Engineer" at bounding box center [254, 187] width 183 height 13
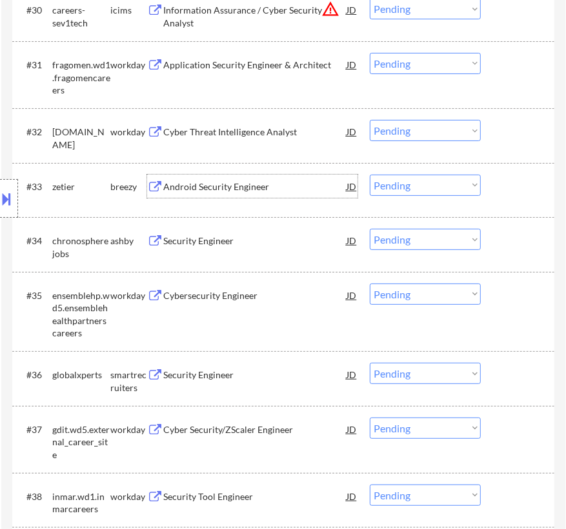
click at [435, 184] on select "Choose an option... Pending Applied Excluded (Questions) Excluded (Expired) Exc…" at bounding box center [425, 185] width 111 height 21
click at [370, 175] on select "Choose an option... Pending Applied Excluded (Questions) Excluded (Expired) Exc…" at bounding box center [425, 185] width 111 height 21
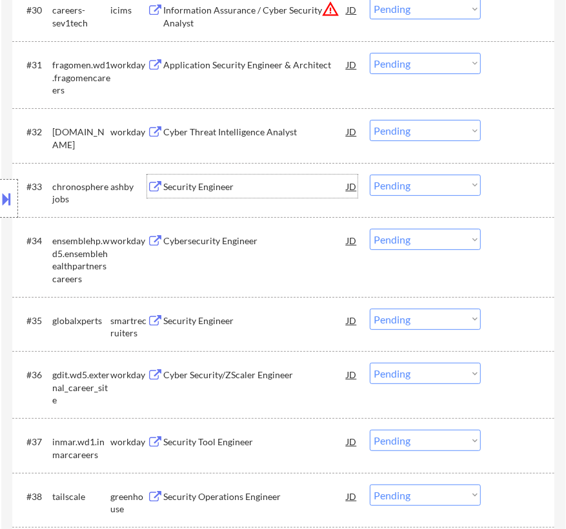
click at [296, 184] on div "Security Engineer" at bounding box center [254, 187] width 183 height 13
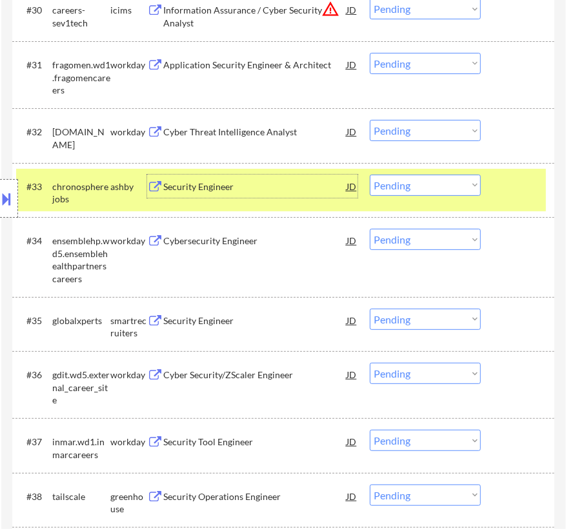
click at [420, 190] on select "Choose an option... Pending Applied Excluded (Questions) Excluded (Expired) Exc…" at bounding box center [425, 185] width 111 height 21
click at [370, 175] on select "Choose an option... Pending Applied Excluded (Questions) Excluded (Expired) Exc…" at bounding box center [425, 185] width 111 height 21
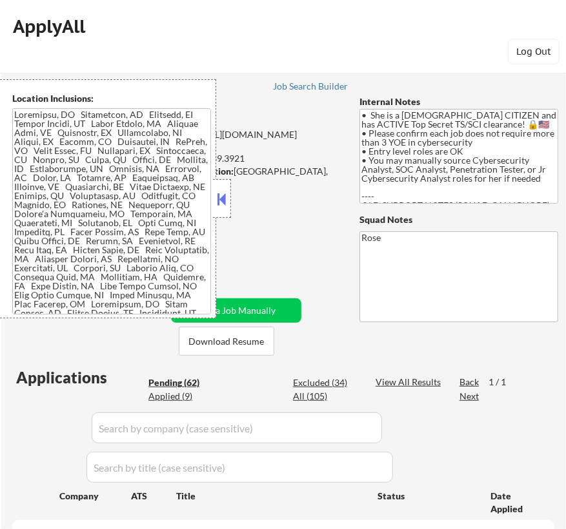
select select ""pending""
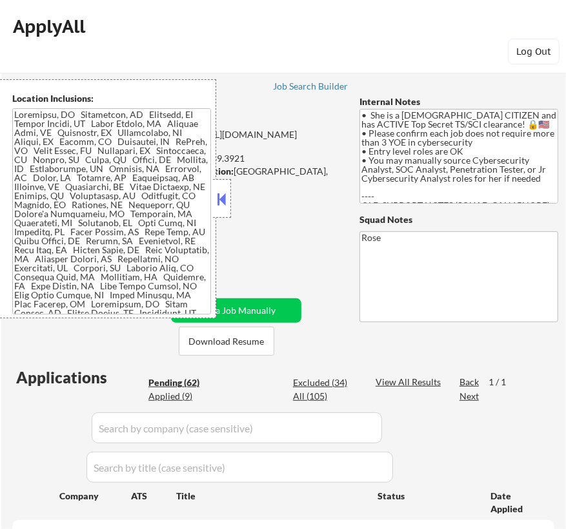
select select ""pending""
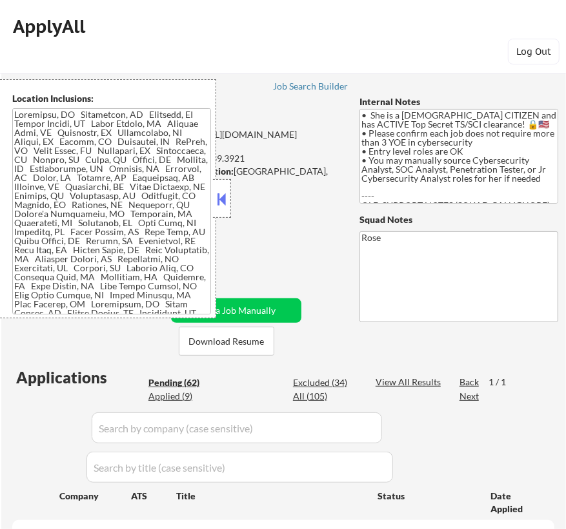
select select ""pending""
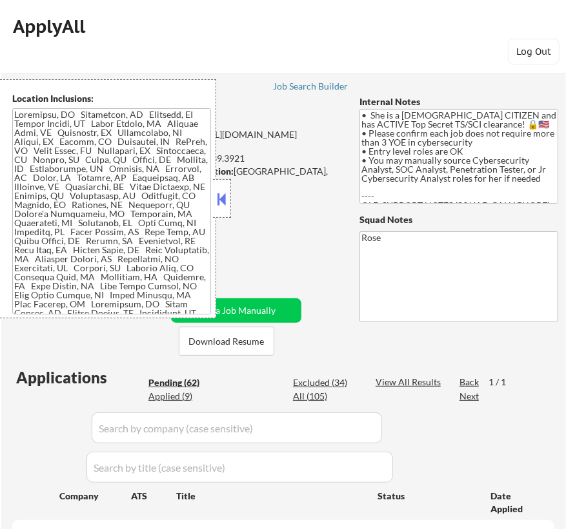
select select ""pending""
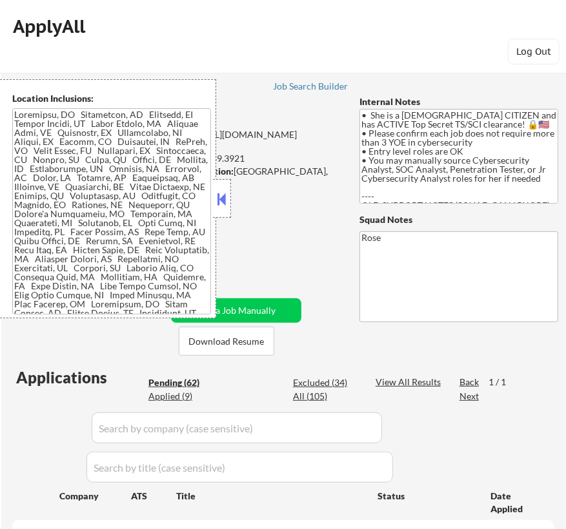
select select ""pending""
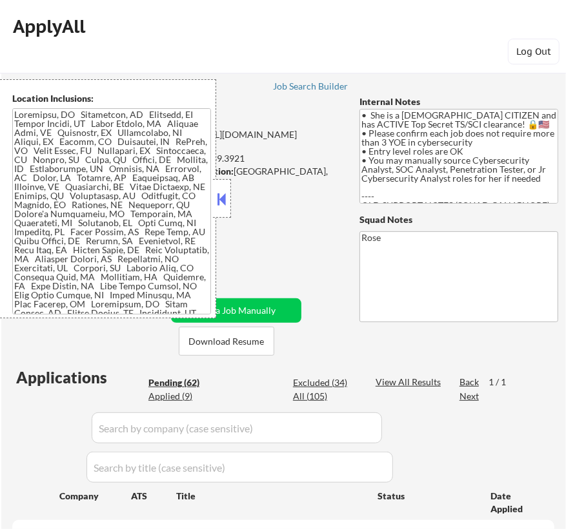
select select ""pending""
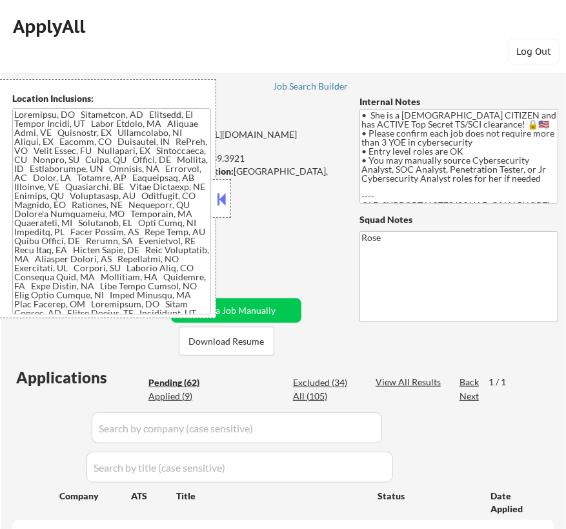
select select ""pending""
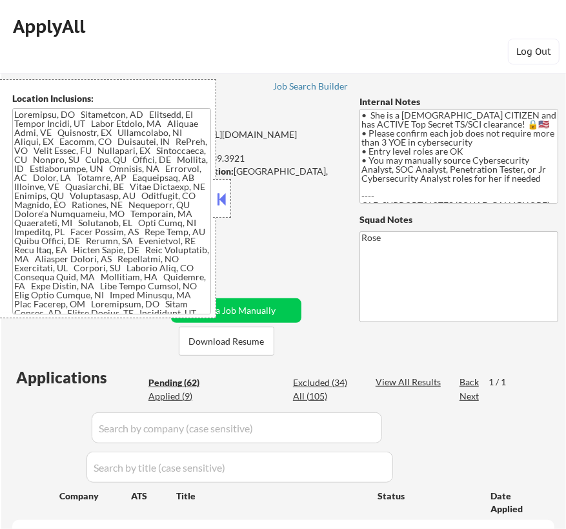
select select ""pending""
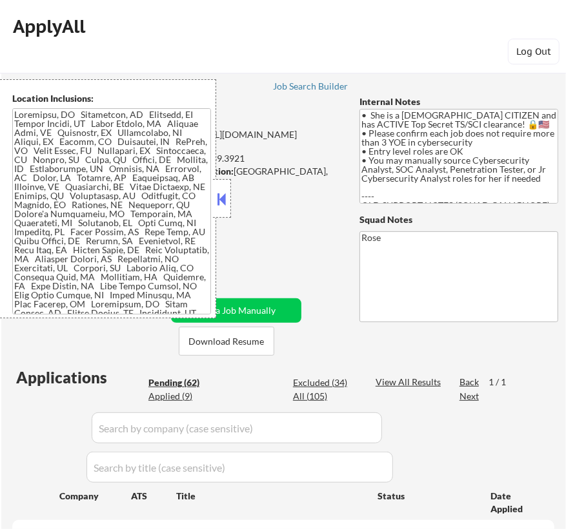
select select ""pending""
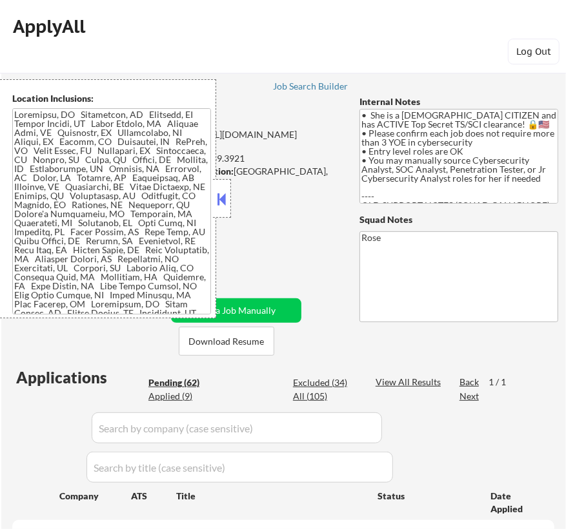
select select ""pending""
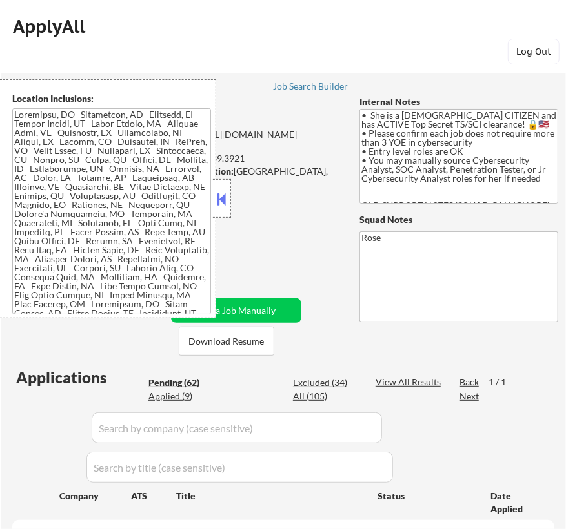
select select ""pending""
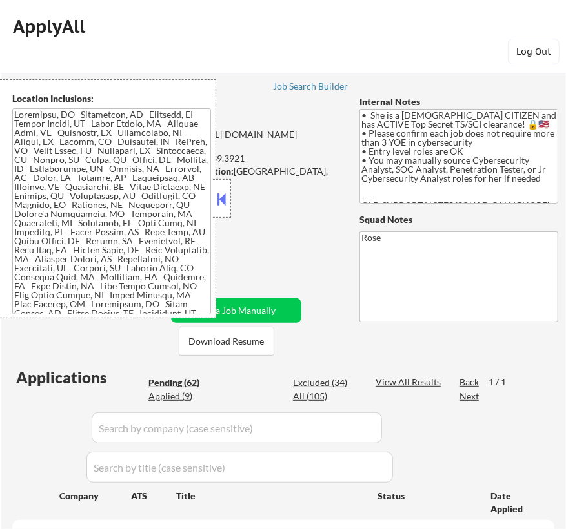
select select ""pending""
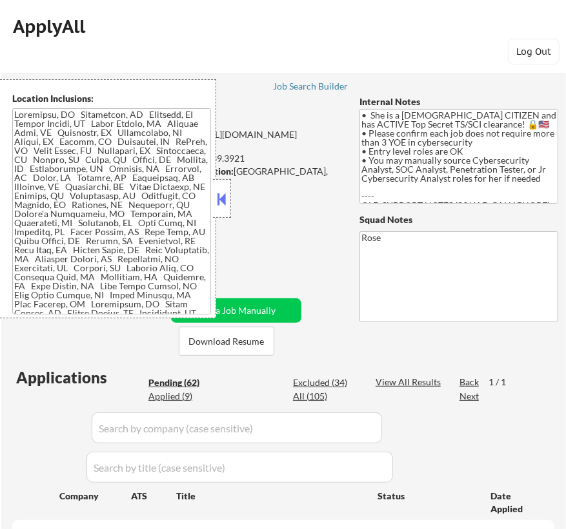
select select ""pending""
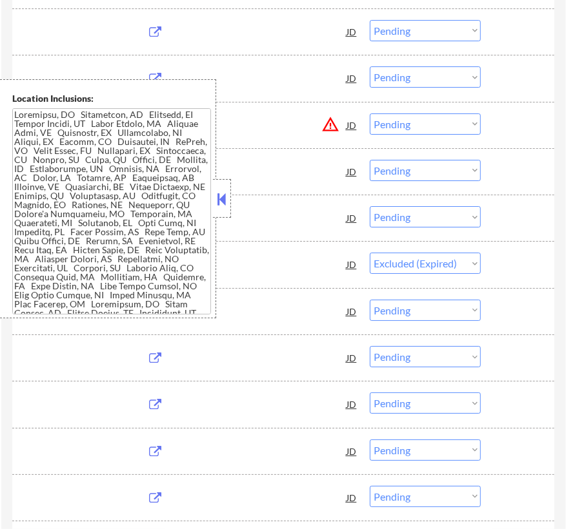
select select ""pending""
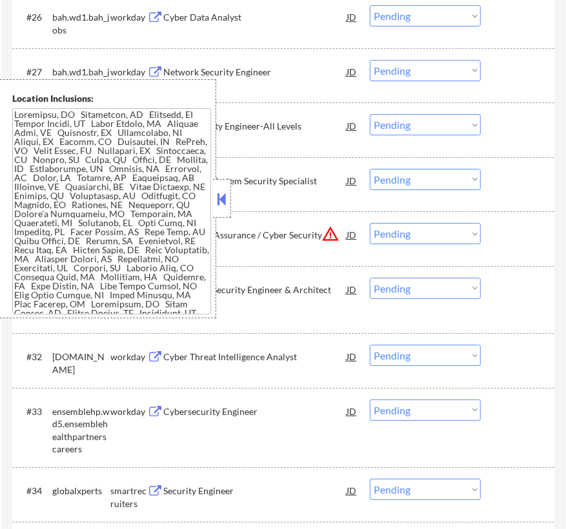
click at [224, 204] on button at bounding box center [222, 199] width 14 height 19
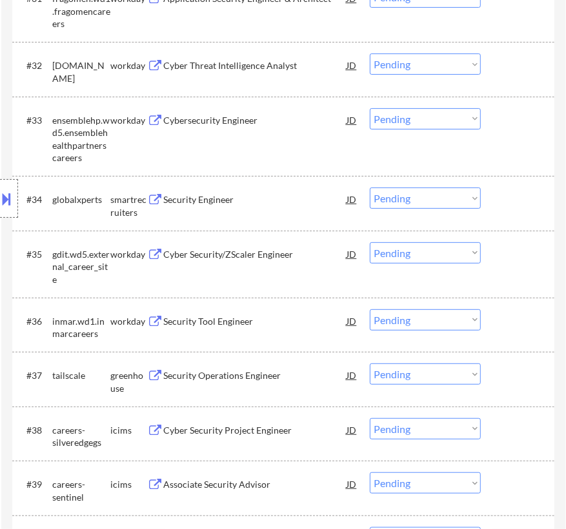
scroll to position [2178, 0]
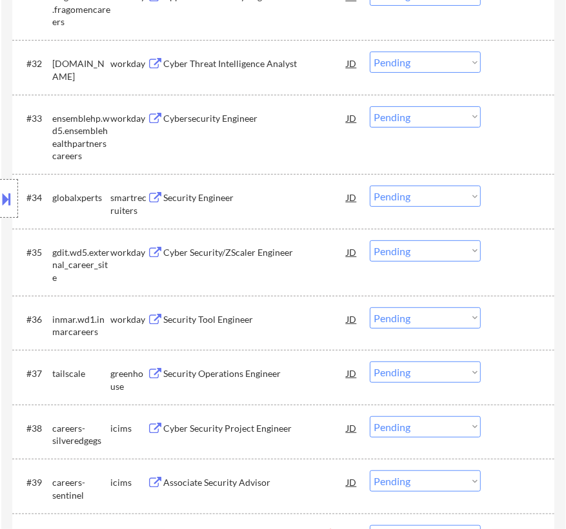
click at [271, 197] on div "Security Engineer" at bounding box center [254, 198] width 183 height 13
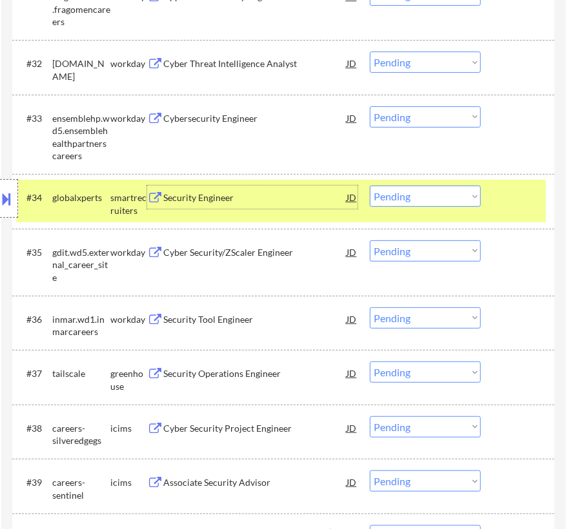
click at [426, 202] on select "Choose an option... Pending Applied Excluded (Questions) Excluded (Expired) Exc…" at bounding box center [425, 196] width 111 height 21
click at [370, 186] on select "Choose an option... Pending Applied Excluded (Questions) Excluded (Expired) Exc…" at bounding box center [425, 196] width 111 height 21
select select ""pending""
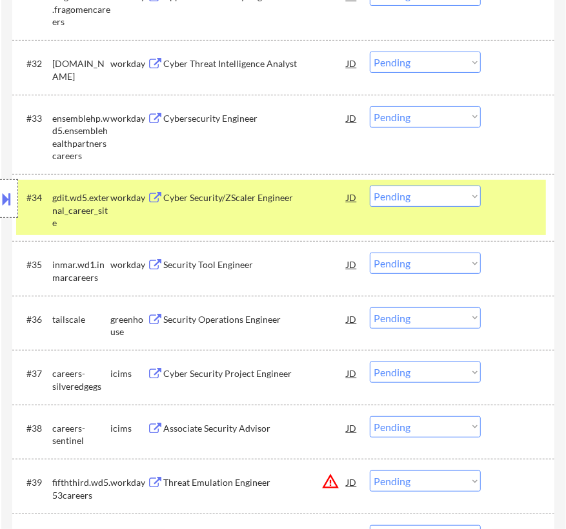
click at [490, 197] on div "#34 gdit.wd5.external_career_site workday Cyber Security/ZScaler Engineer JD Ch…" at bounding box center [280, 207] width 529 height 55
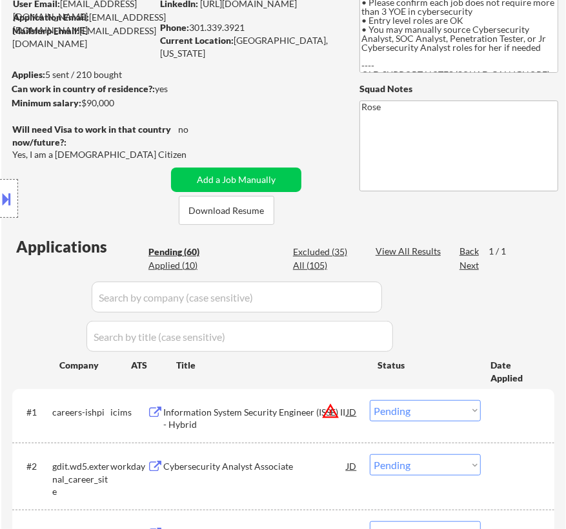
scroll to position [126, 0]
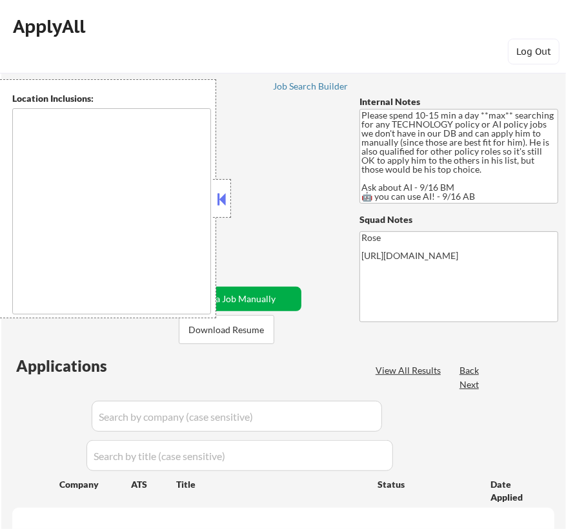
type textarea "Arlington, VA Alexandria, VA Bethesda, MD Silver Spring, MD Falls Church, VA Hy…"
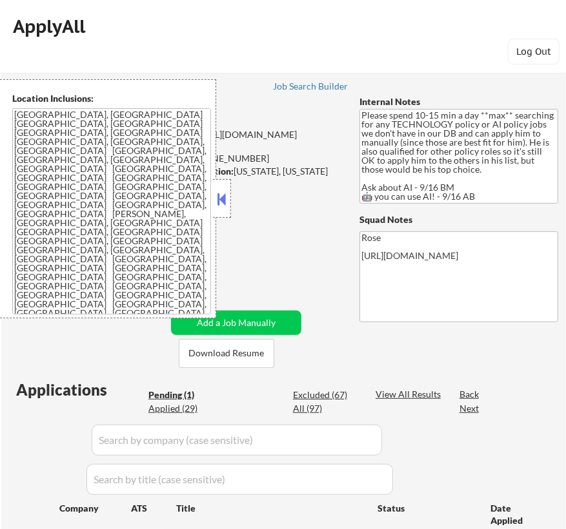
click at [221, 193] on button at bounding box center [222, 199] width 14 height 19
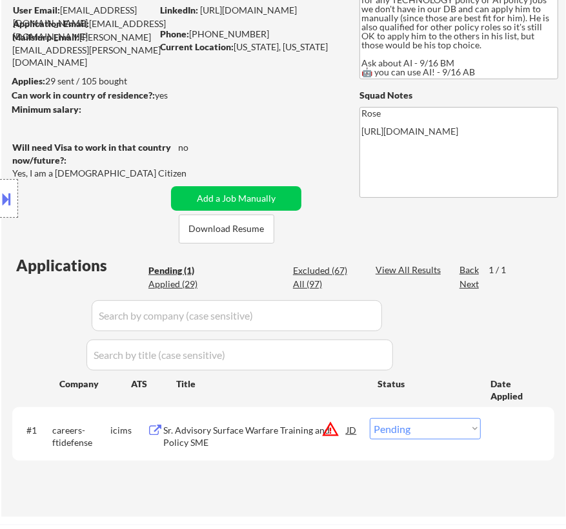
scroll to position [234, 0]
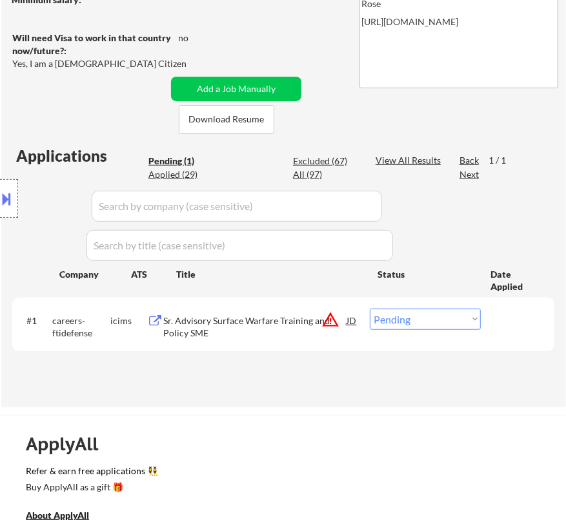
click at [280, 326] on div "Sr. Advisory Surface Warfare Training and Policy SME" at bounding box center [254, 327] width 183 height 25
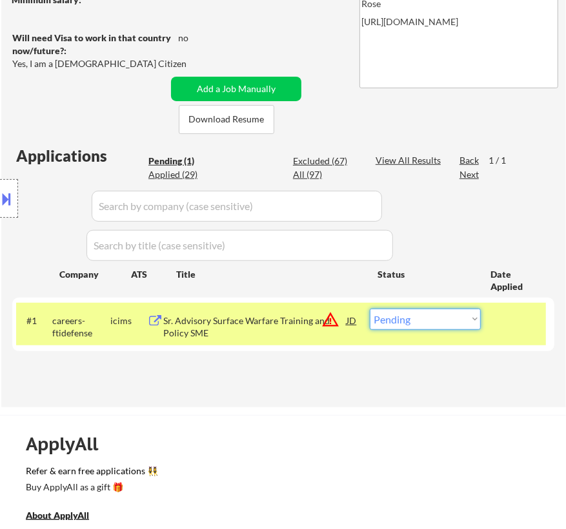
click at [422, 315] on select "Choose an option... Pending Applied Excluded (Questions) Excluded (Expired) Exc…" at bounding box center [425, 319] width 111 height 21
click at [370, 309] on select "Choose an option... Pending Applied Excluded (Questions) Excluded (Expired) Exc…" at bounding box center [425, 319] width 111 height 21
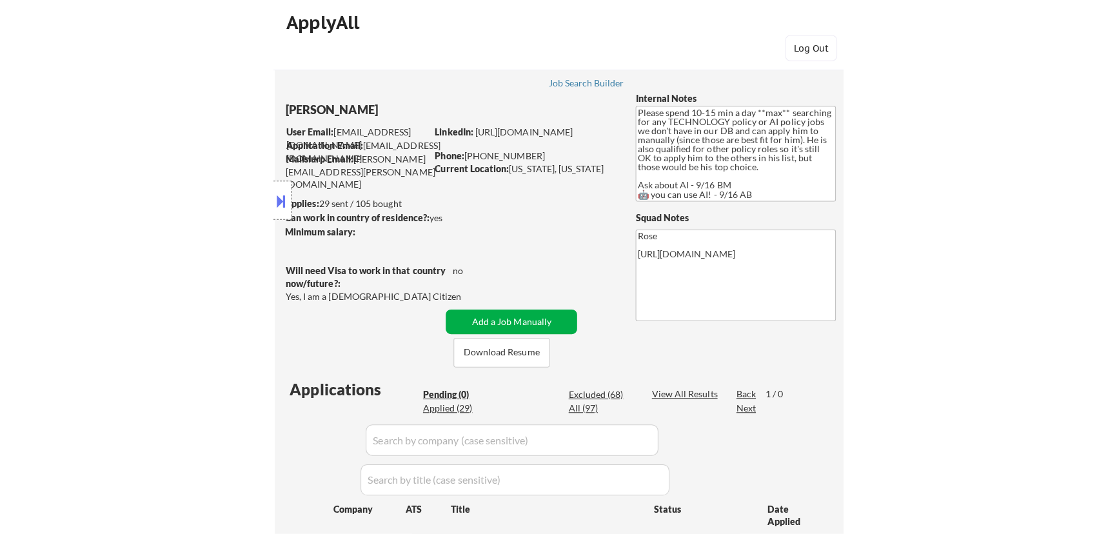
scroll to position [0, 0]
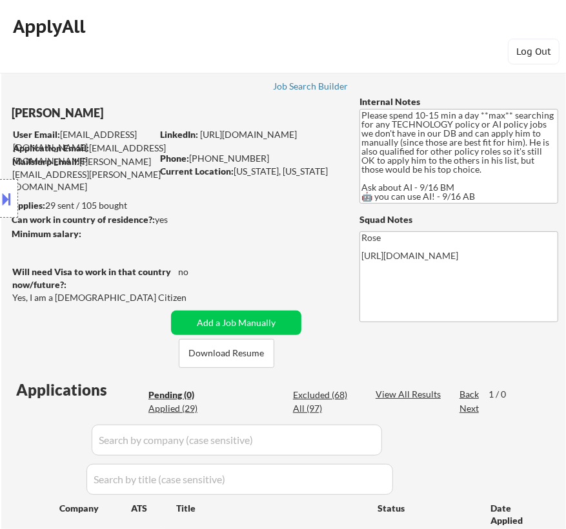
click at [6, 191] on button at bounding box center [7, 198] width 14 height 21
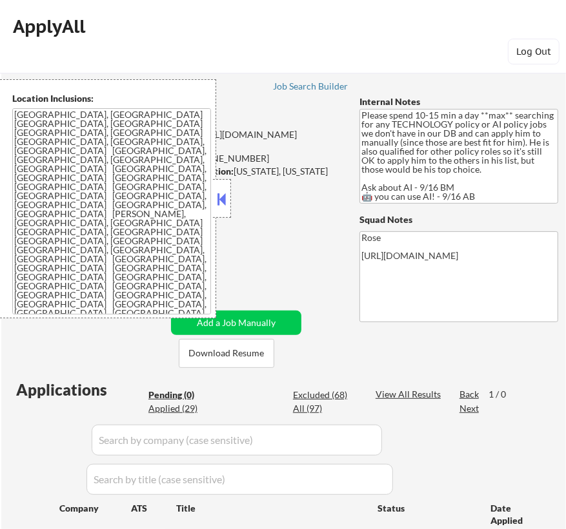
click at [225, 197] on button at bounding box center [222, 199] width 14 height 19
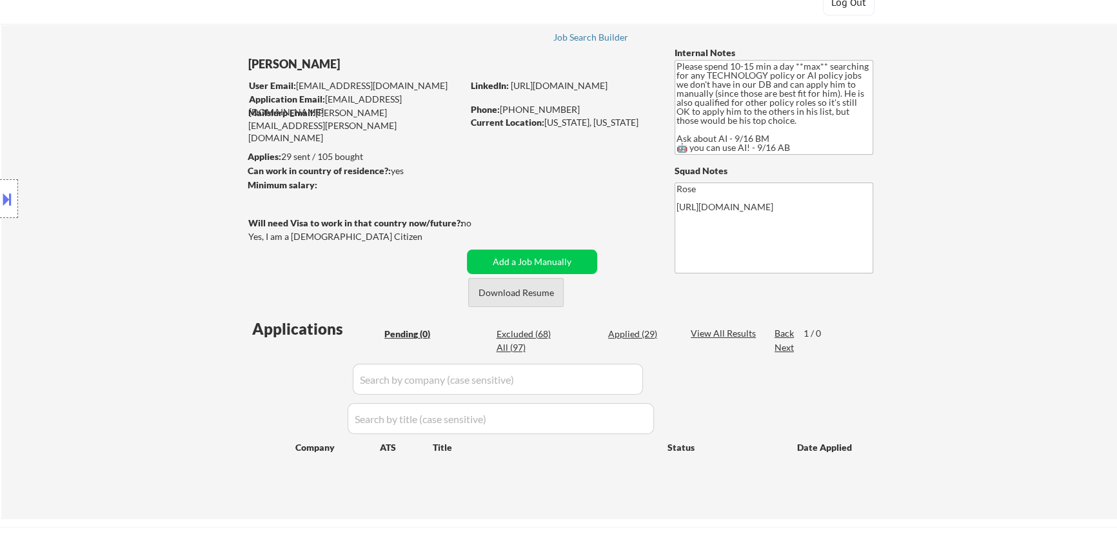
scroll to position [117, 0]
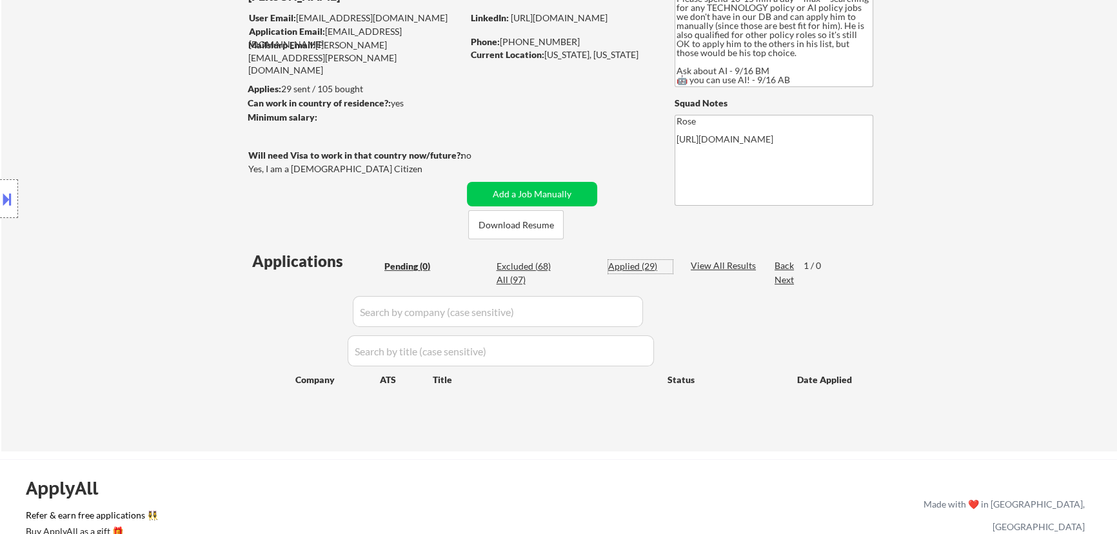
click at [565, 265] on div "Applied (29)" at bounding box center [640, 266] width 64 height 13
select select ""applied""
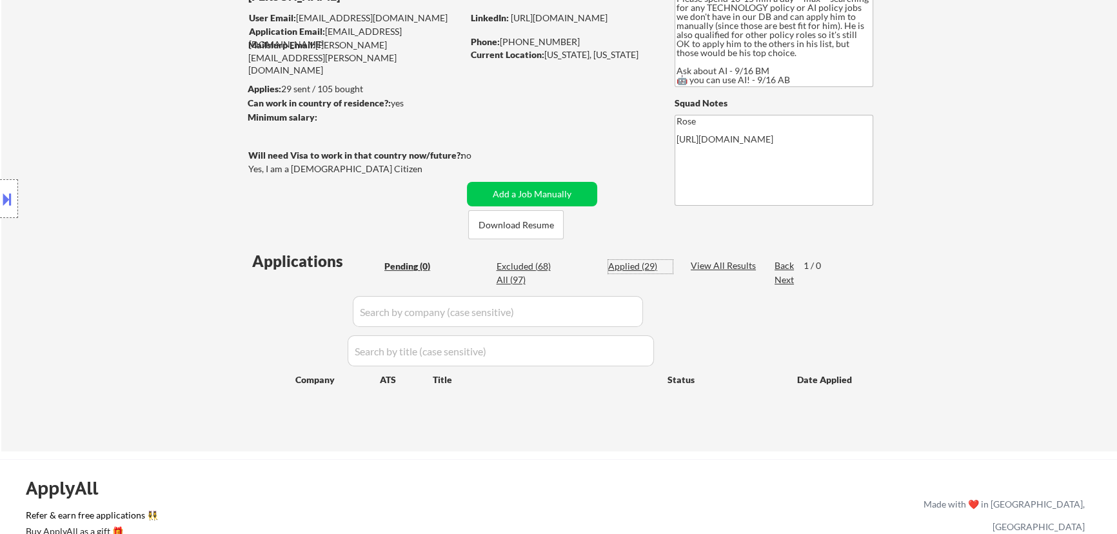
select select ""applied""
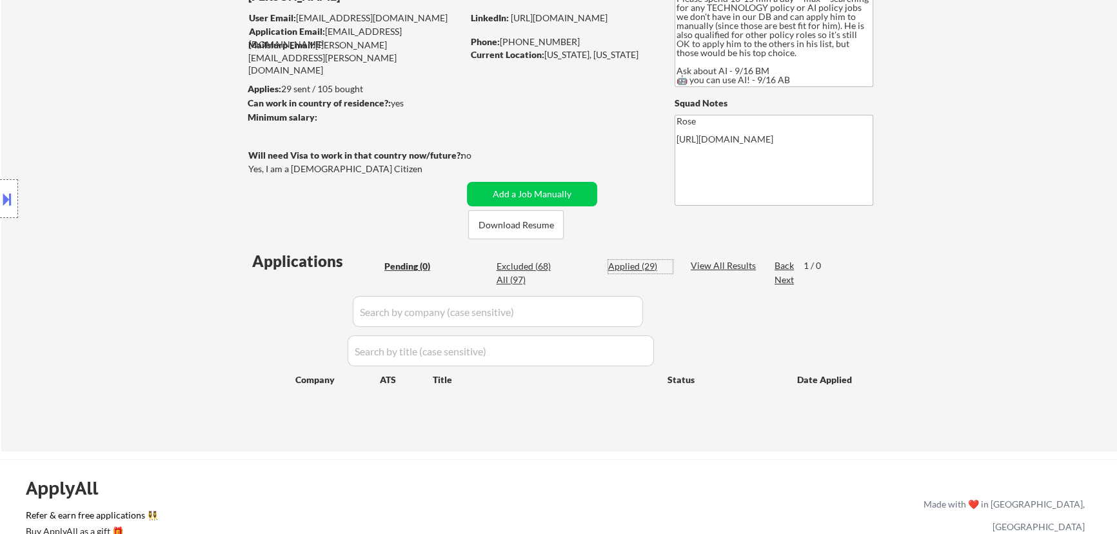
select select ""applied""
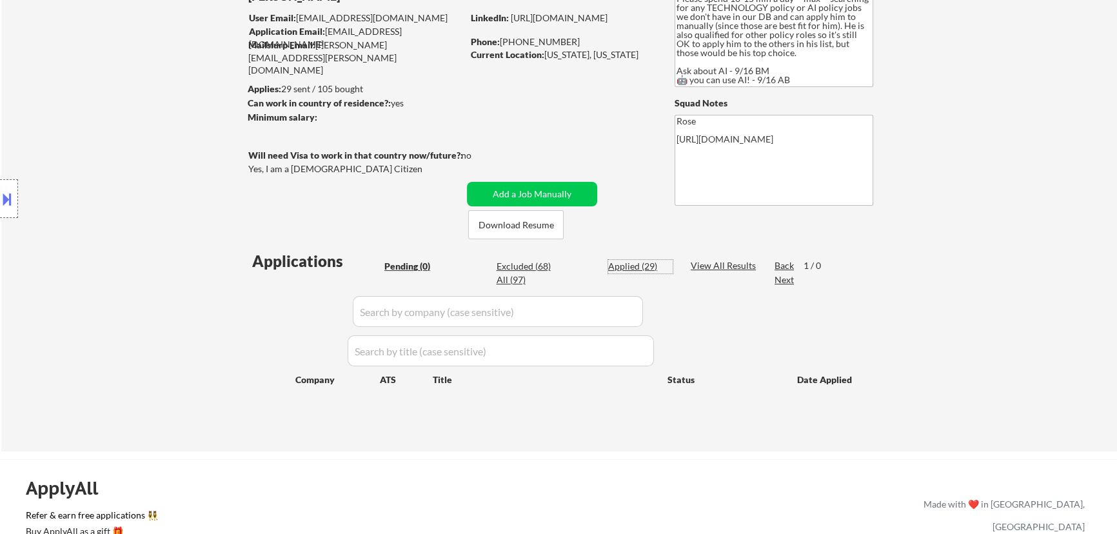
select select ""applied""
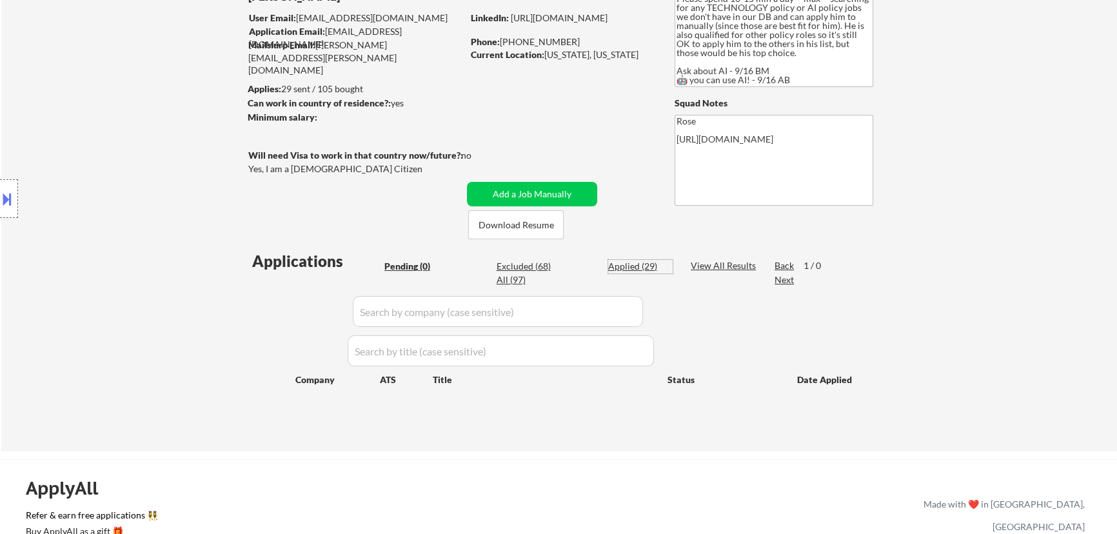
select select ""applied""
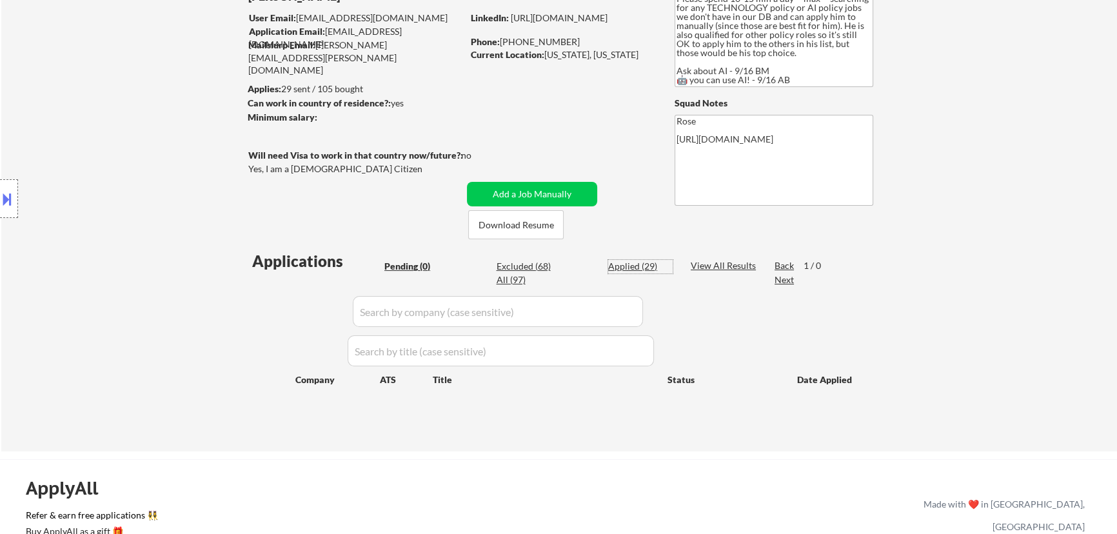
select select ""applied""
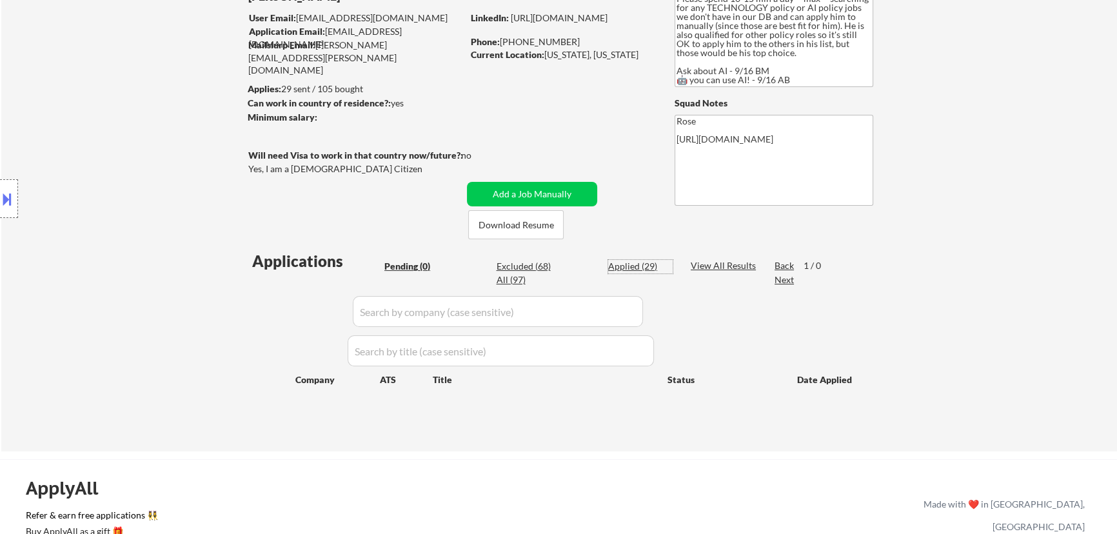
select select ""applied""
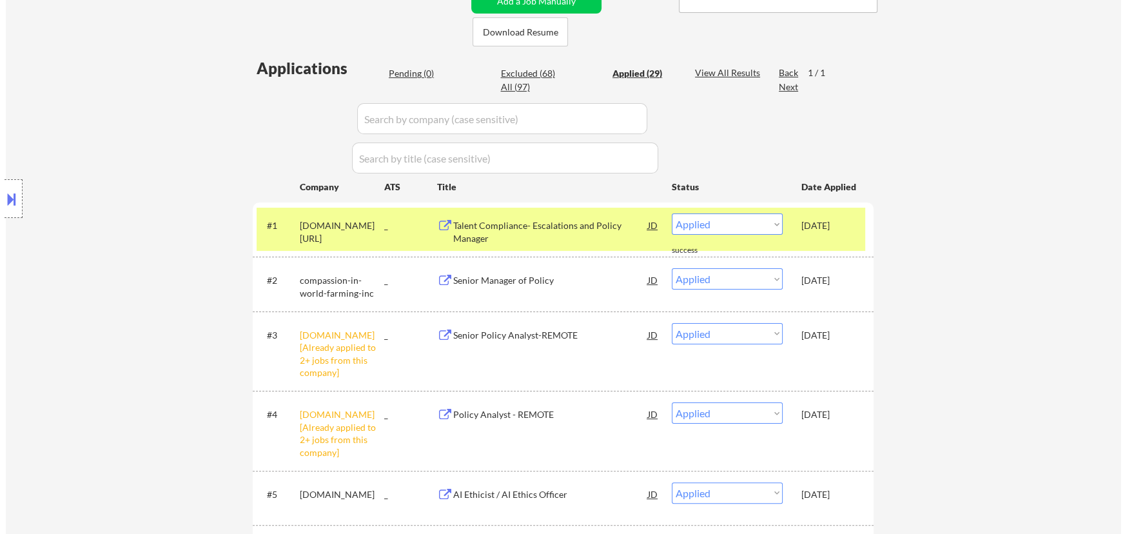
scroll to position [175, 0]
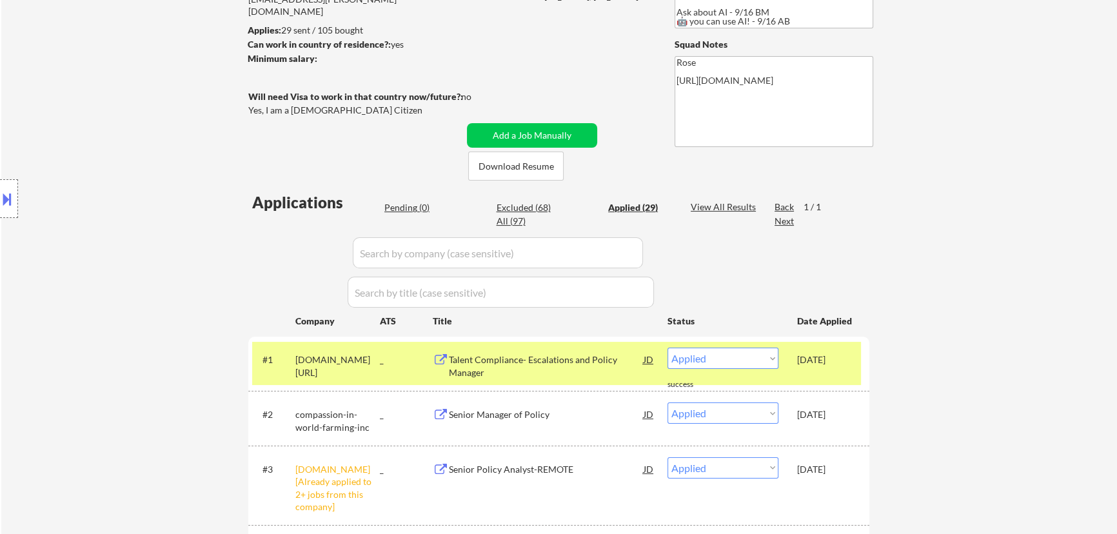
click at [565, 252] on input "input" at bounding box center [498, 252] width 290 height 31
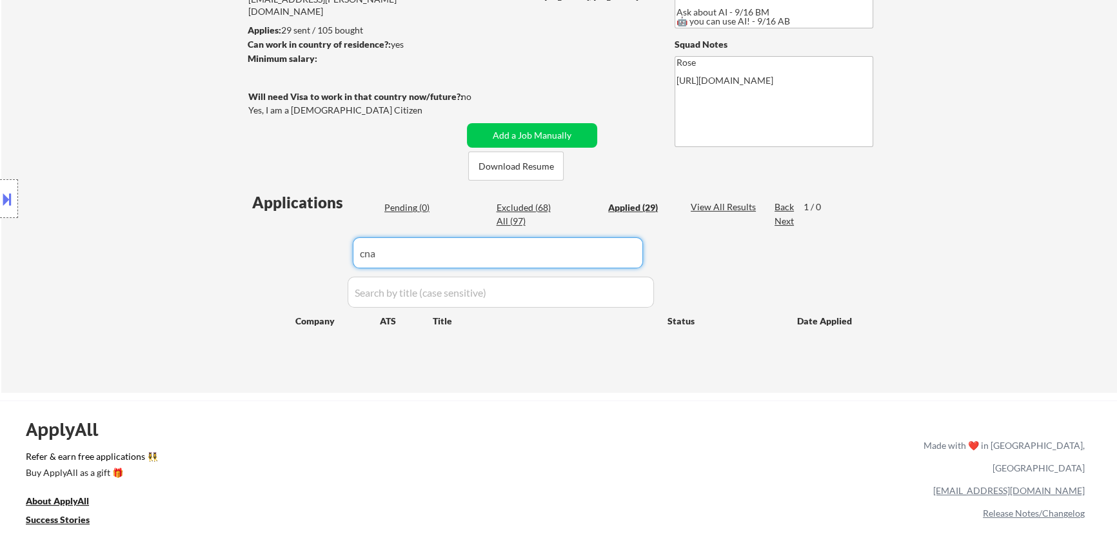
type input "cna"
drag, startPoint x: 406, startPoint y: 250, endPoint x: 299, endPoint y: 266, distance: 107.7
click at [298, 264] on div "Applications Pending (0) Excluded (68) Applied (29) All (97) View All Results B…" at bounding box center [558, 280] width 621 height 177
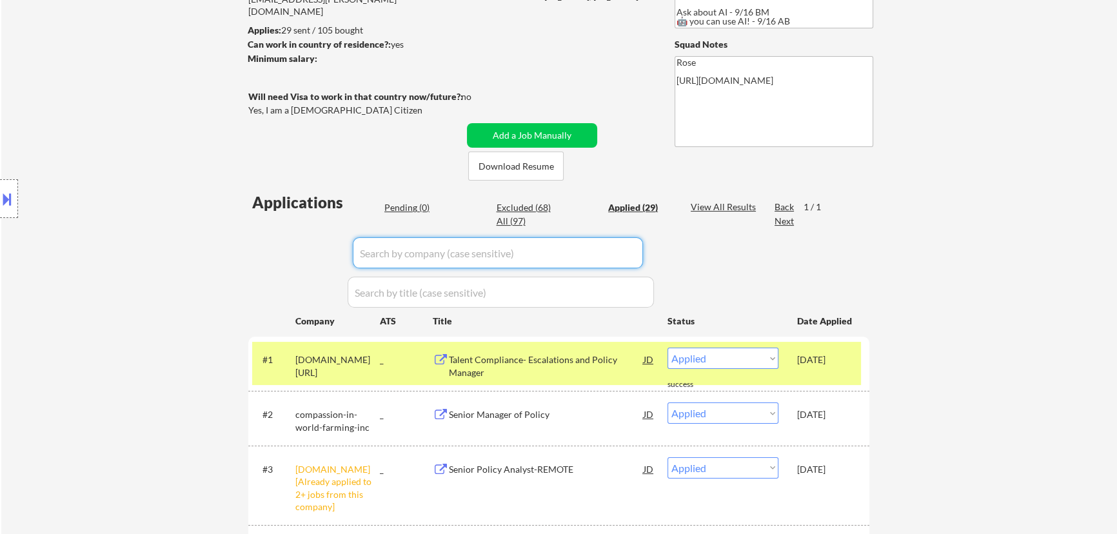
click at [415, 208] on div "Pending (0)" at bounding box center [416, 207] width 64 height 13
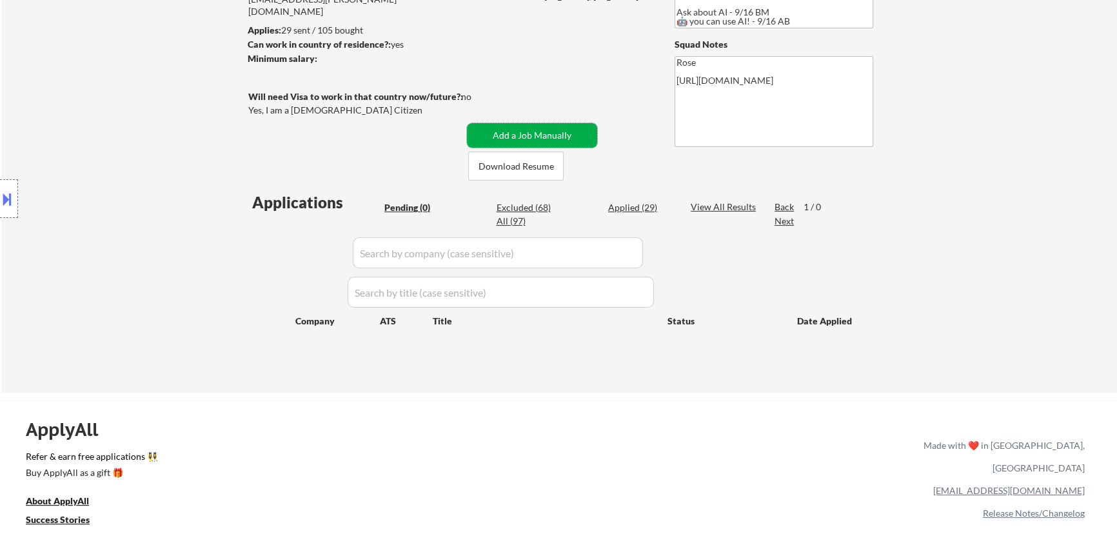
click at [528, 132] on button "Add a Job Manually" at bounding box center [532, 135] width 130 height 25
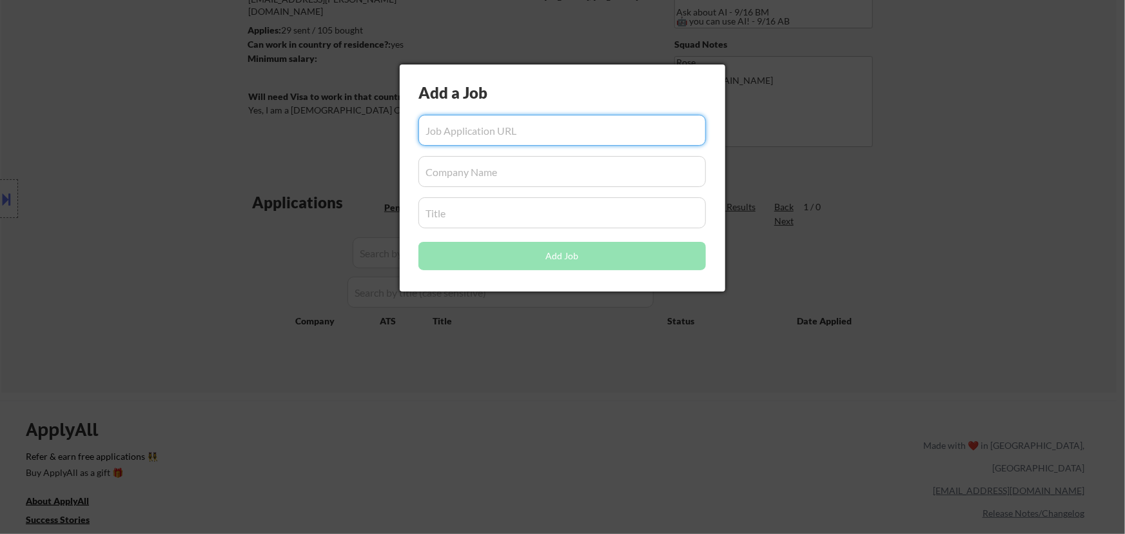
paste input "https://cna.wd1.myworkdayjobs.com/cna_careers/job/remote-usa/data-analytics-sen…"
type input "https://cna.wd1.myworkdayjobs.com/cna_careers/job/remote-usa/data-analytics-sen…"
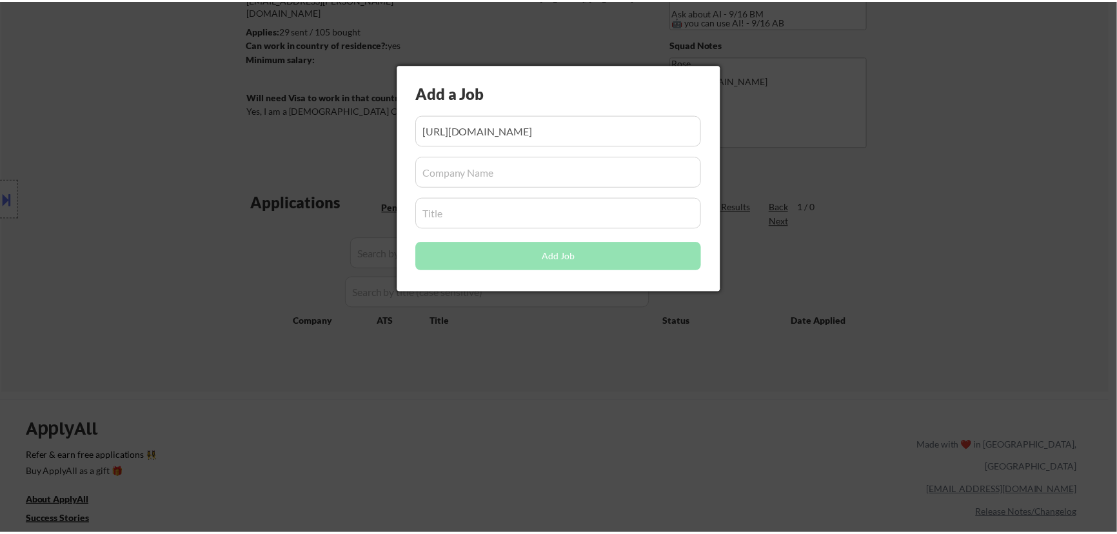
scroll to position [0, 0]
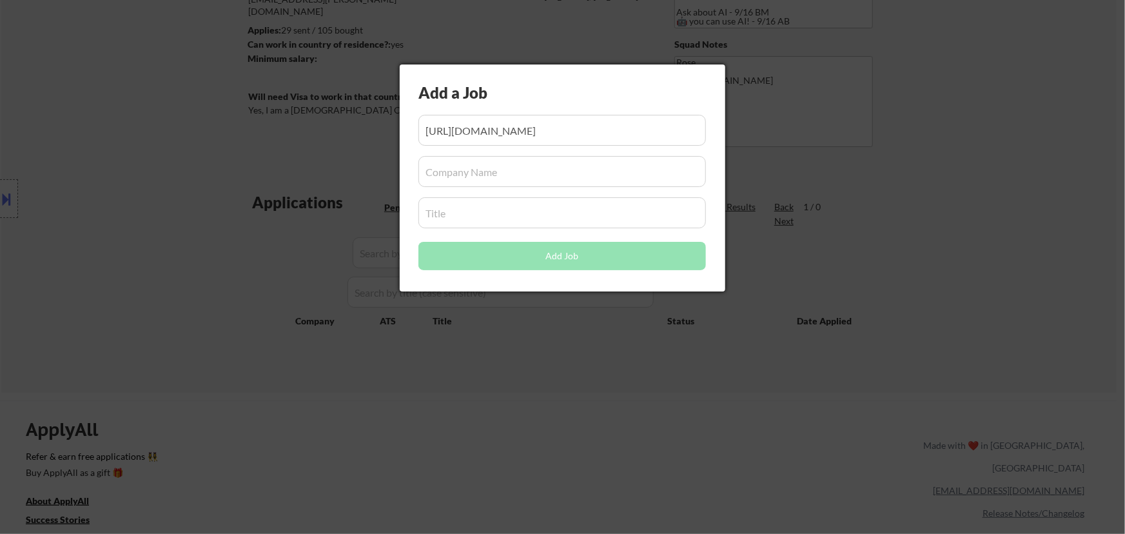
click at [493, 175] on input "input" at bounding box center [563, 171] width 288 height 31
paste input "cna.wd1.myworkdayjobs.com"
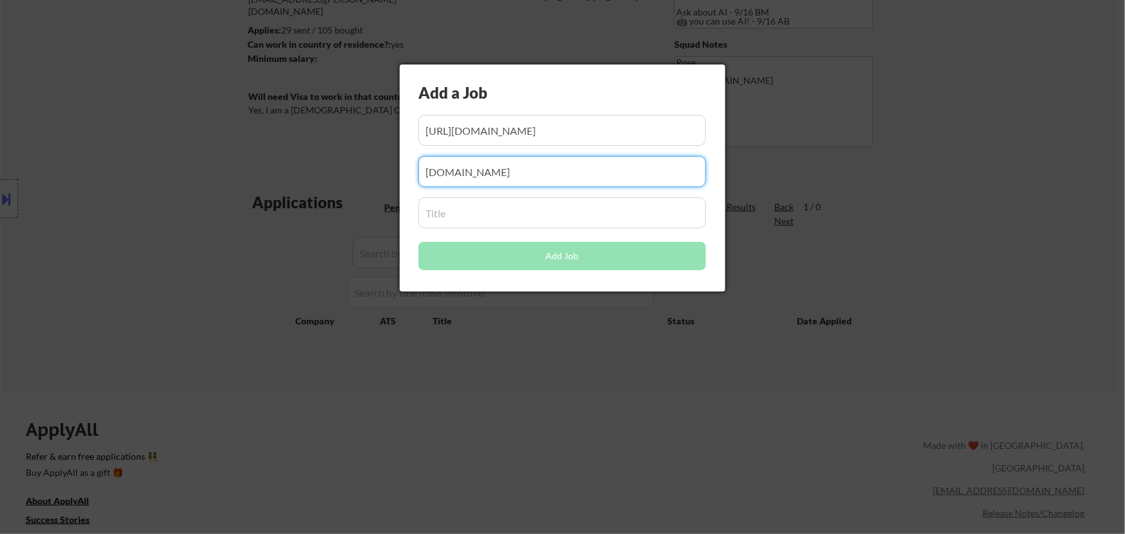
type input "cna.wd1.myworkdayjobs.com"
click at [520, 215] on input "input" at bounding box center [563, 212] width 288 height 31
paste input "Data Analytics Business Analyst"
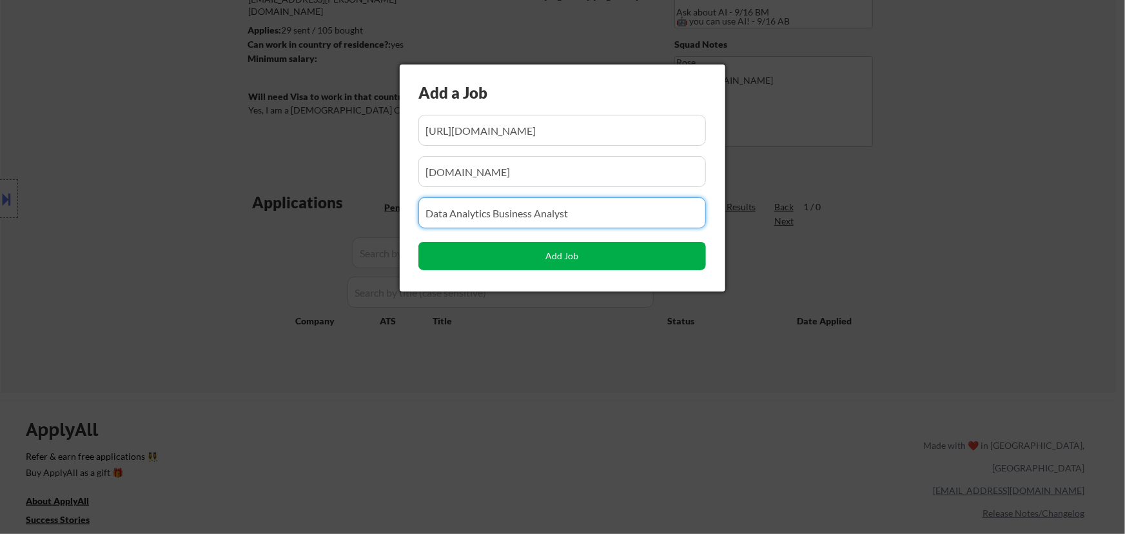
type input "Data Analytics Business Analyst"
click at [560, 258] on button "Add Job" at bounding box center [563, 256] width 288 height 28
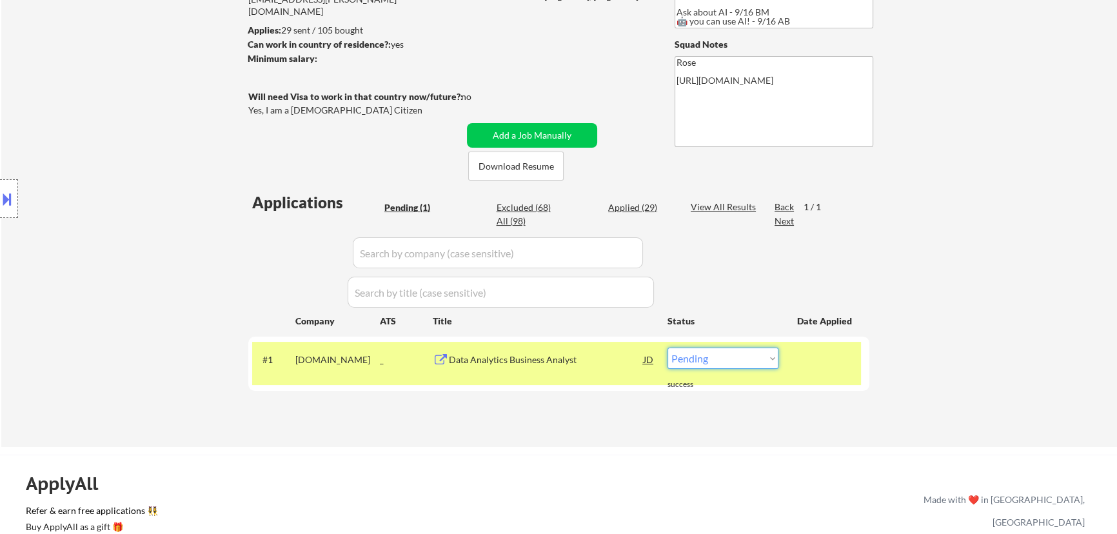
click at [565, 358] on select "Choose an option... Pending Applied Excluded (Questions) Excluded (Expired) Exc…" at bounding box center [722, 358] width 111 height 21
select select ""applied""
click at [565, 348] on select "Choose an option... Pending Applied Excluded (Questions) Excluded (Expired) Exc…" at bounding box center [722, 358] width 111 height 21
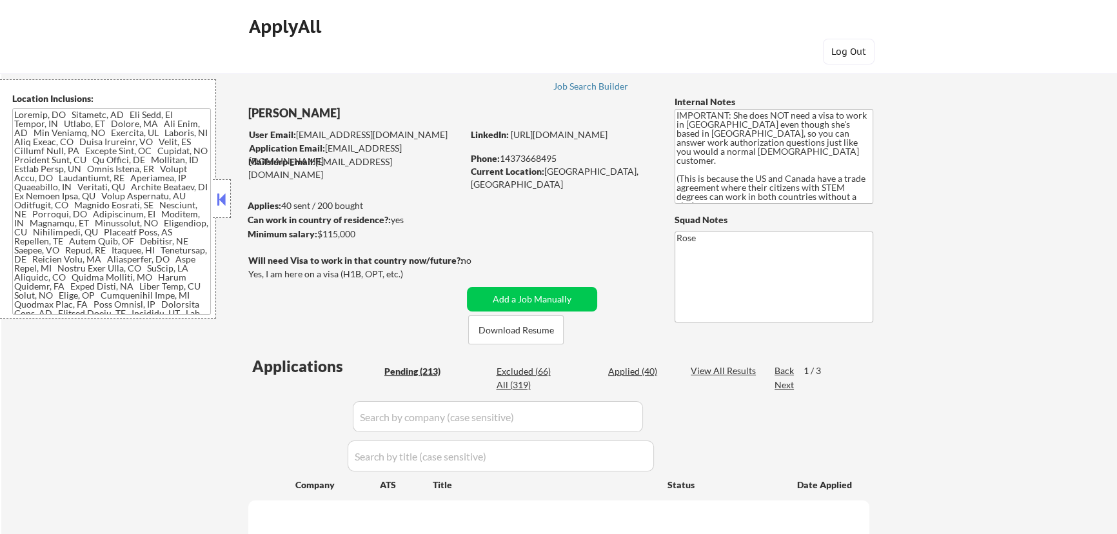
select select ""pending""
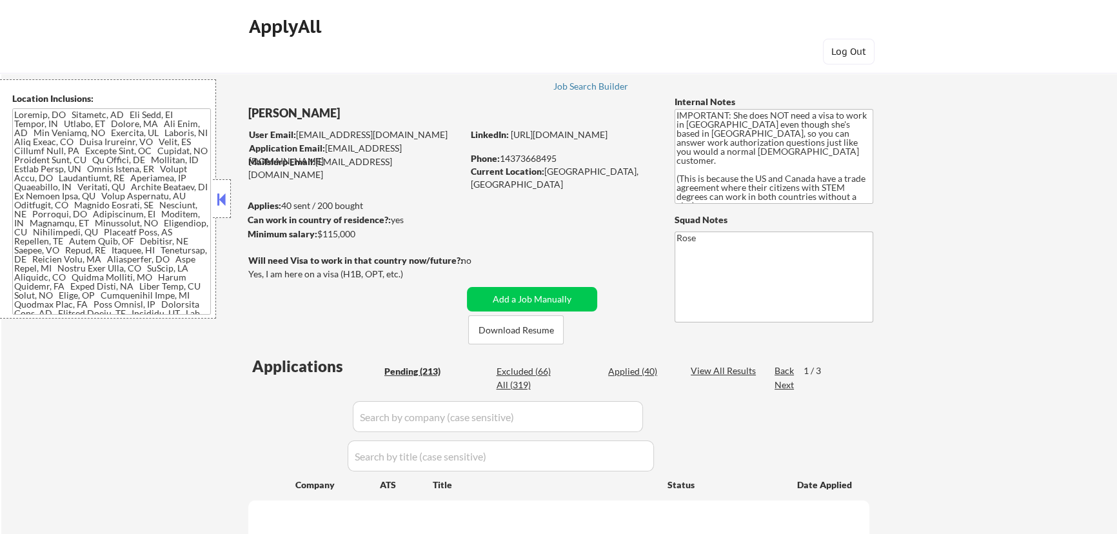
select select ""pending""
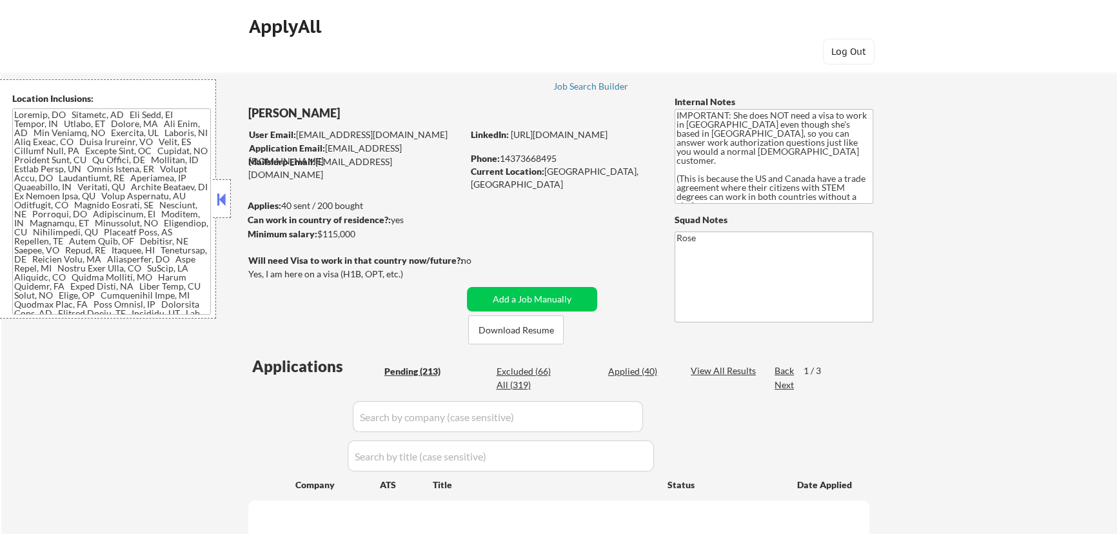
select select ""pending""
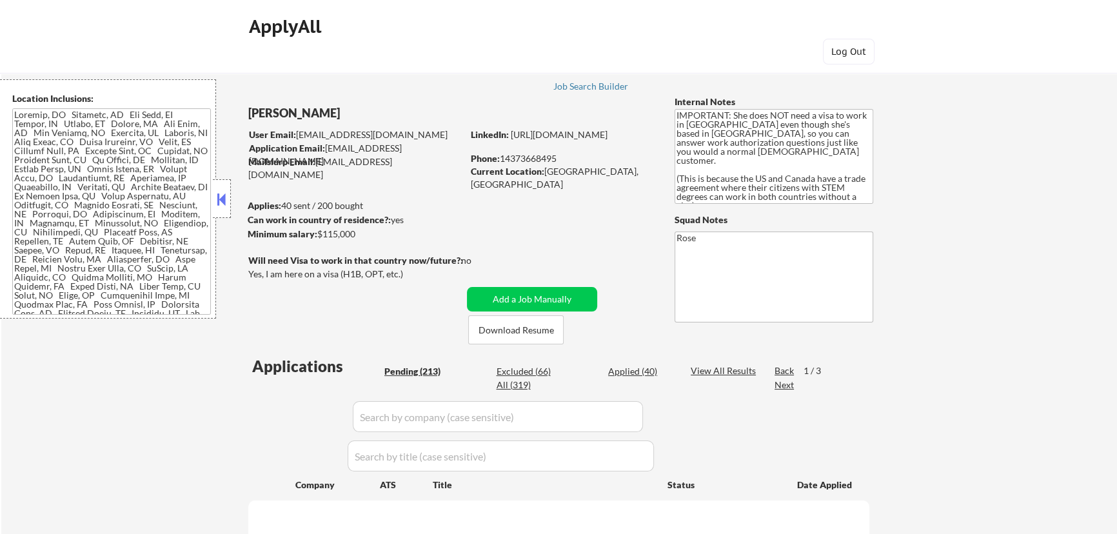
select select ""pending""
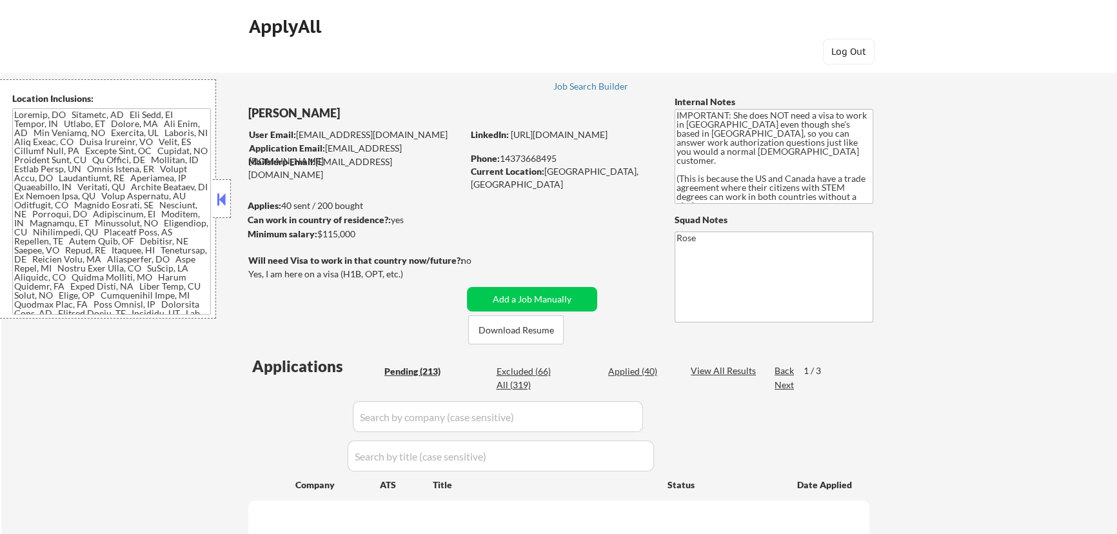
select select ""pending""
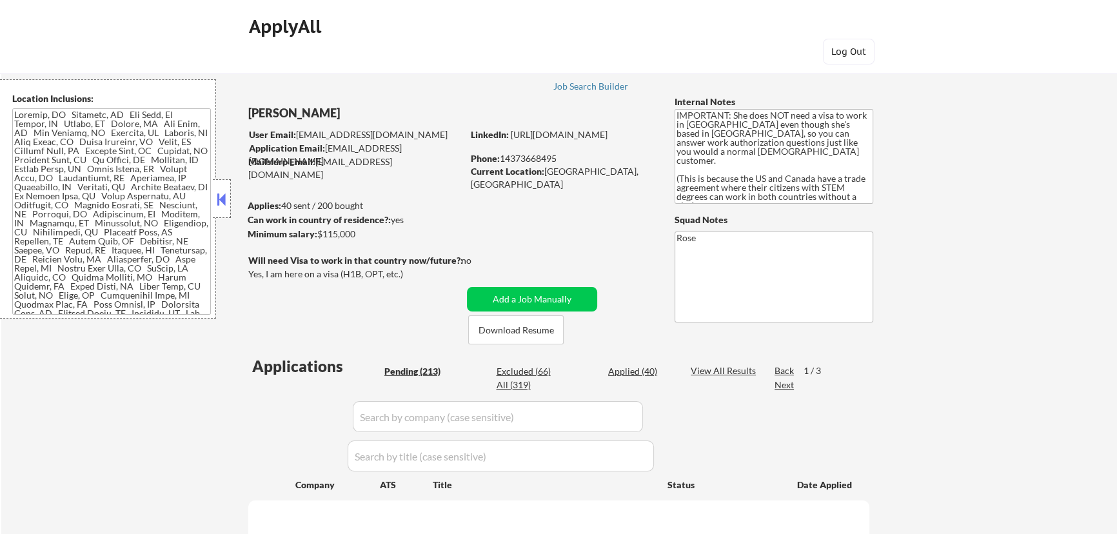
select select ""pending""
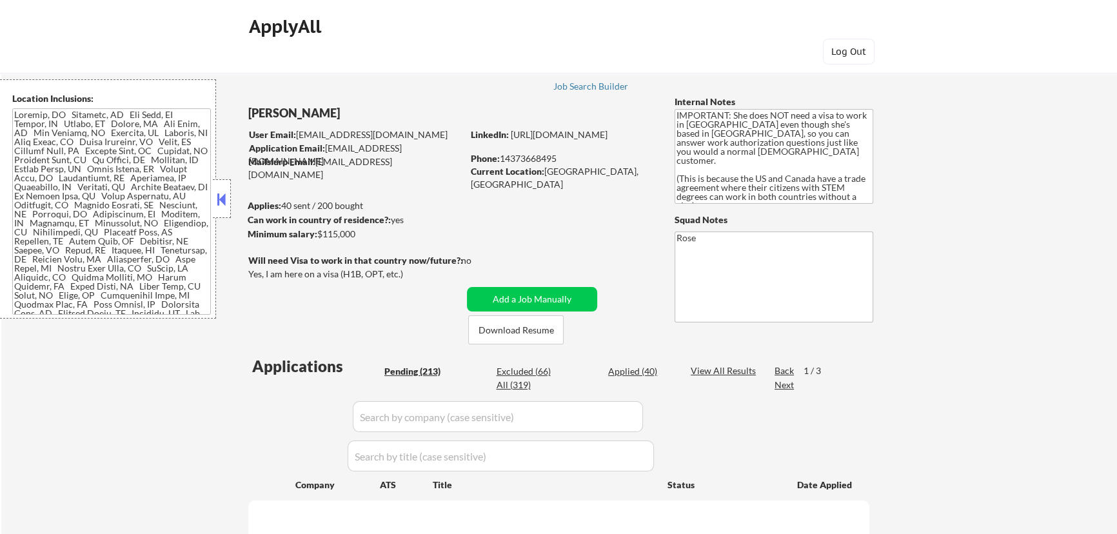
select select ""pending""
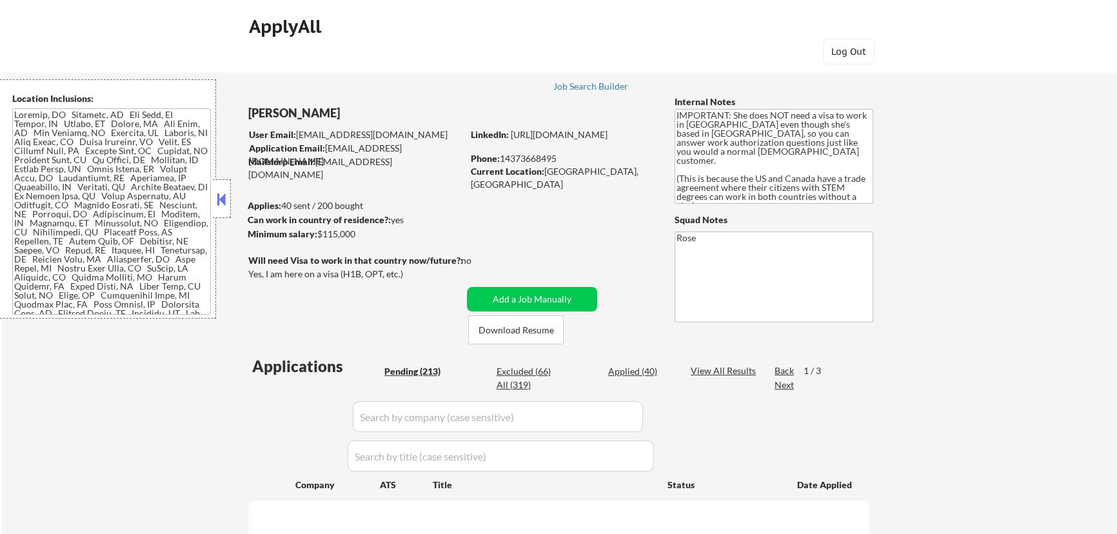
select select ""pending""
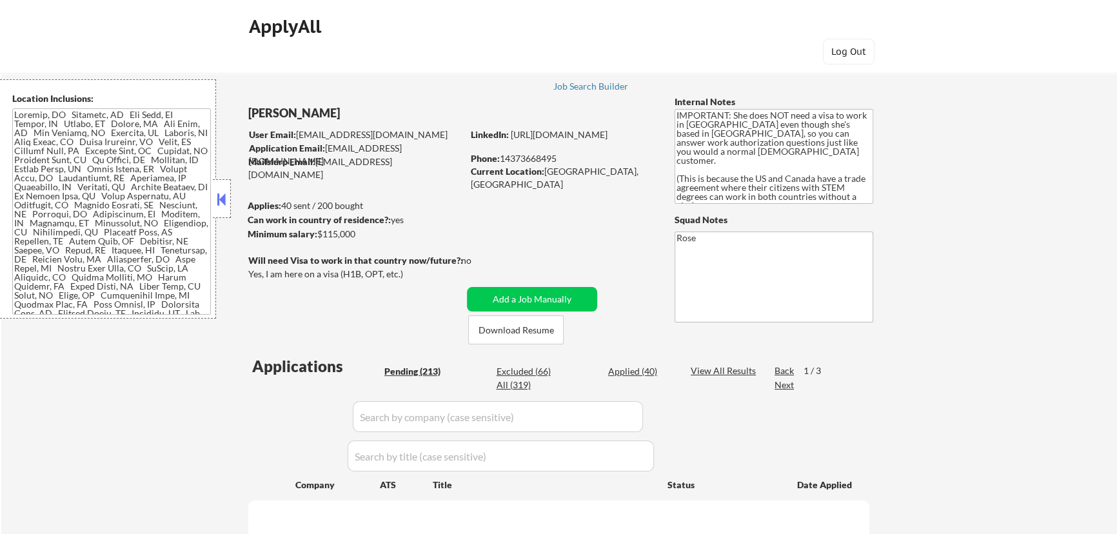
select select ""pending""
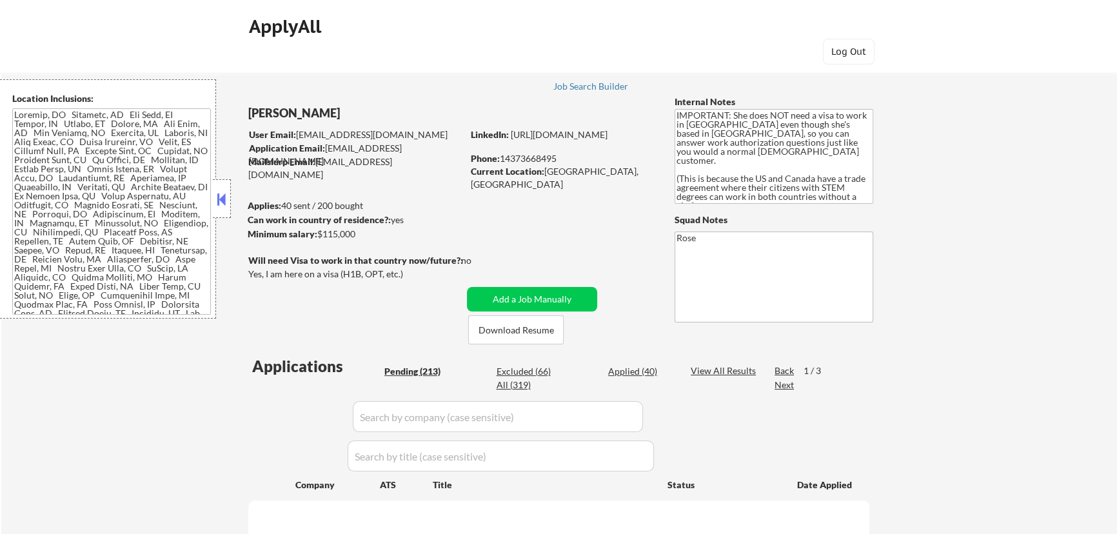
select select ""pending""
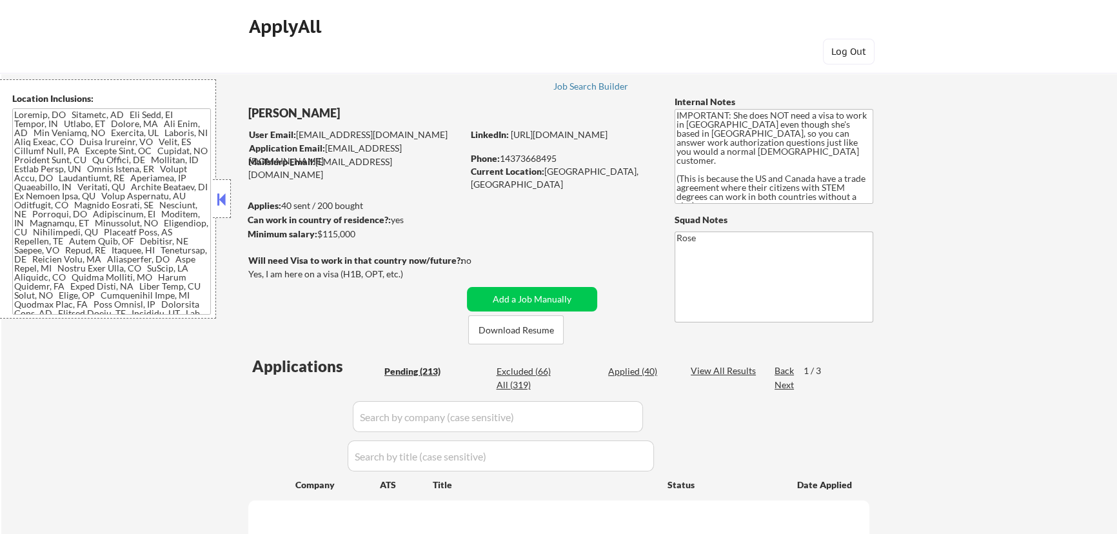
select select ""pending""
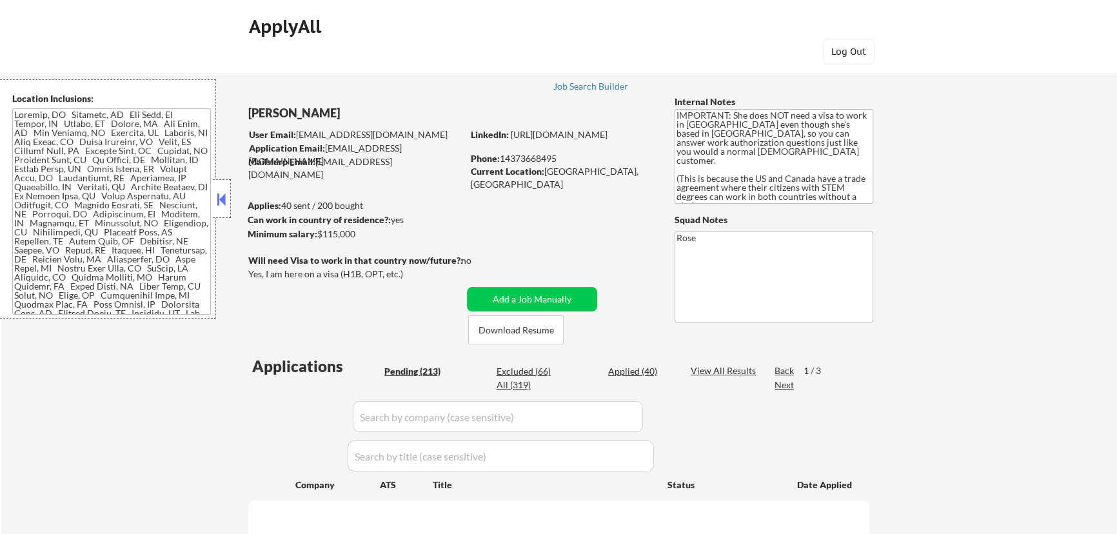
select select ""pending""
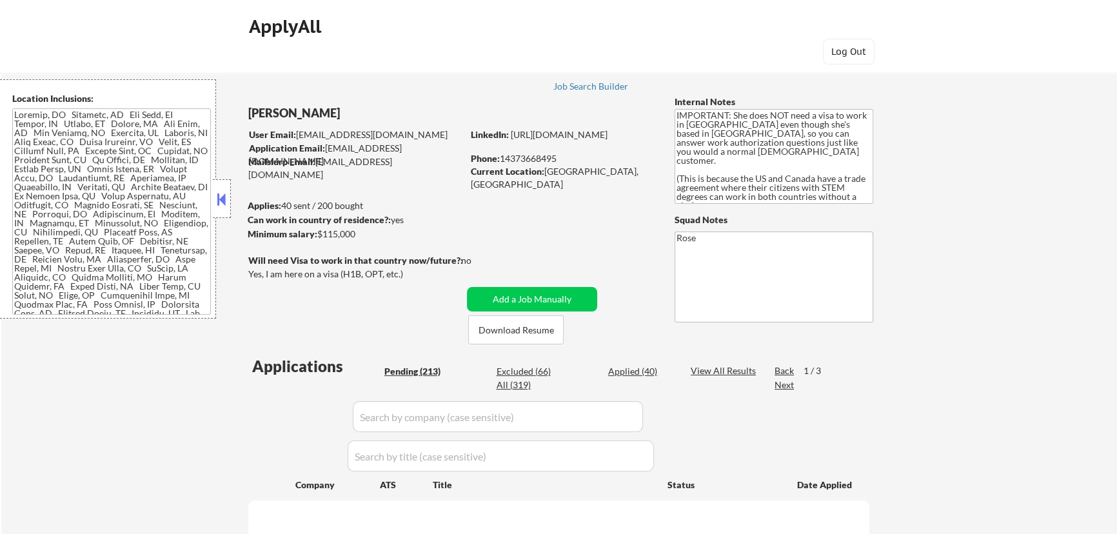
select select ""pending""
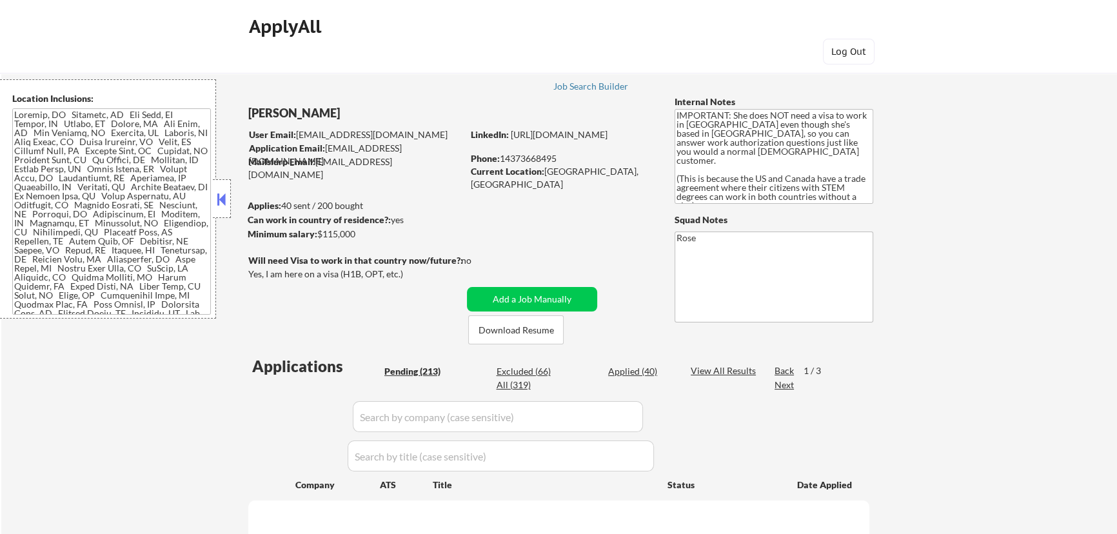
select select ""pending""
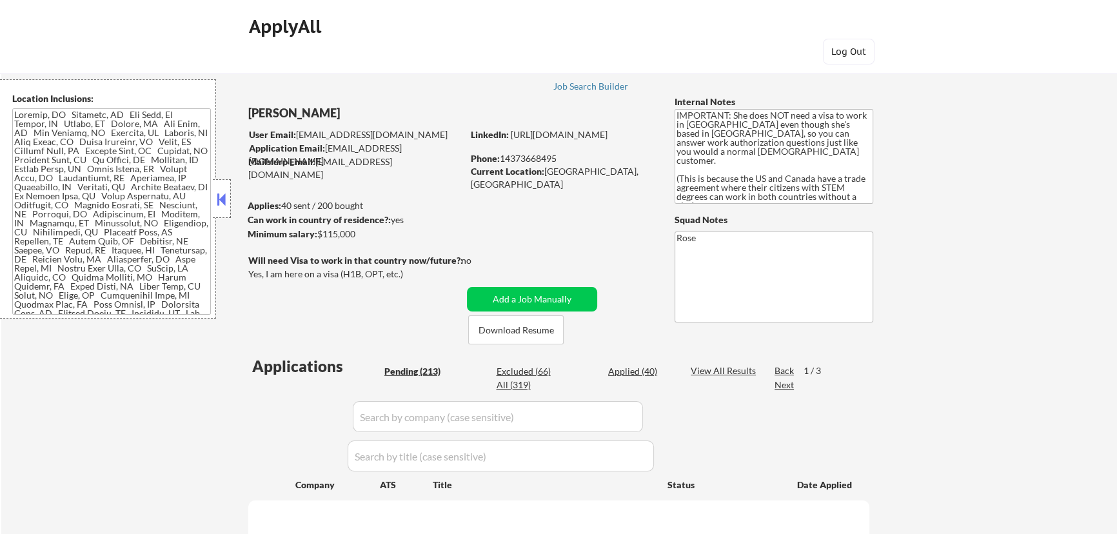
select select ""pending""
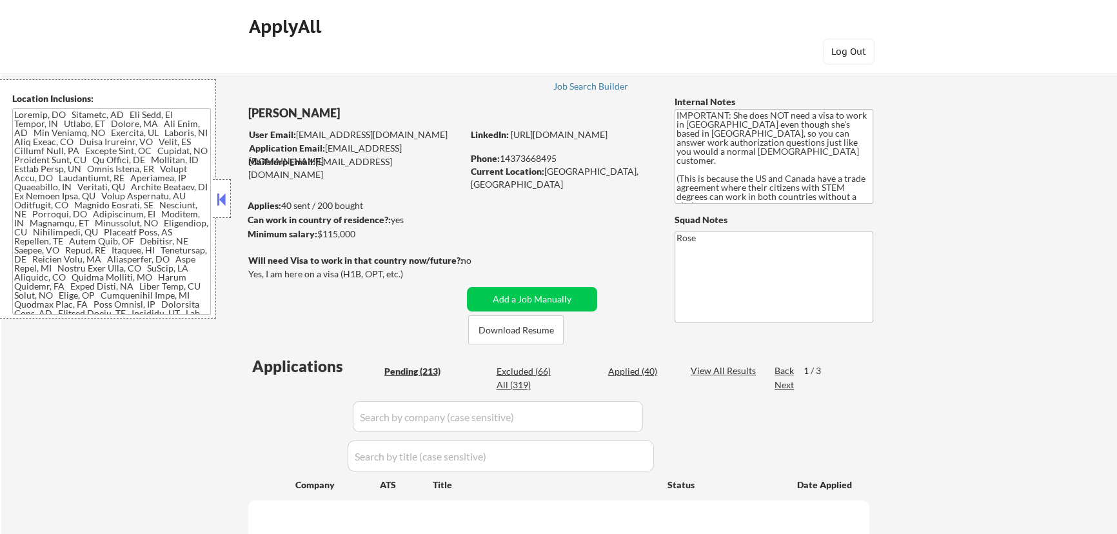
select select ""pending""
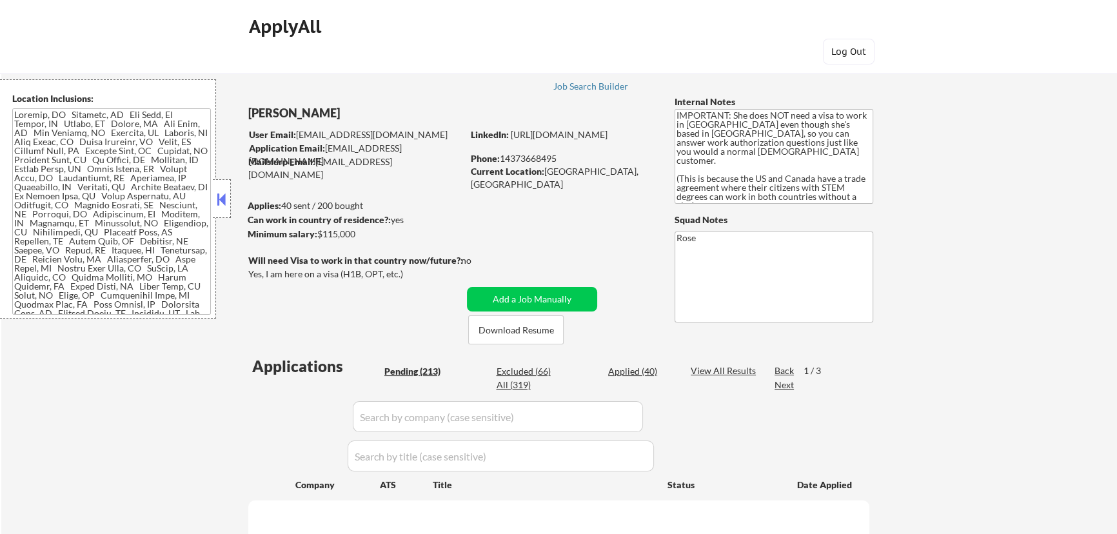
select select ""pending""
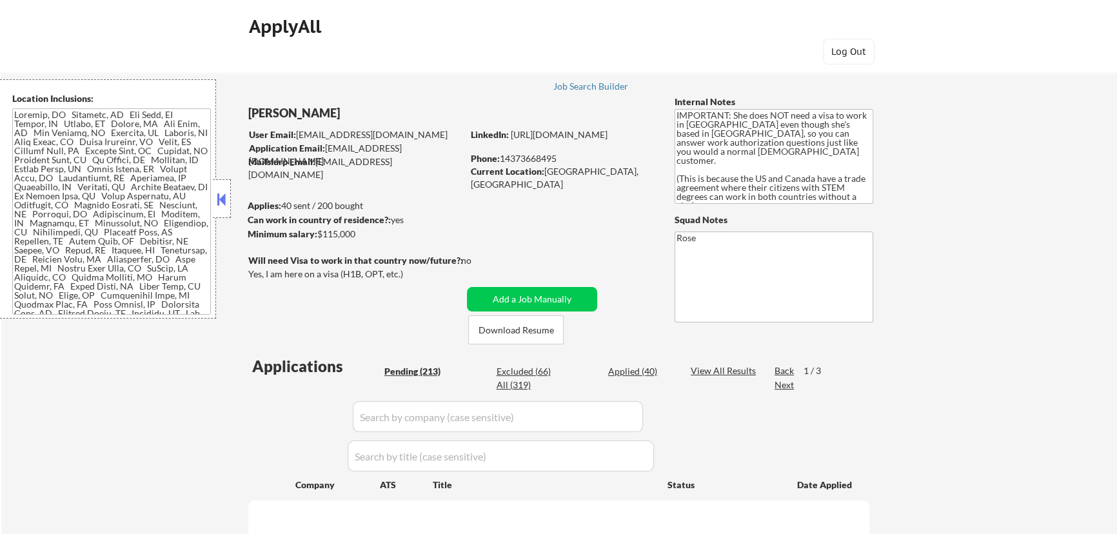
select select ""pending""
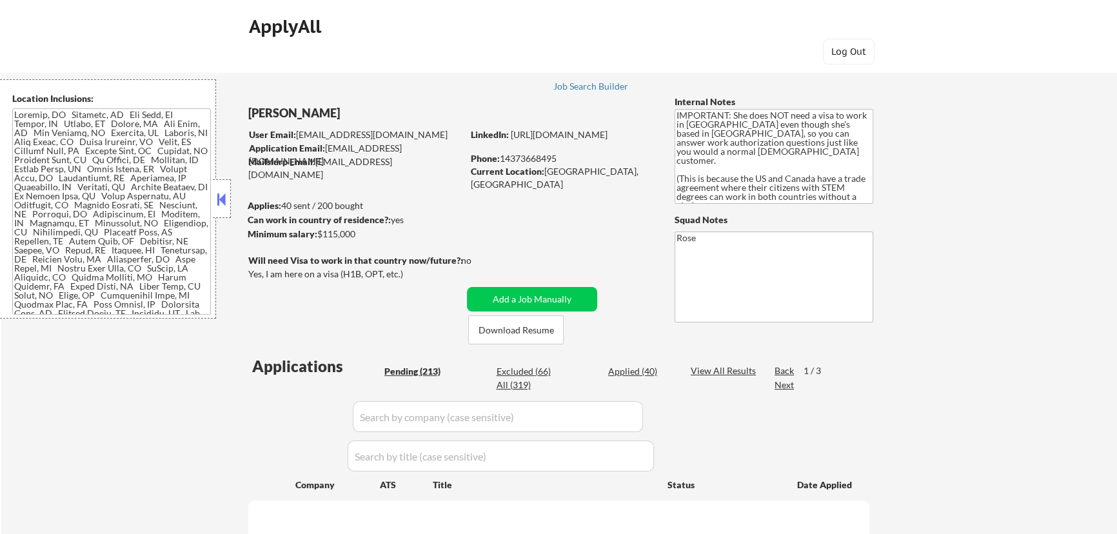
select select ""pending""
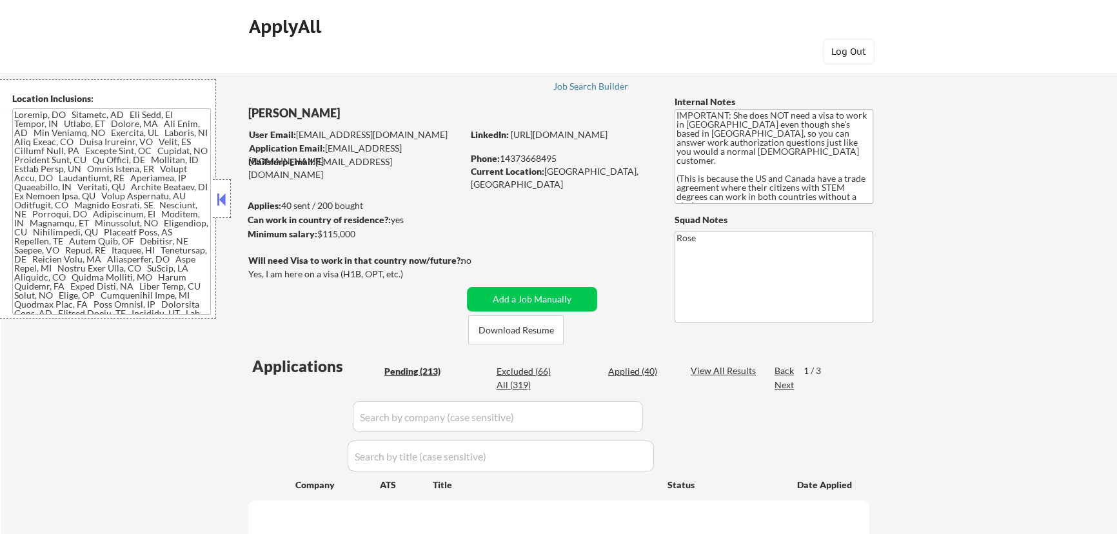
select select ""pending""
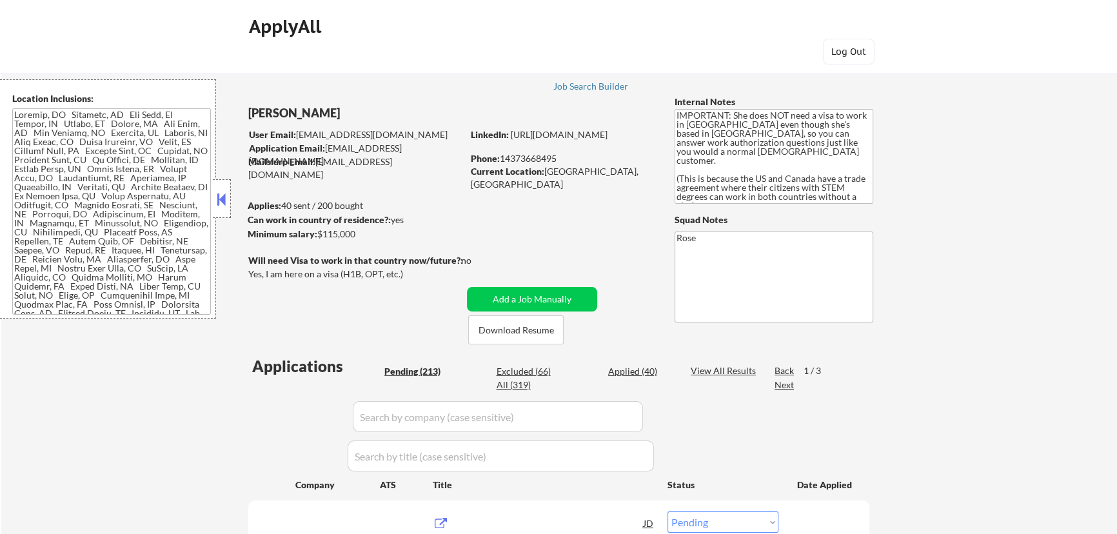
click at [220, 199] on button at bounding box center [222, 199] width 14 height 19
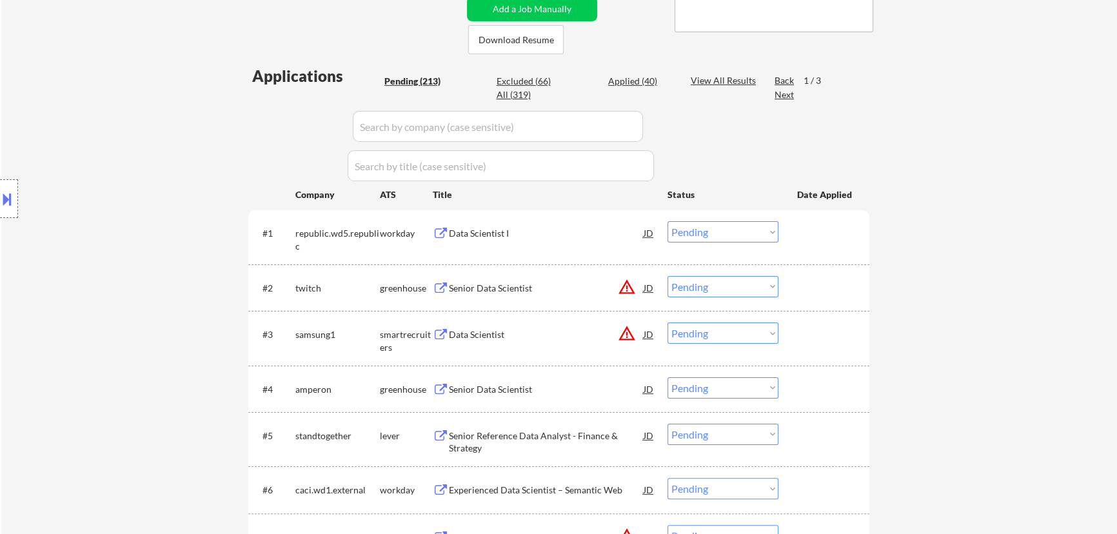
scroll to position [293, 0]
click at [549, 233] on div "Data Scientist I" at bounding box center [546, 230] width 195 height 13
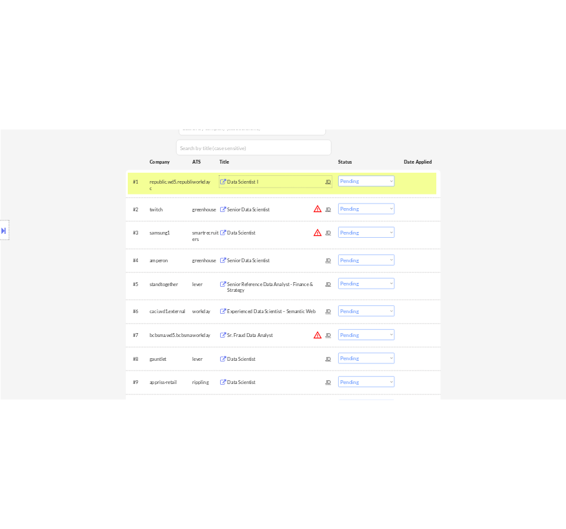
scroll to position [410, 0]
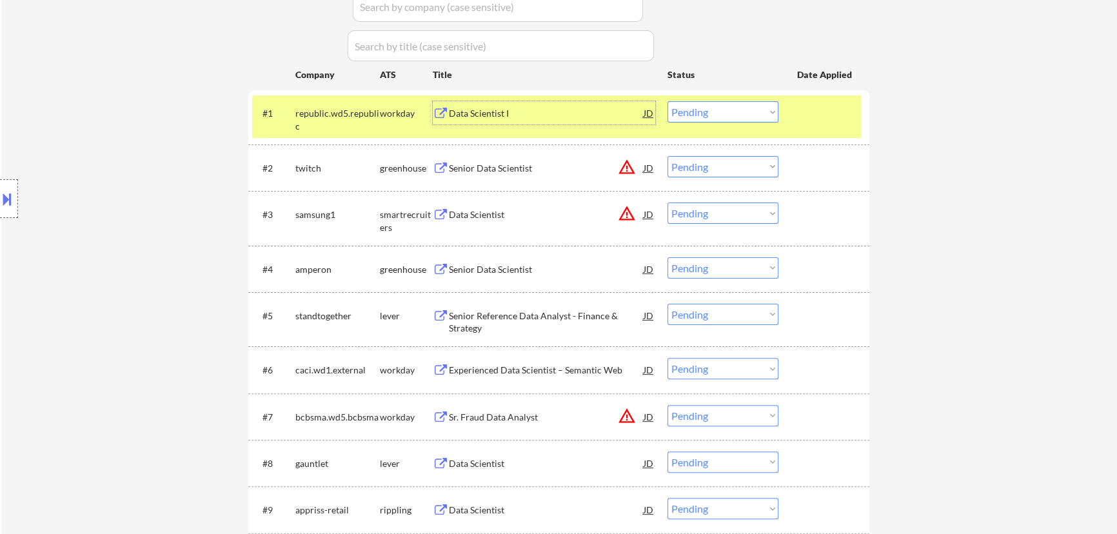
click at [834, 125] on div "#1 republic.wd5.republic workday Data Scientist I JD Choose an option... Pendin…" at bounding box center [556, 116] width 609 height 43
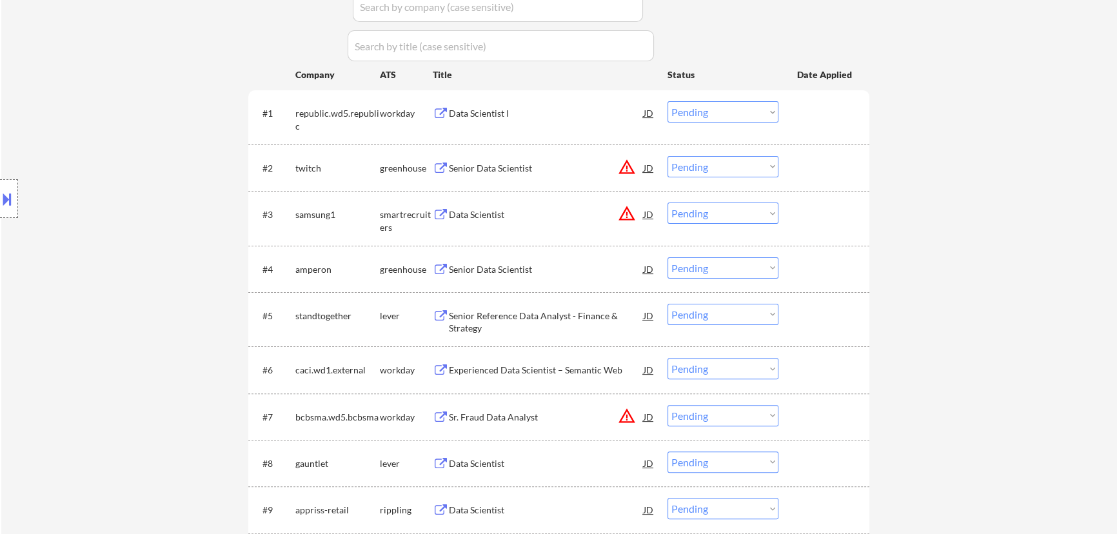
click at [562, 181] on div "#2 twitch greenhouse Senior Data Scientist JD warning_amber Choose an option...…" at bounding box center [556, 167] width 609 height 35
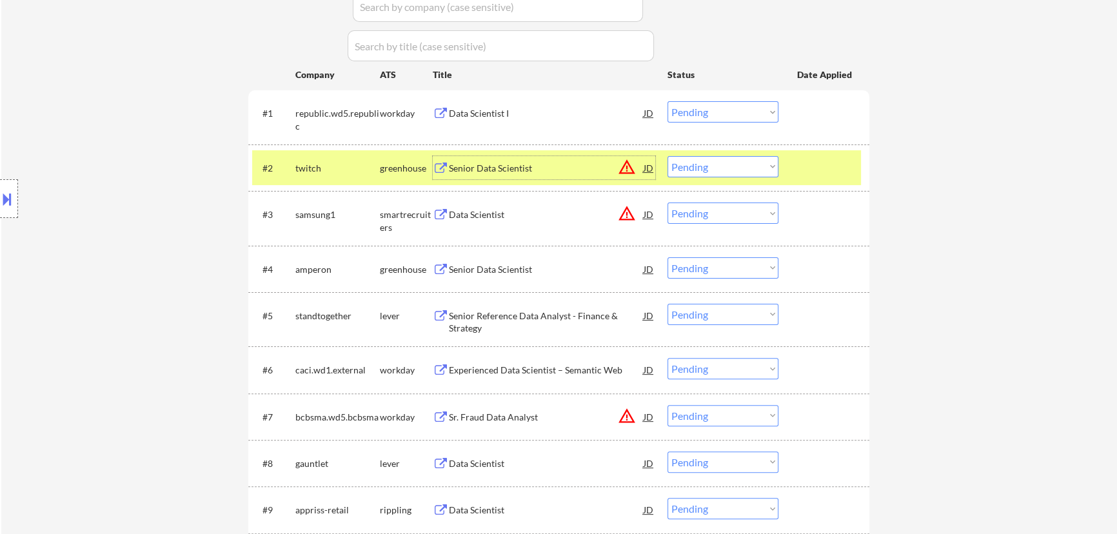
click at [566, 170] on div "Senior Data Scientist" at bounding box center [546, 168] width 195 height 13
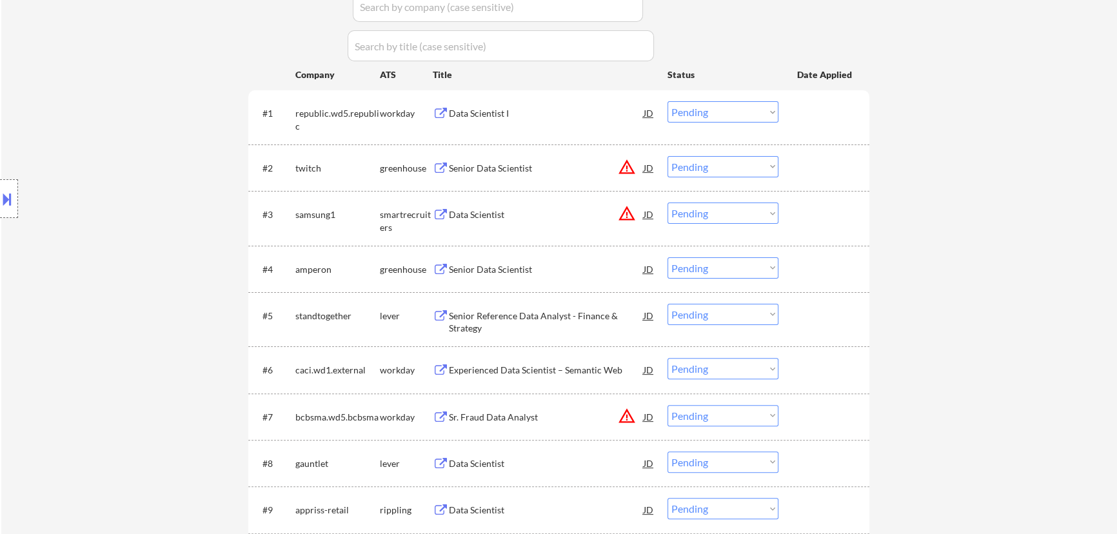
select select ""pending""
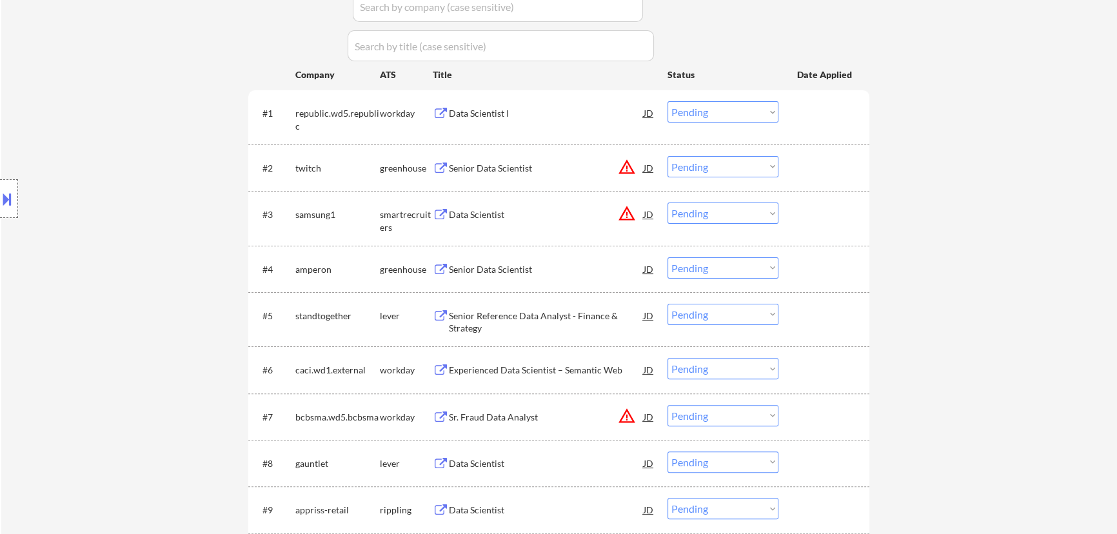
select select ""pending""
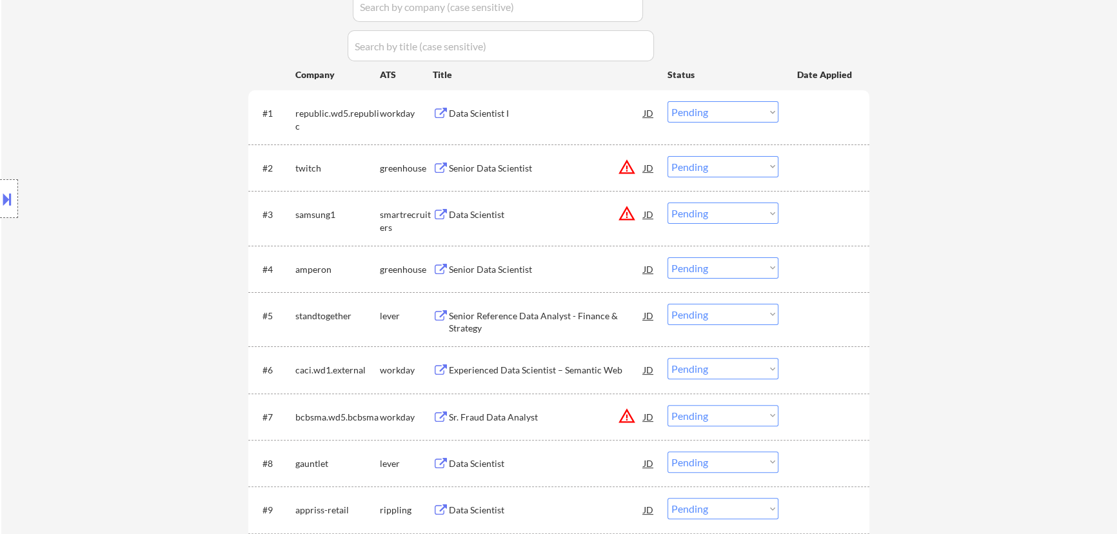
select select ""pending""
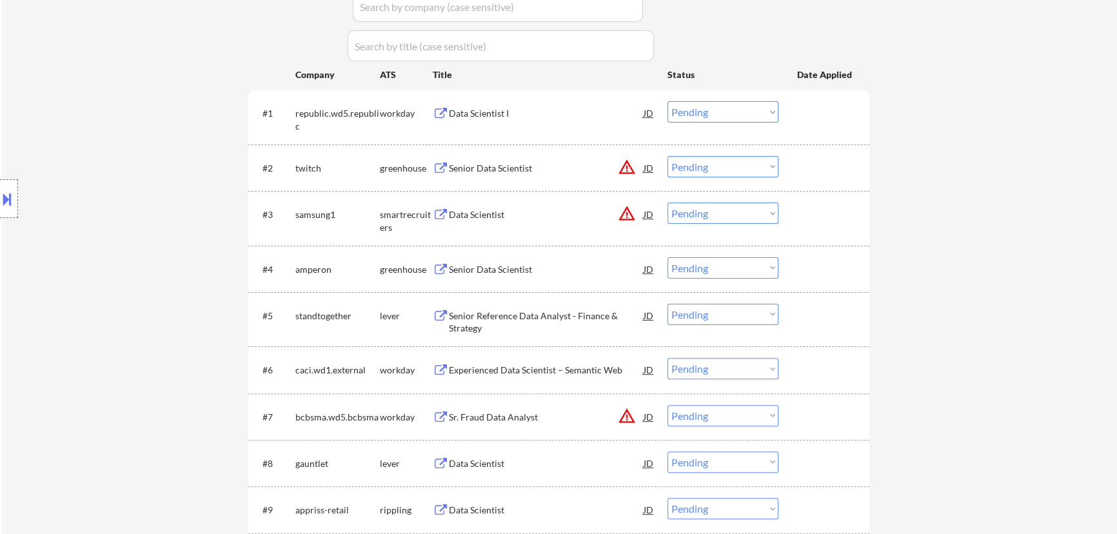
select select ""pending""
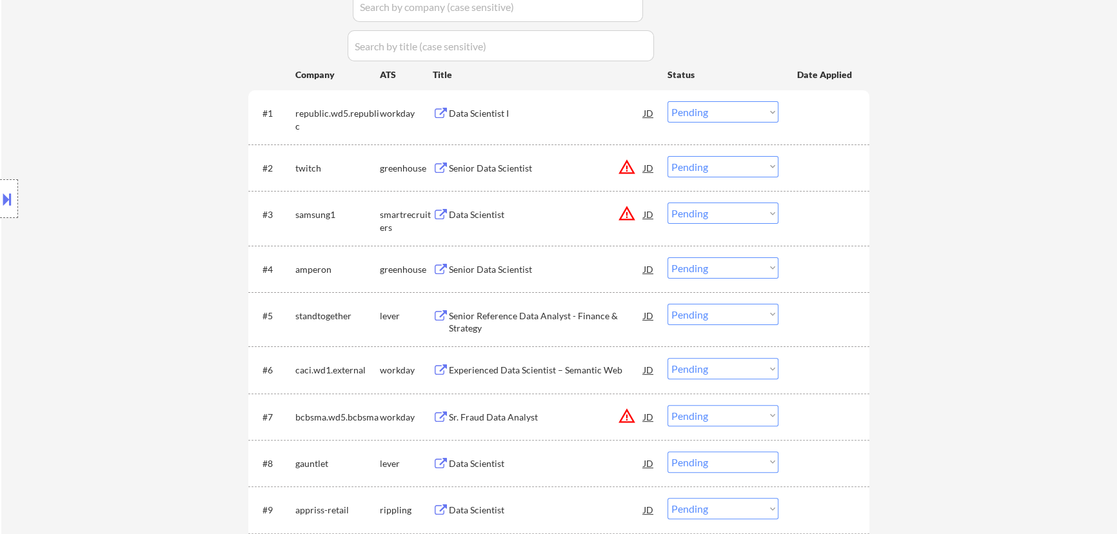
select select ""pending""
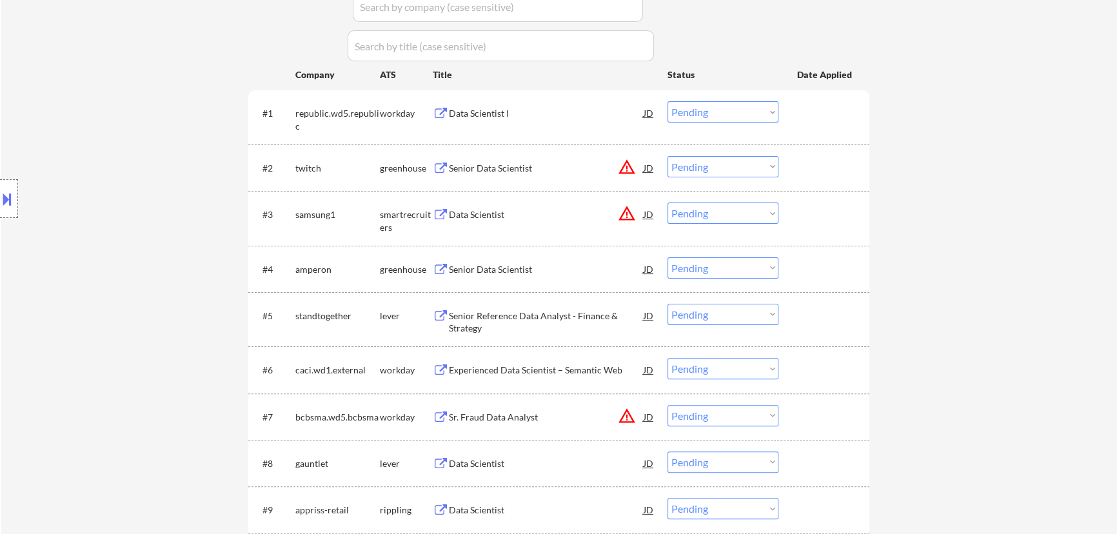
select select ""pending""
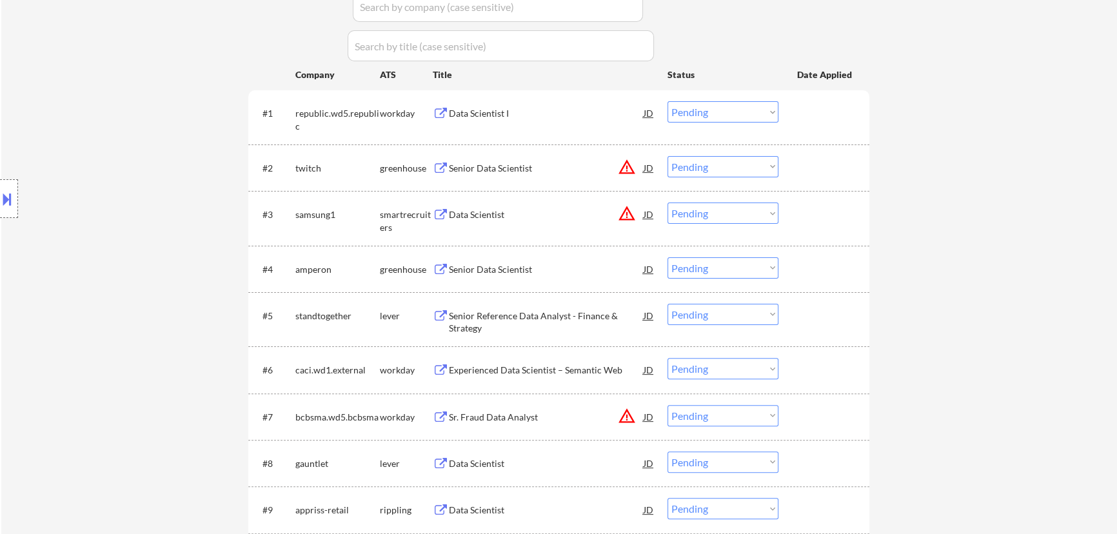
select select ""pending""
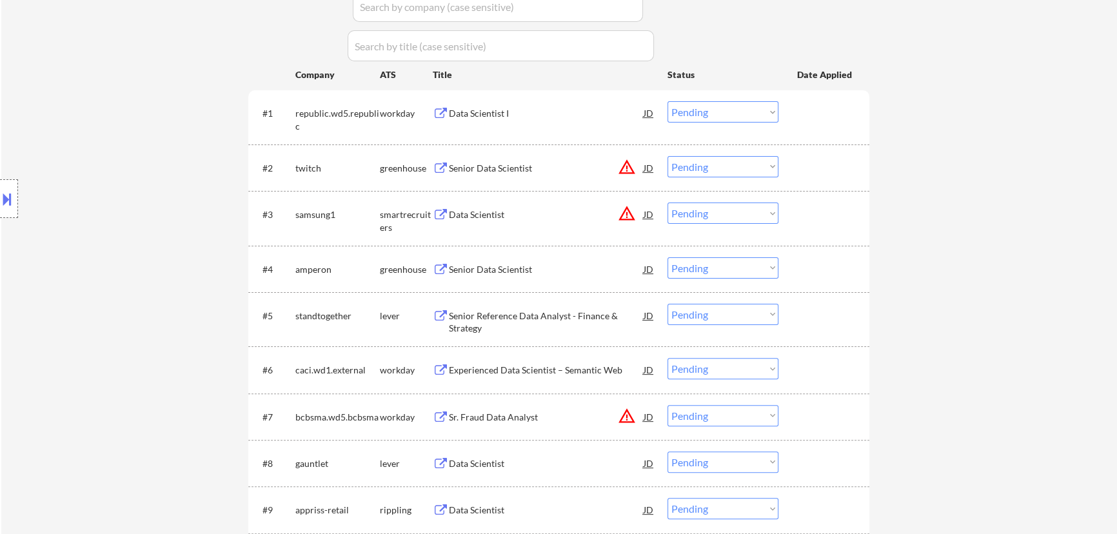
select select ""pending""
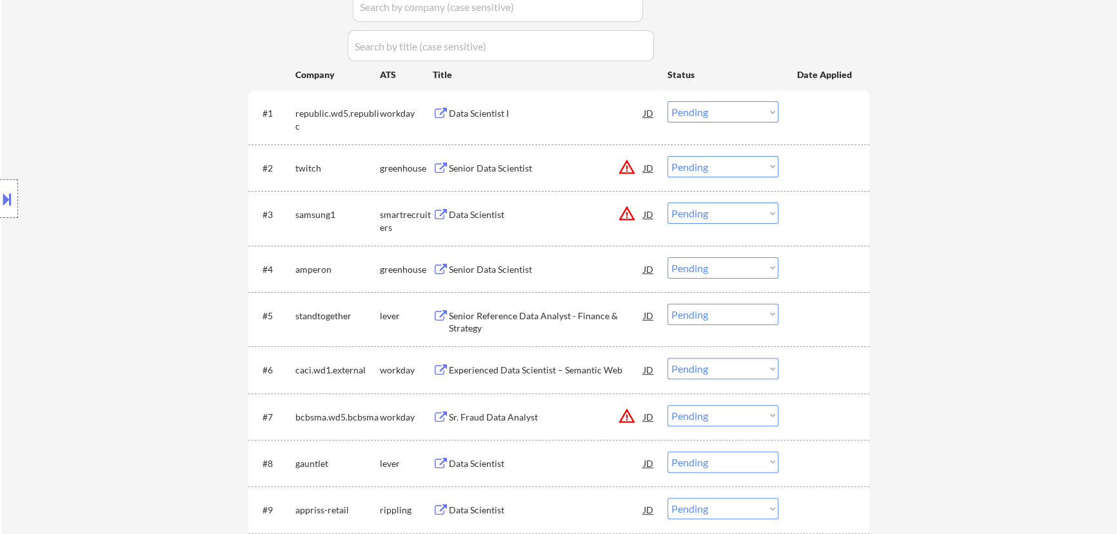
select select ""pending""
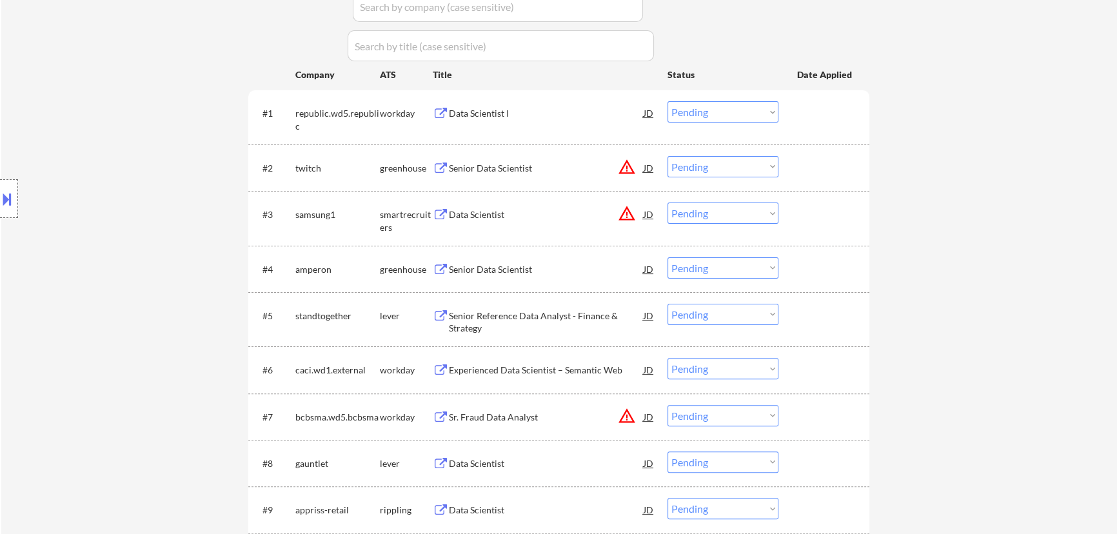
select select ""pending""
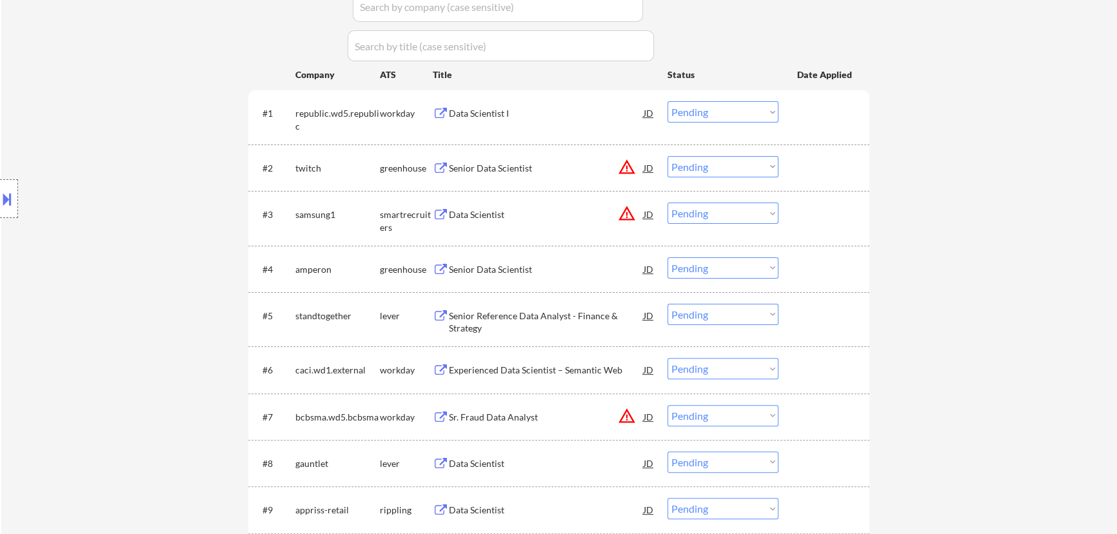
select select ""pending""
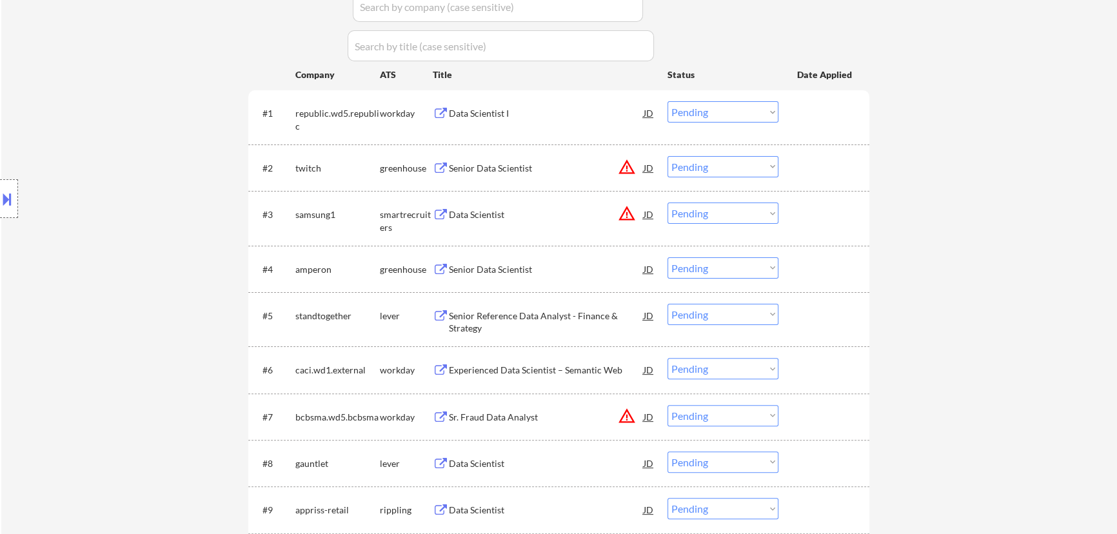
select select ""pending""
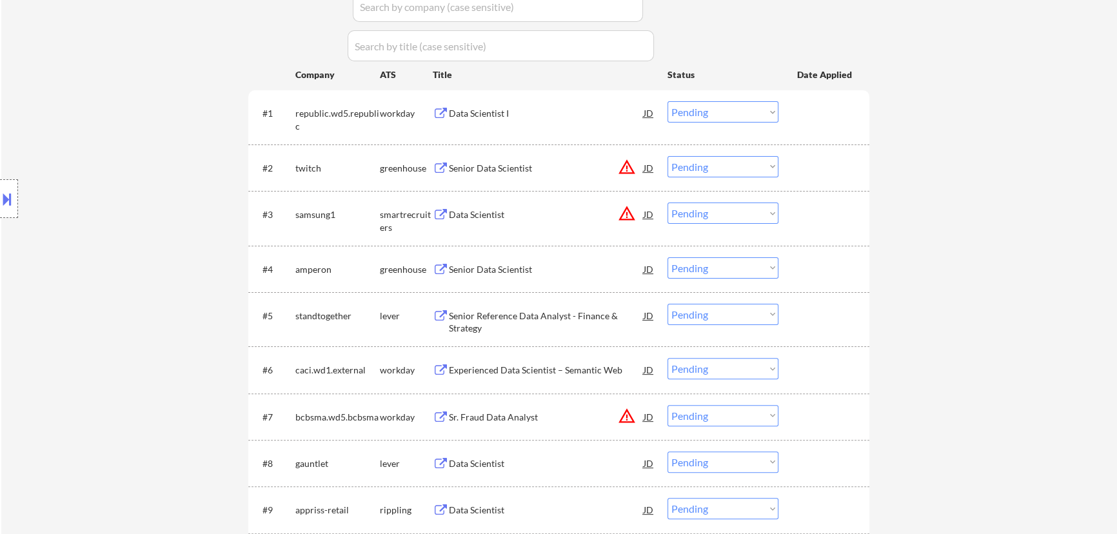
select select ""pending""
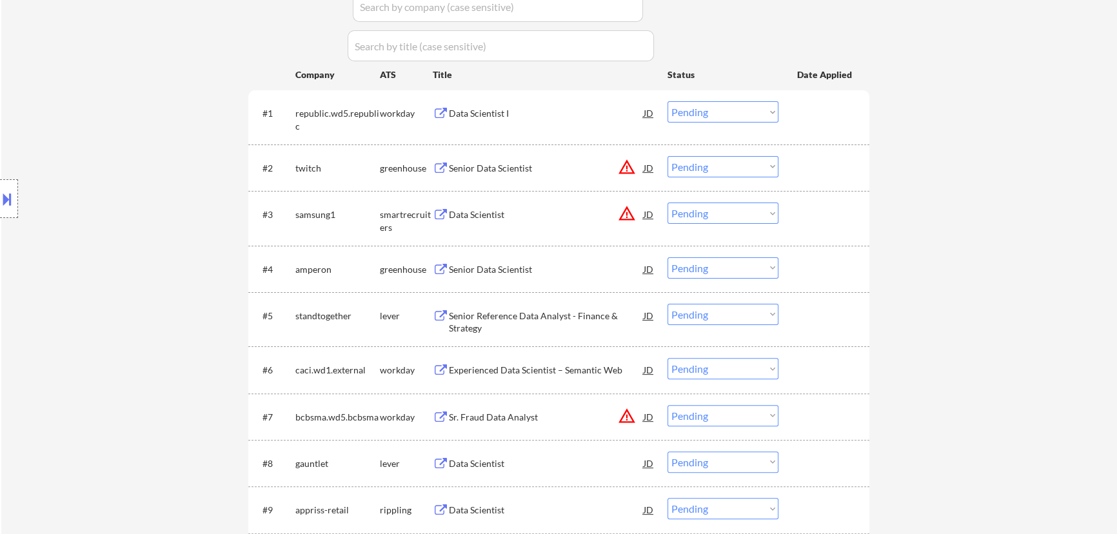
select select ""pending""
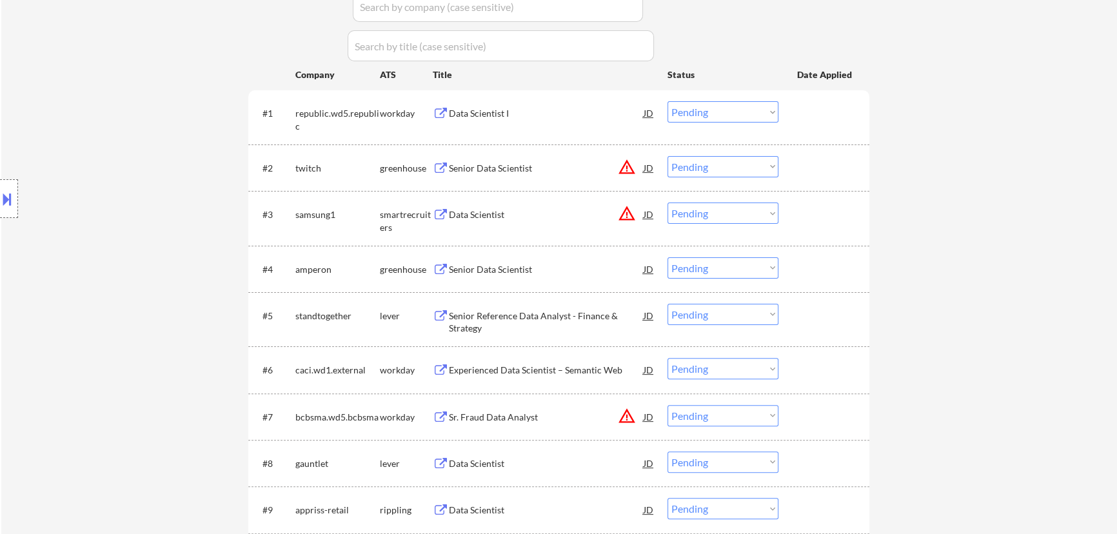
select select ""pending""
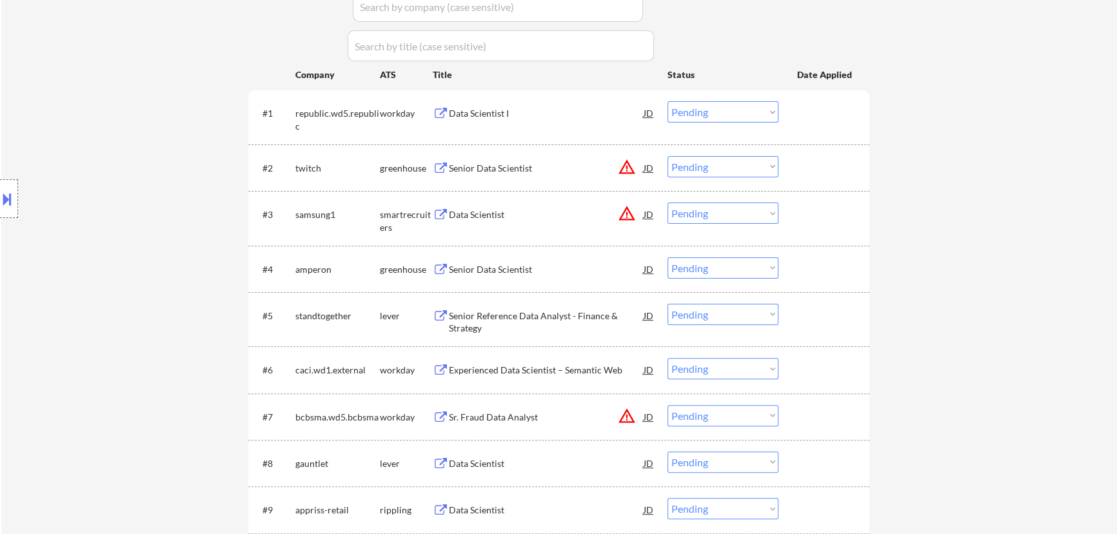
select select ""pending""
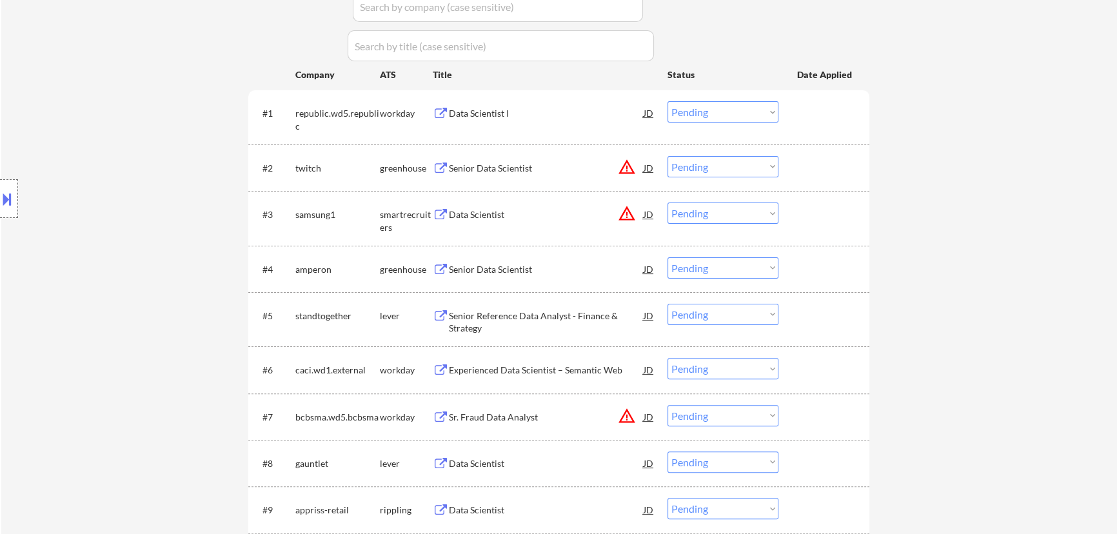
select select ""pending""
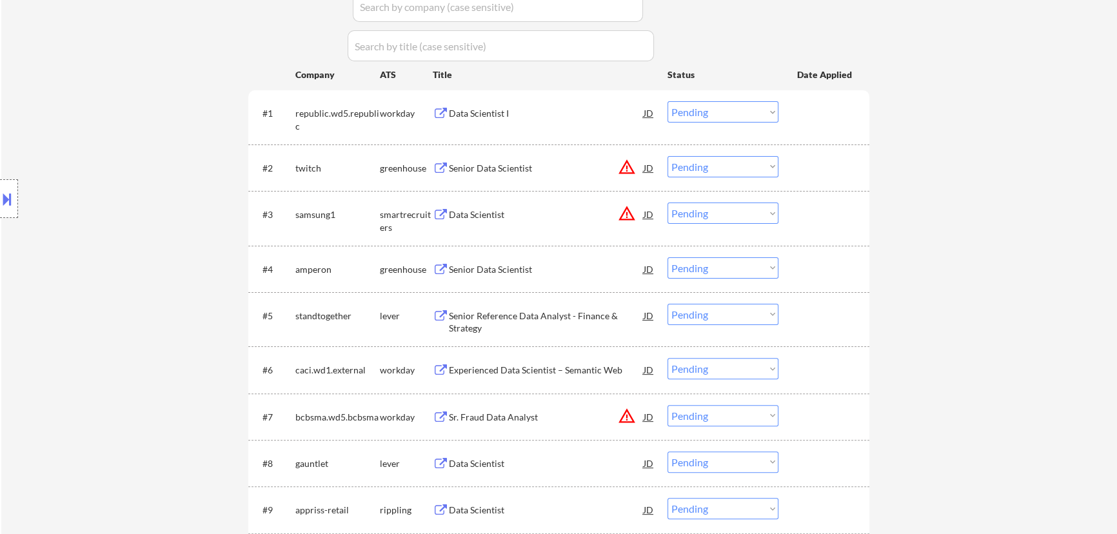
select select ""pending""
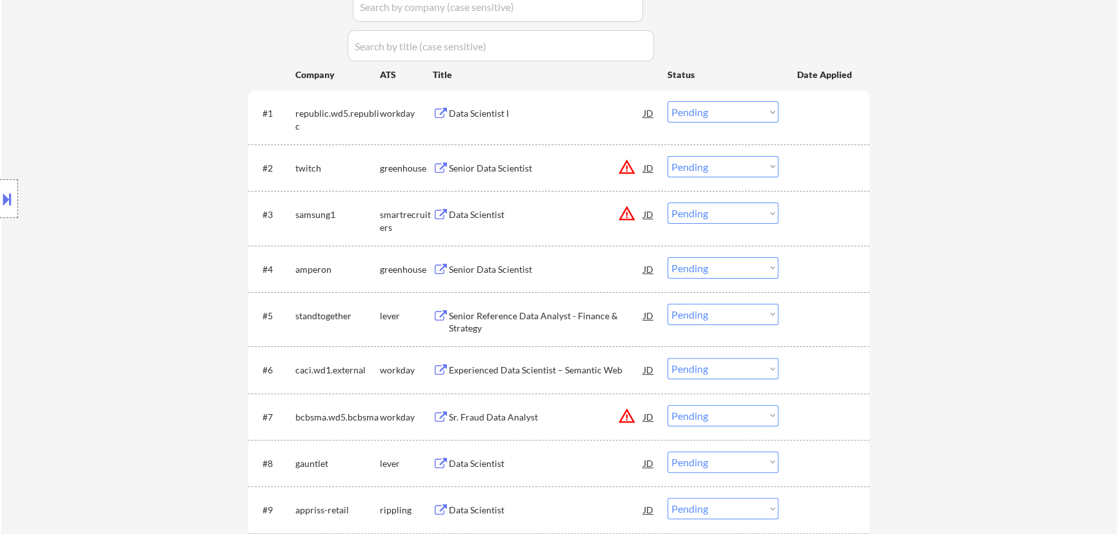
select select ""pending""
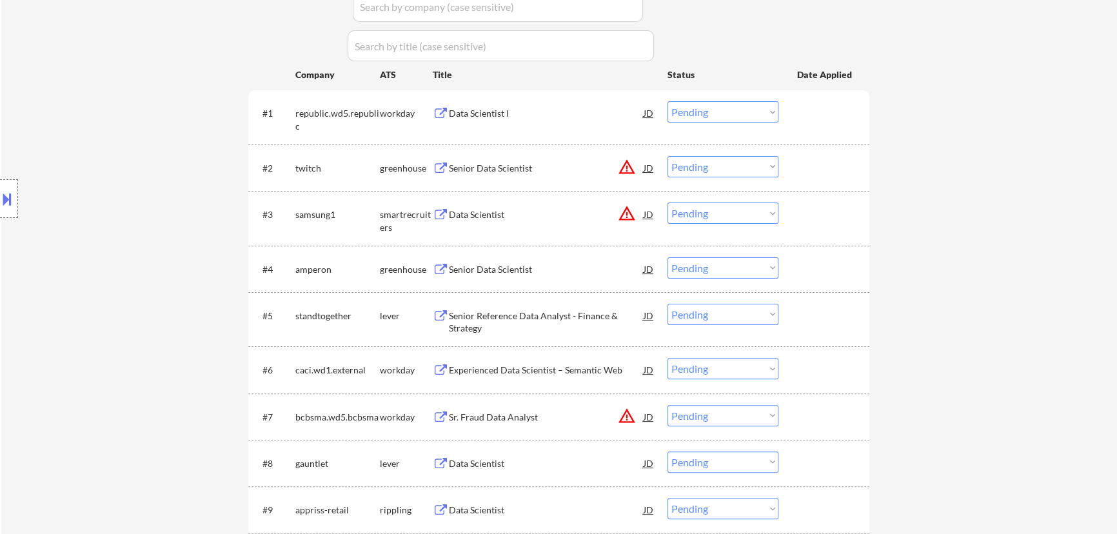
select select ""pending""
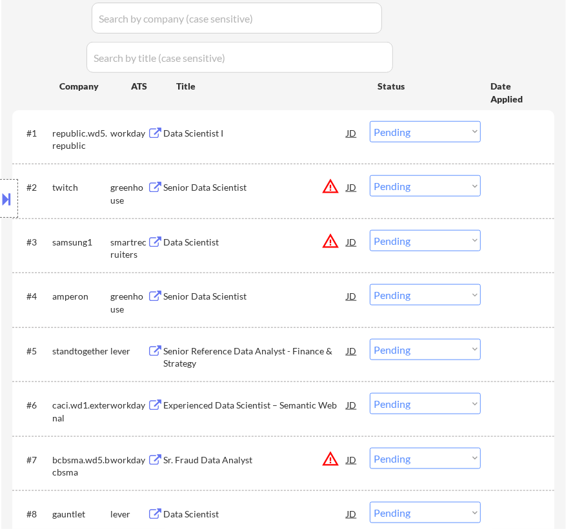
click at [13, 195] on button at bounding box center [7, 198] width 14 height 21
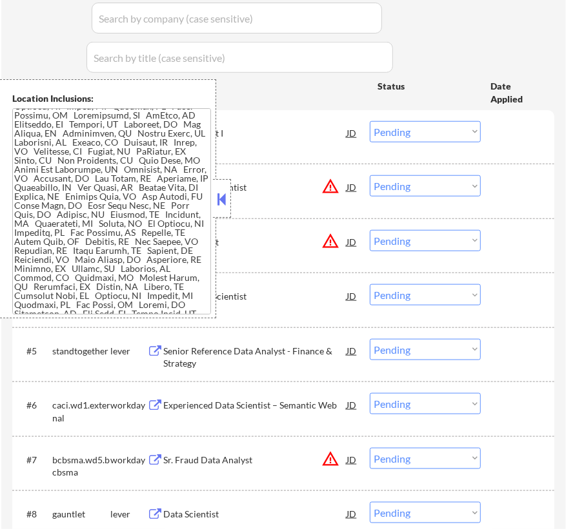
scroll to position [645, 0]
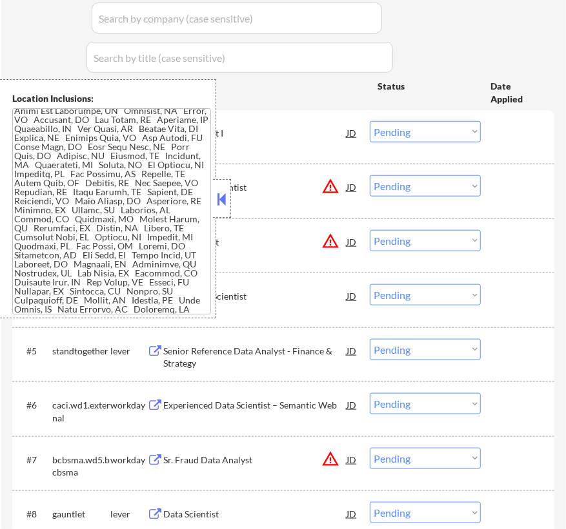
scroll to position [508, 0]
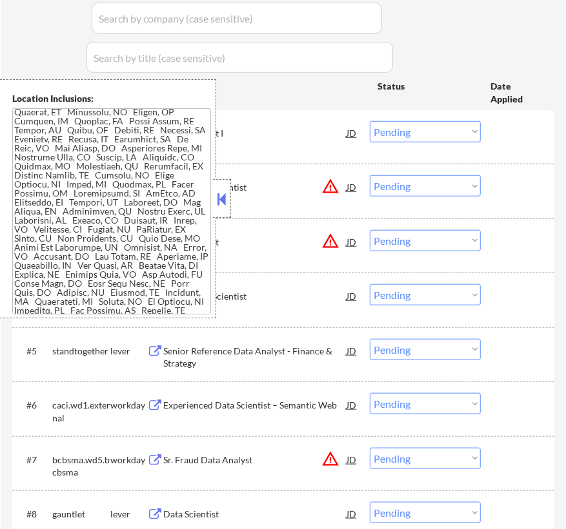
click at [221, 199] on button at bounding box center [222, 199] width 14 height 19
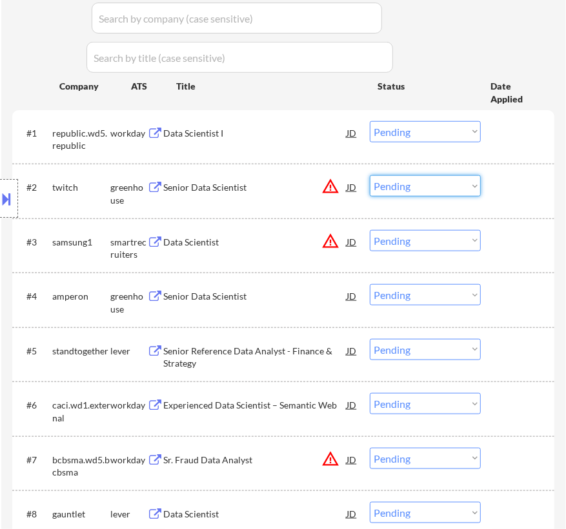
drag, startPoint x: 405, startPoint y: 186, endPoint x: 402, endPoint y: 192, distance: 6.6
click at [405, 186] on select "Choose an option... Pending Applied Excluded (Questions) Excluded (Expired) Exc…" at bounding box center [425, 185] width 111 height 21
click at [370, 175] on select "Choose an option... Pending Applied Excluded (Questions) Excluded (Expired) Exc…" at bounding box center [425, 185] width 111 height 21
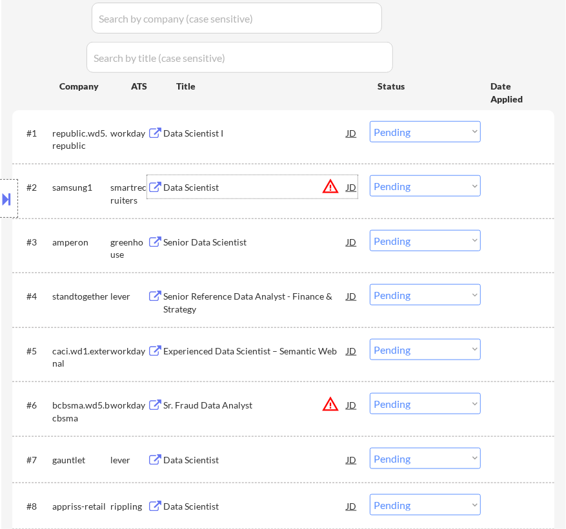
click at [310, 185] on div "Data Scientist" at bounding box center [254, 187] width 183 height 13
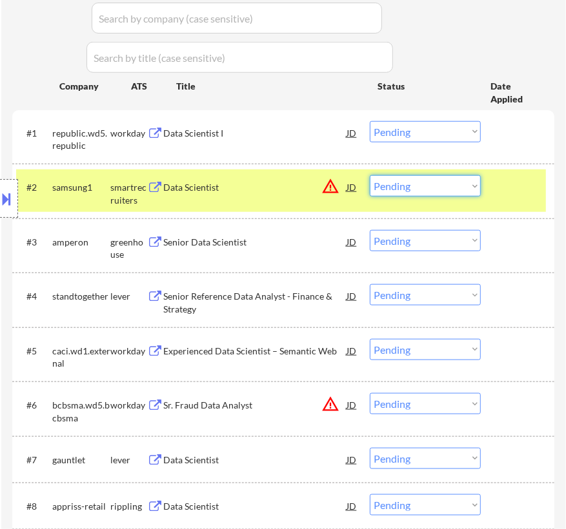
click at [426, 190] on select "Choose an option... Pending Applied Excluded (Questions) Excluded (Expired) Exc…" at bounding box center [425, 185] width 111 height 21
click at [370, 175] on select "Choose an option... Pending Applied Excluded (Questions) Excluded (Expired) Exc…" at bounding box center [425, 185] width 111 height 21
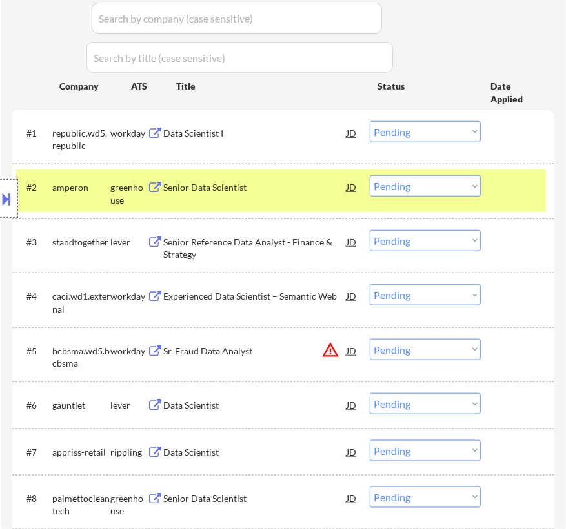
click at [313, 193] on div "Senior Data Scientist" at bounding box center [254, 187] width 183 height 13
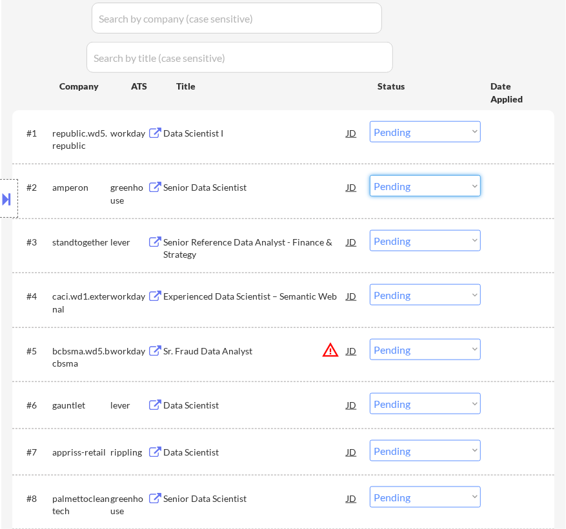
click at [457, 183] on select "Choose an option... Pending Applied Excluded (Questions) Excluded (Expired) Exc…" at bounding box center [425, 185] width 111 height 21
click at [370, 175] on select "Choose an option... Pending Applied Excluded (Questions) Excluded (Expired) Exc…" at bounding box center [425, 185] width 111 height 21
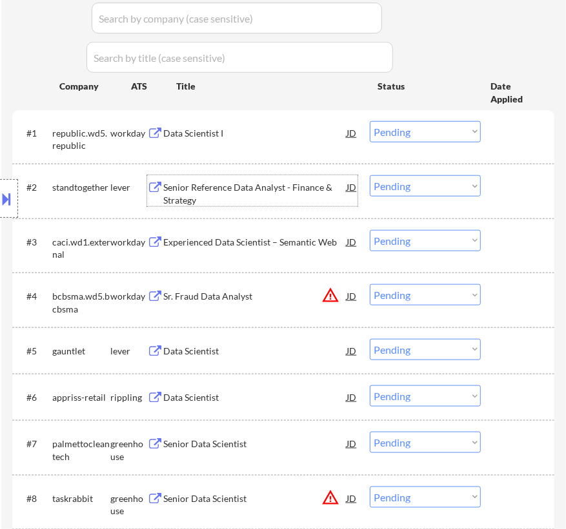
click at [290, 188] on div "Senior Reference Data Analyst - Finance & Strategy" at bounding box center [254, 193] width 183 height 25
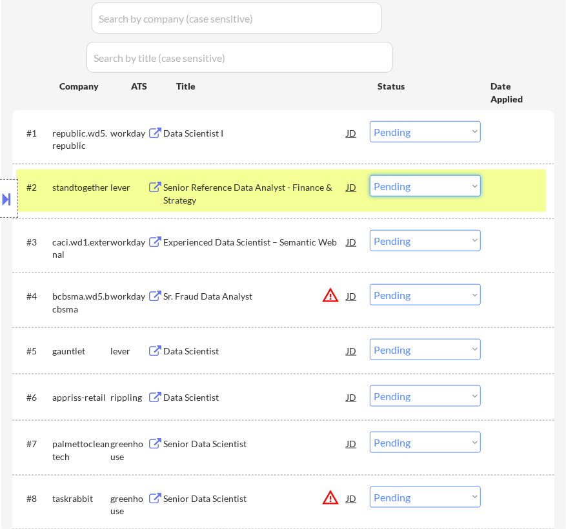
click at [398, 186] on select "Choose an option... Pending Applied Excluded (Questions) Excluded (Expired) Exc…" at bounding box center [425, 185] width 111 height 21
click at [370, 175] on select "Choose an option... Pending Applied Excluded (Questions) Excluded (Expired) Exc…" at bounding box center [425, 185] width 111 height 21
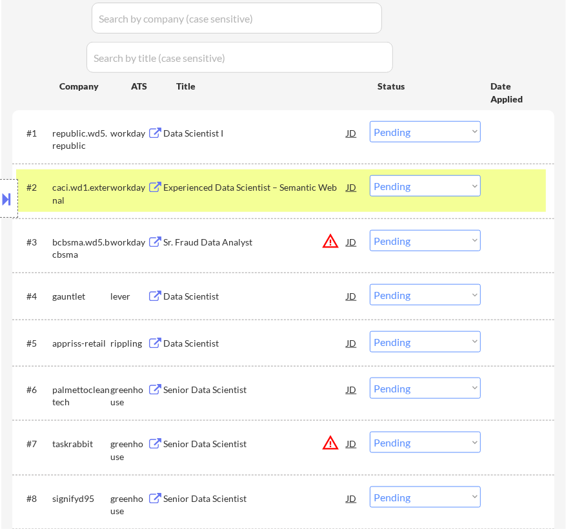
click at [510, 187] on div at bounding box center [518, 186] width 39 height 23
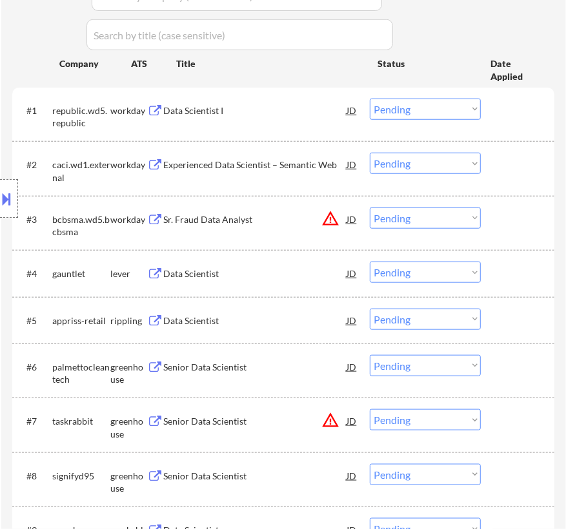
scroll to position [469, 0]
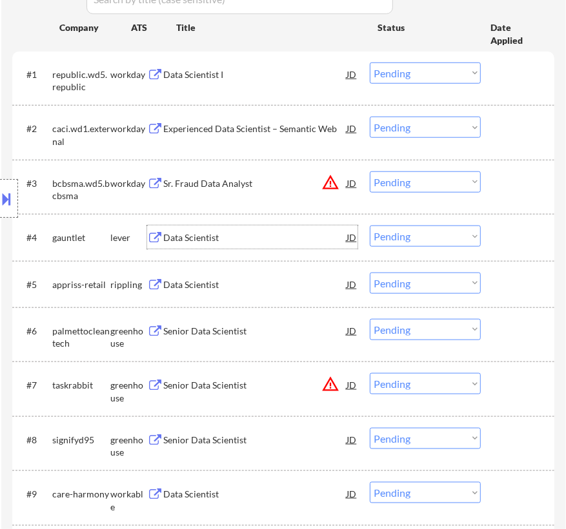
click at [268, 238] on div "Data Scientist" at bounding box center [254, 238] width 183 height 13
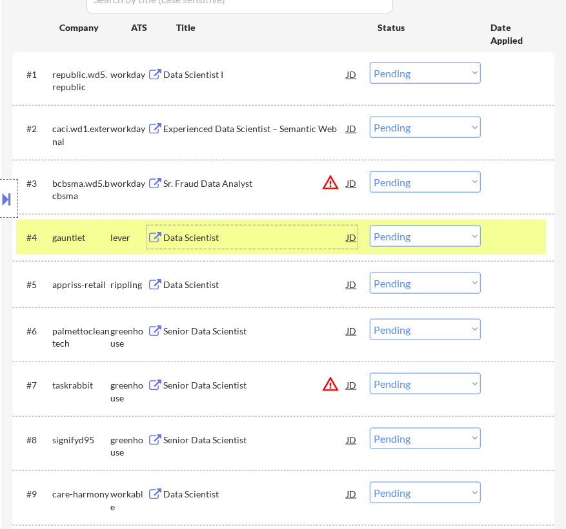
click at [426, 237] on select "Choose an option... Pending Applied Excluded (Questions) Excluded (Expired) Exc…" at bounding box center [425, 236] width 111 height 21
click at [370, 226] on select "Choose an option... Pending Applied Excluded (Questions) Excluded (Expired) Exc…" at bounding box center [425, 236] width 111 height 21
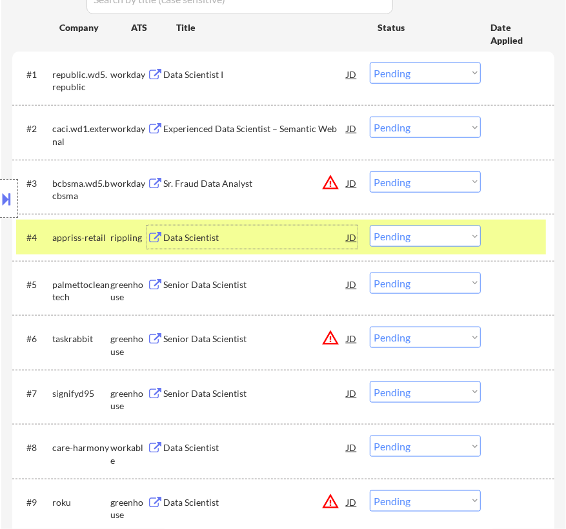
click at [291, 239] on div "Data Scientist" at bounding box center [254, 238] width 183 height 13
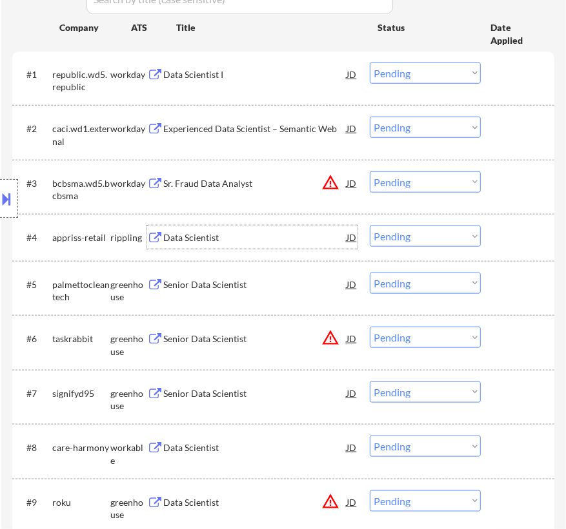
click at [422, 236] on select "Choose an option... Pending Applied Excluded (Questions) Excluded (Expired) Exc…" at bounding box center [425, 236] width 111 height 21
click at [370, 226] on select "Choose an option... Pending Applied Excluded (Questions) Excluded (Expired) Exc…" at bounding box center [425, 236] width 111 height 21
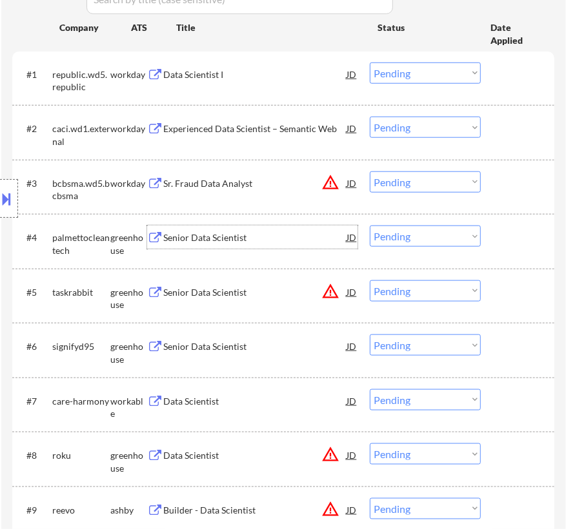
click at [289, 247] on div "Senior Data Scientist" at bounding box center [254, 237] width 183 height 23
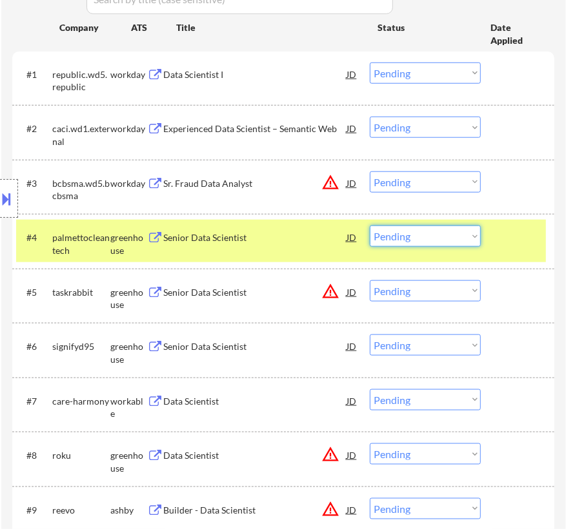
drag, startPoint x: 409, startPoint y: 234, endPoint x: 406, endPoint y: 245, distance: 11.4
click at [409, 234] on select "Choose an option... Pending Applied Excluded (Questions) Excluded (Expired) Exc…" at bounding box center [425, 236] width 111 height 21
click at [370, 226] on select "Choose an option... Pending Applied Excluded (Questions) Excluded (Expired) Exc…" at bounding box center [425, 236] width 111 height 21
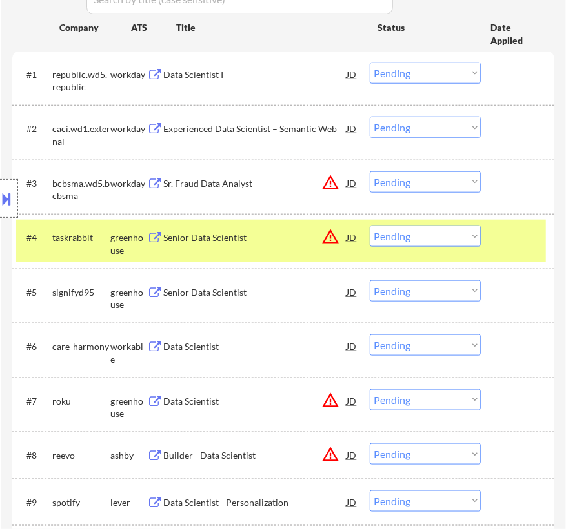
click at [290, 245] on div "Senior Data Scientist" at bounding box center [254, 237] width 183 height 23
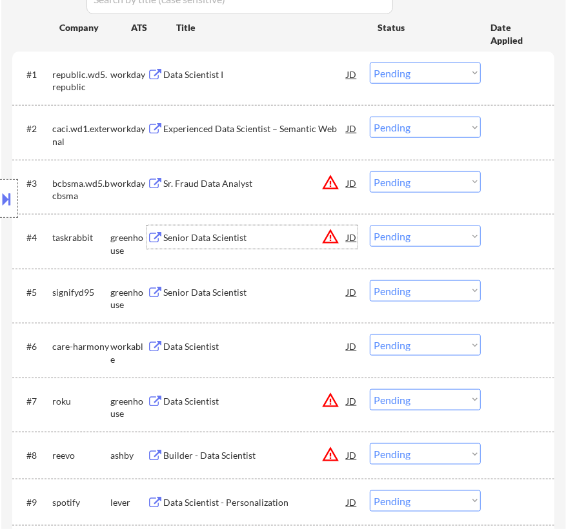
click at [427, 233] on select "Choose an option... Pending Applied Excluded (Questions) Excluded (Expired) Exc…" at bounding box center [425, 236] width 111 height 21
click at [370, 226] on select "Choose an option... Pending Applied Excluded (Questions) Excluded (Expired) Exc…" at bounding box center [425, 236] width 111 height 21
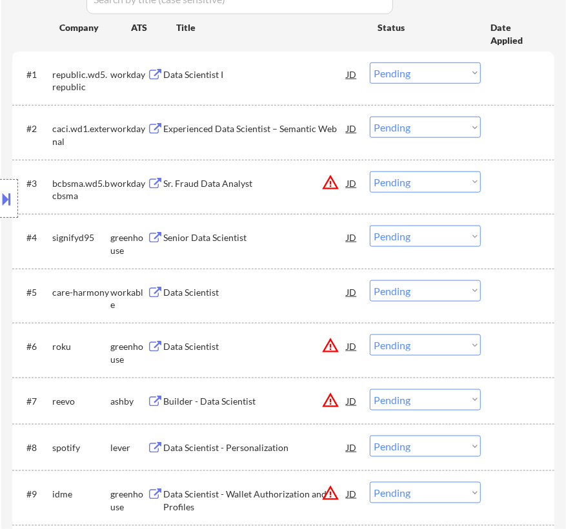
click at [301, 232] on div "Senior Data Scientist" at bounding box center [254, 238] width 183 height 13
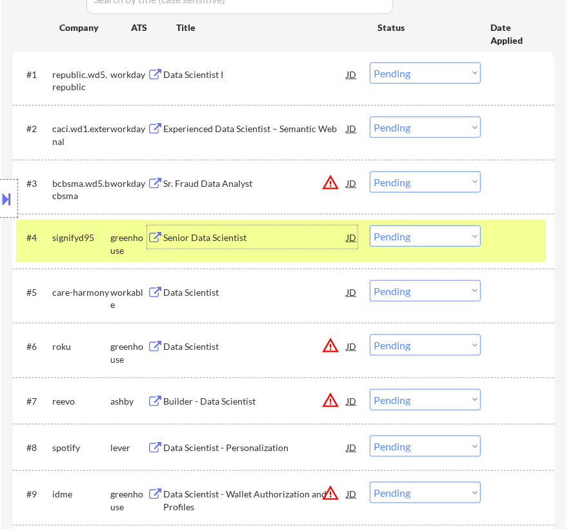
click at [460, 243] on select "Choose an option... Pending Applied Excluded (Questions) Excluded (Expired) Exc…" at bounding box center [425, 236] width 111 height 21
click at [370, 226] on select "Choose an option... Pending Applied Excluded (Questions) Excluded (Expired) Exc…" at bounding box center [425, 236] width 111 height 21
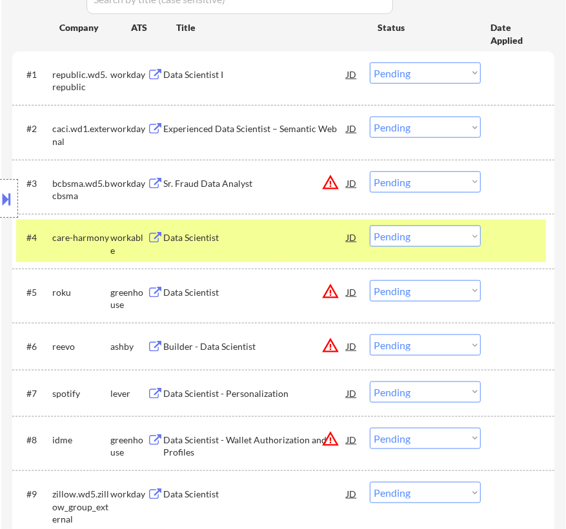
click at [248, 242] on div "Data Scientist" at bounding box center [254, 238] width 183 height 13
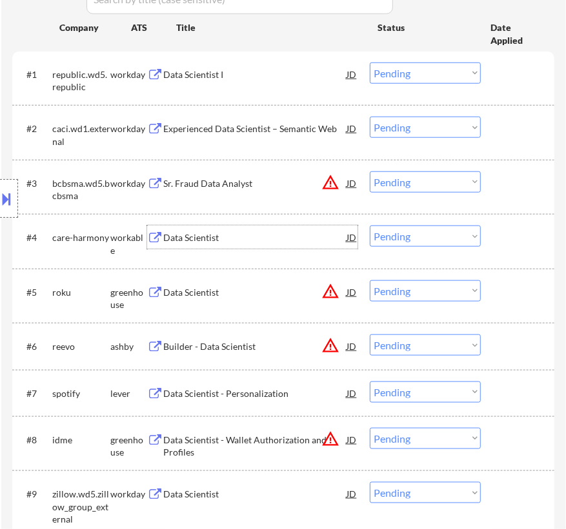
click at [413, 238] on select "Choose an option... Pending Applied Excluded (Questions) Excluded (Expired) Exc…" at bounding box center [425, 236] width 111 height 21
click at [370, 226] on select "Choose an option... Pending Applied Excluded (Questions) Excluded (Expired) Exc…" at bounding box center [425, 236] width 111 height 21
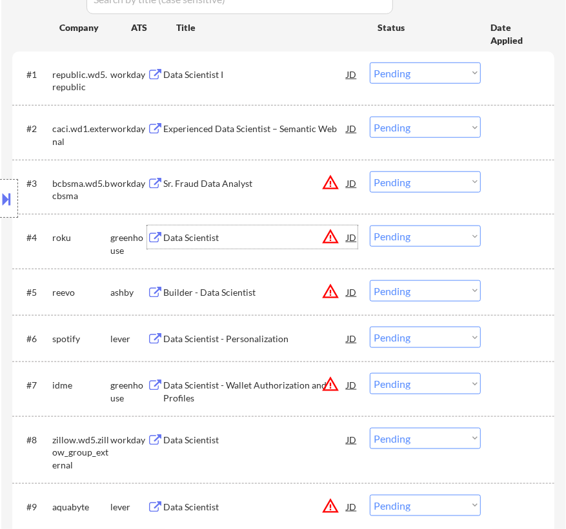
click at [277, 239] on div "Data Scientist" at bounding box center [254, 238] width 183 height 13
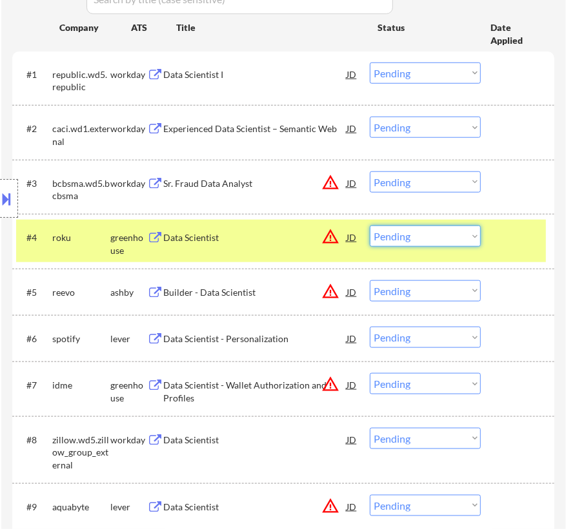
click at [406, 237] on select "Choose an option... Pending Applied Excluded (Questions) Excluded (Expired) Exc…" at bounding box center [425, 236] width 111 height 21
click at [370, 226] on select "Choose an option... Pending Applied Excluded (Questions) Excluded (Expired) Exc…" at bounding box center [425, 236] width 111 height 21
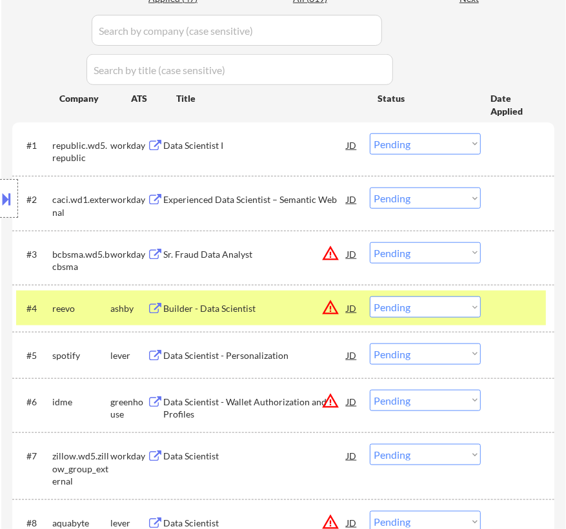
scroll to position [410, 0]
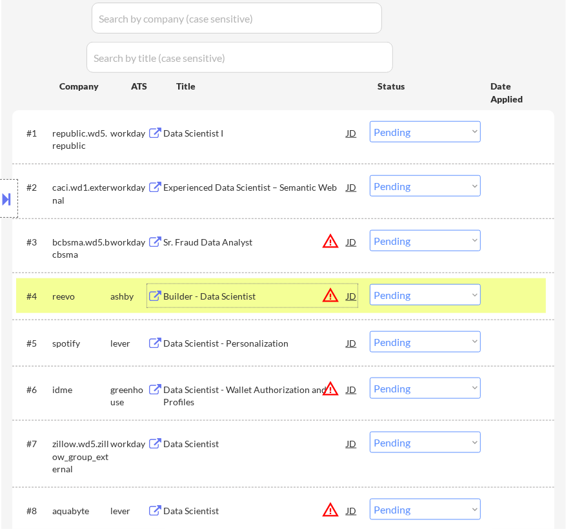
click at [306, 298] on div "Builder - Data Scientist" at bounding box center [254, 296] width 183 height 13
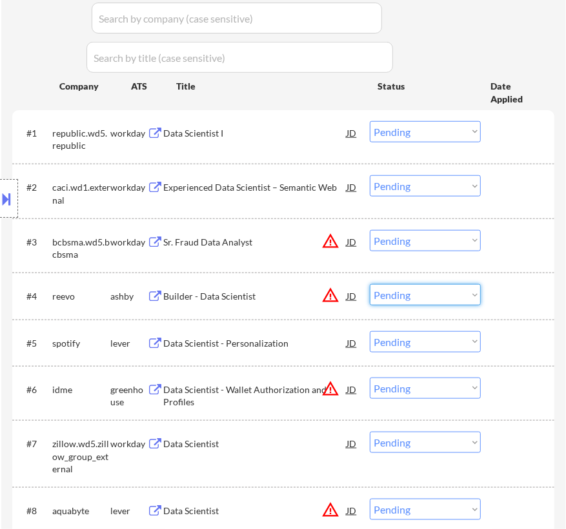
click at [413, 296] on select "Choose an option... Pending Applied Excluded (Questions) Excluded (Expired) Exc…" at bounding box center [425, 294] width 111 height 21
click at [370, 284] on select "Choose an option... Pending Applied Excluded (Questions) Excluded (Expired) Exc…" at bounding box center [425, 294] width 111 height 21
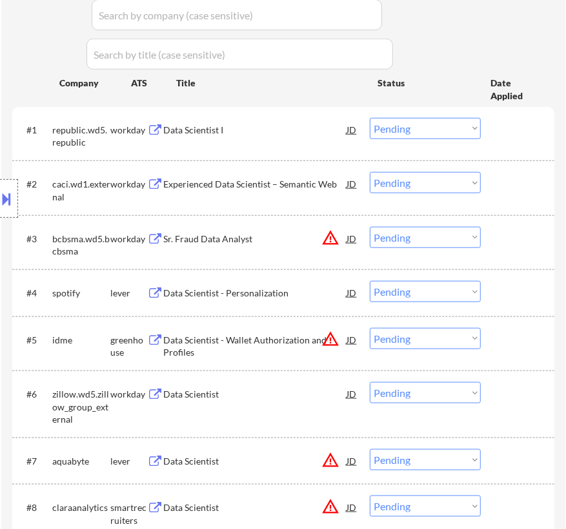
scroll to position [469, 0]
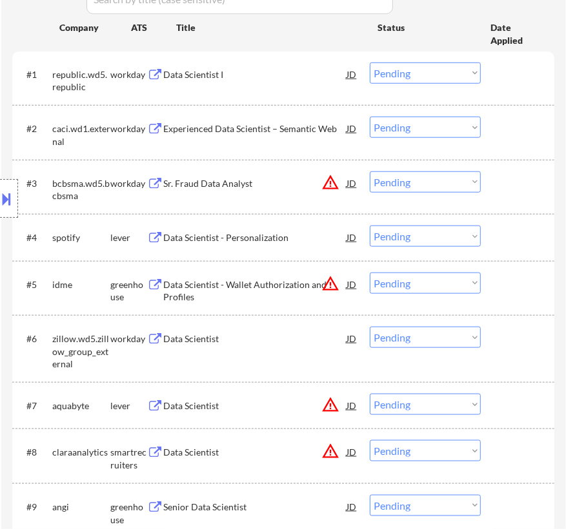
click at [277, 239] on div "Data Scientist - Personalization" at bounding box center [254, 238] width 183 height 13
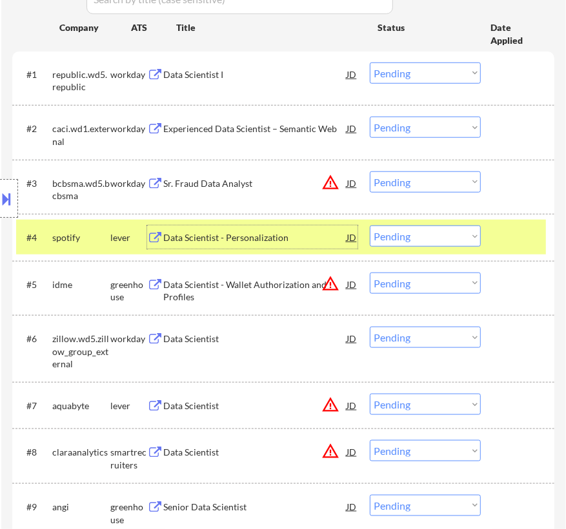
click at [437, 233] on select "Choose an option... Pending Applied Excluded (Questions) Excluded (Expired) Exc…" at bounding box center [425, 236] width 111 height 21
click at [370, 226] on select "Choose an option... Pending Applied Excluded (Questions) Excluded (Expired) Exc…" at bounding box center [425, 236] width 111 height 21
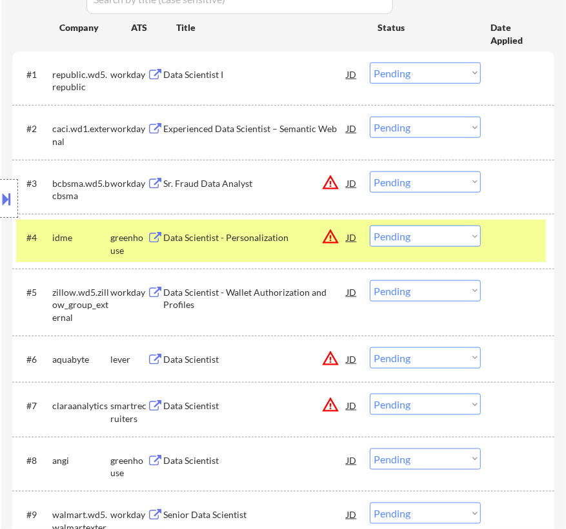
click at [292, 232] on div "Data Scientist - Personalization" at bounding box center [254, 238] width 183 height 13
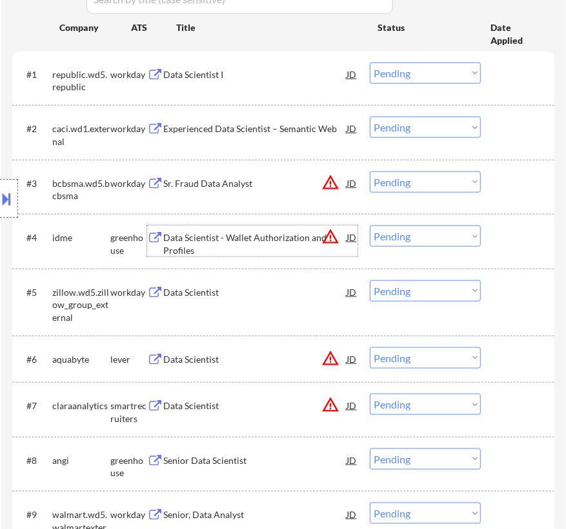
click at [8, 203] on button at bounding box center [7, 198] width 14 height 21
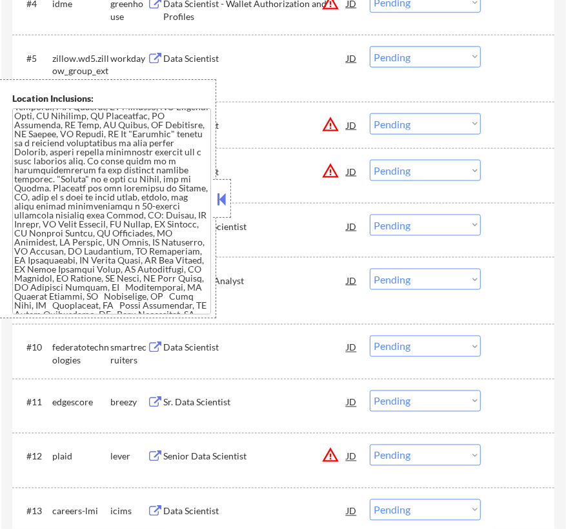
scroll to position [1540, 0]
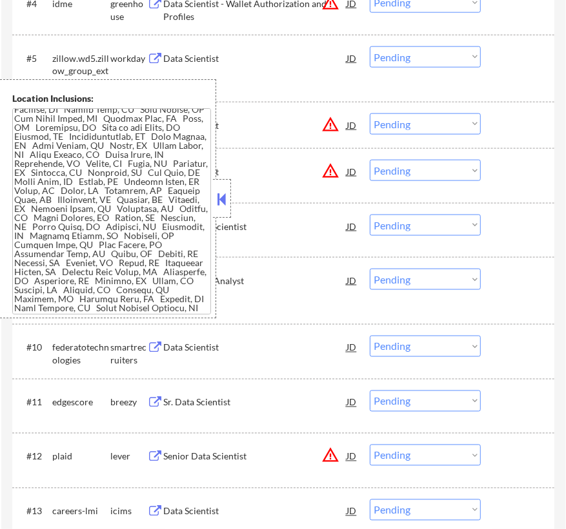
drag, startPoint x: 228, startPoint y: 199, endPoint x: 244, endPoint y: 229, distance: 33.8
click at [227, 199] on button at bounding box center [222, 199] width 14 height 19
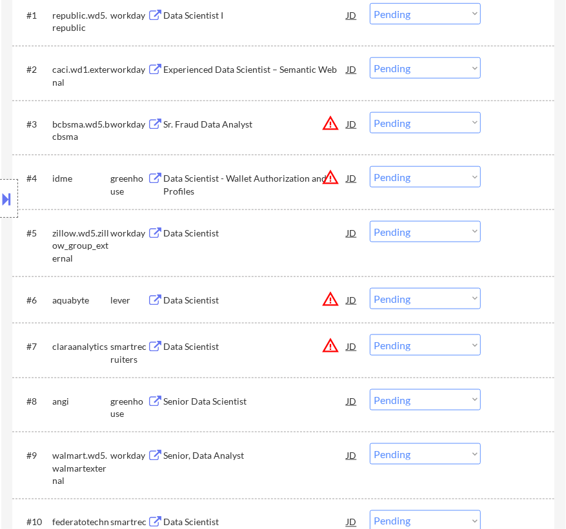
scroll to position [528, 0]
click at [398, 174] on select "Choose an option... Pending Applied Excluded (Questions) Excluded (Expired) Exc…" at bounding box center [425, 177] width 111 height 21
click at [370, 167] on select "Choose an option... Pending Applied Excluded (Questions) Excluded (Expired) Exc…" at bounding box center [425, 177] width 111 height 21
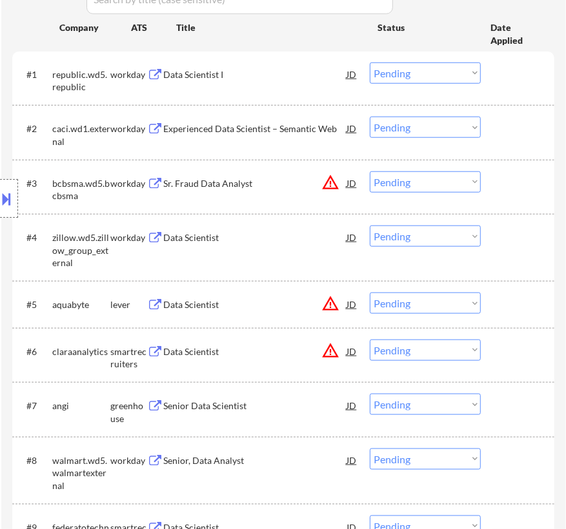
scroll to position [586, 0]
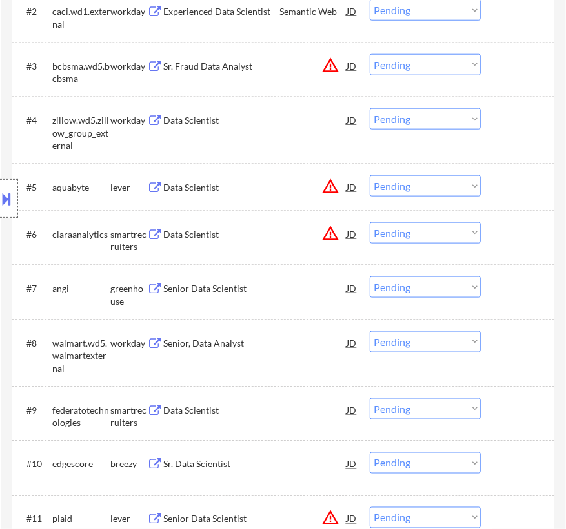
click at [275, 188] on div "Data Scientist" at bounding box center [254, 187] width 183 height 13
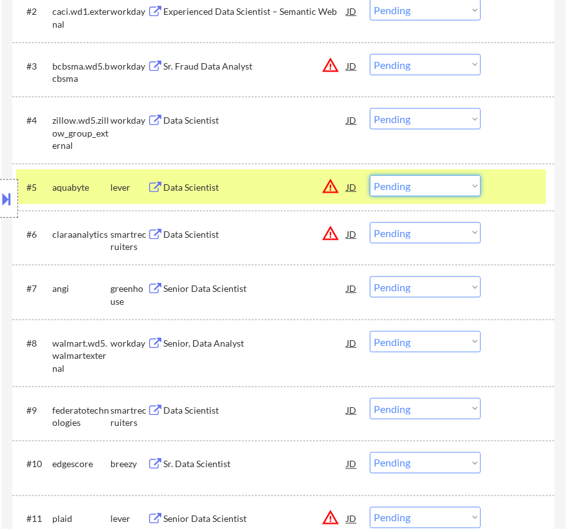
click at [459, 187] on select "Choose an option... Pending Applied Excluded (Questions) Excluded (Expired) Exc…" at bounding box center [425, 185] width 111 height 21
click at [370, 175] on select "Choose an option... Pending Applied Excluded (Questions) Excluded (Expired) Exc…" at bounding box center [425, 185] width 111 height 21
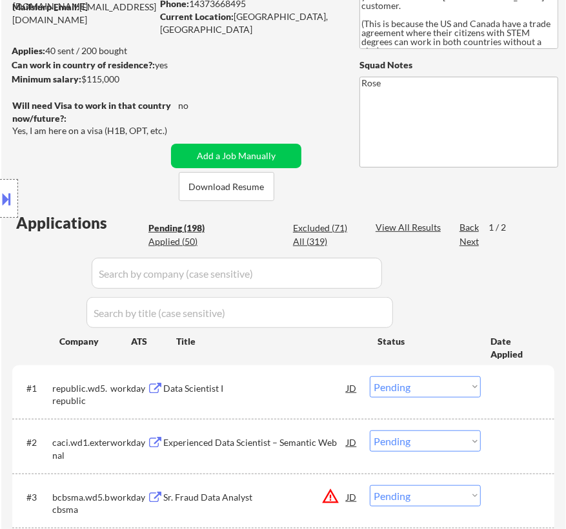
scroll to position [175, 0]
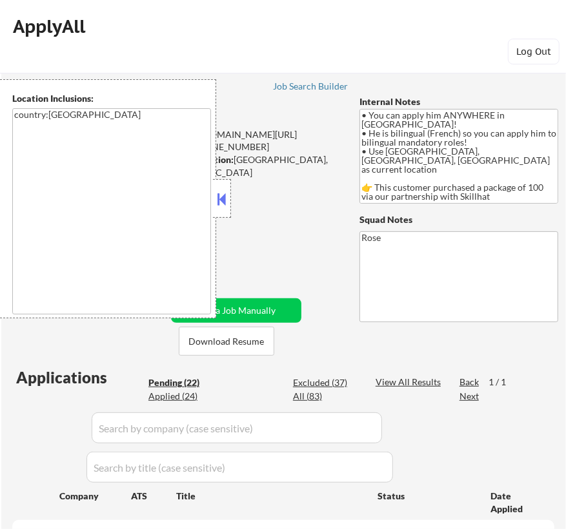
select select ""pending""
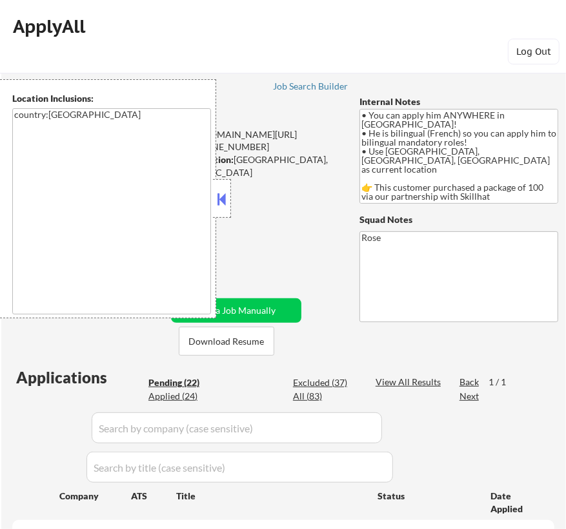
select select ""pending""
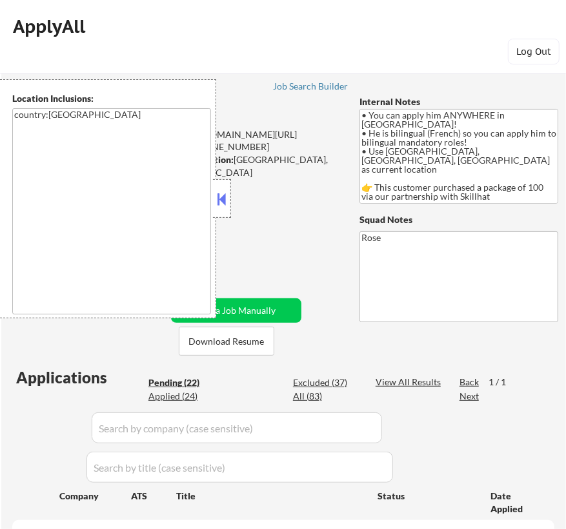
select select ""pending""
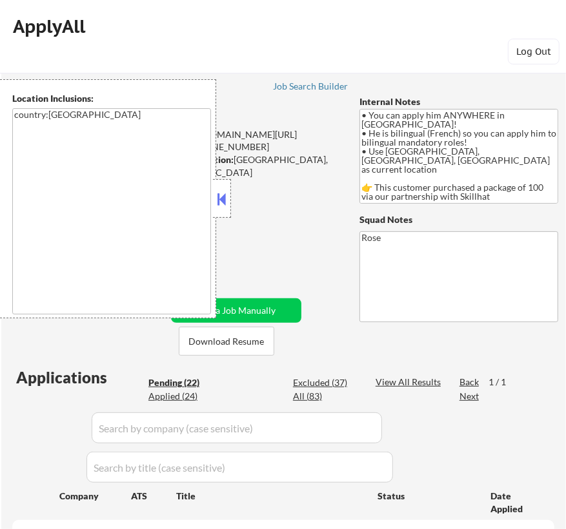
select select ""pending""
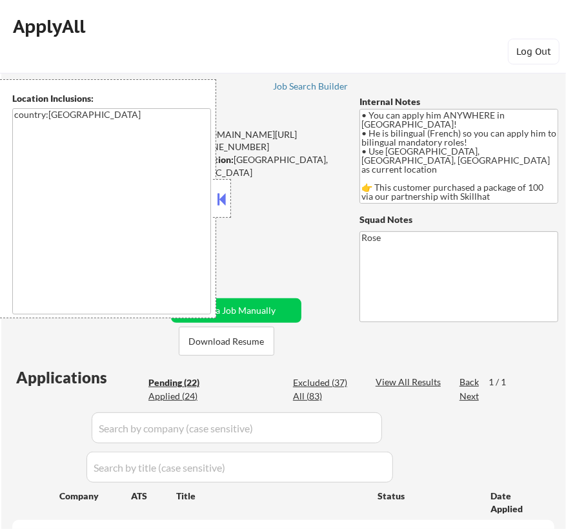
select select ""pending""
click at [221, 200] on button at bounding box center [222, 199] width 14 height 19
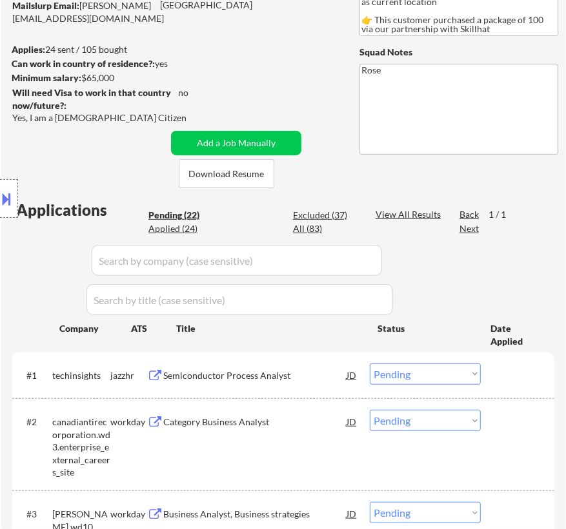
scroll to position [234, 0]
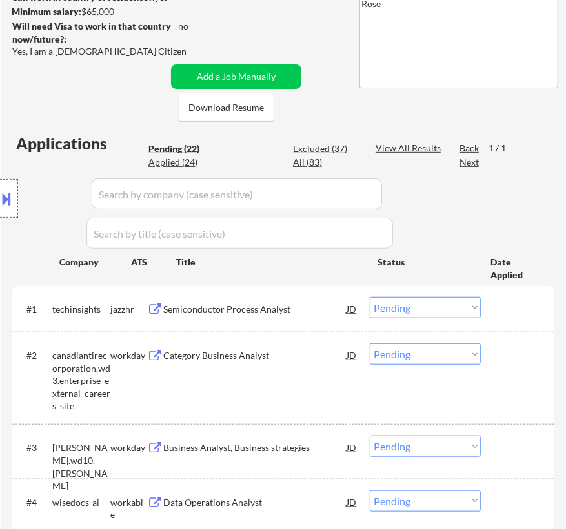
click at [269, 317] on div "Semiconductor Process Analyst" at bounding box center [254, 308] width 183 height 23
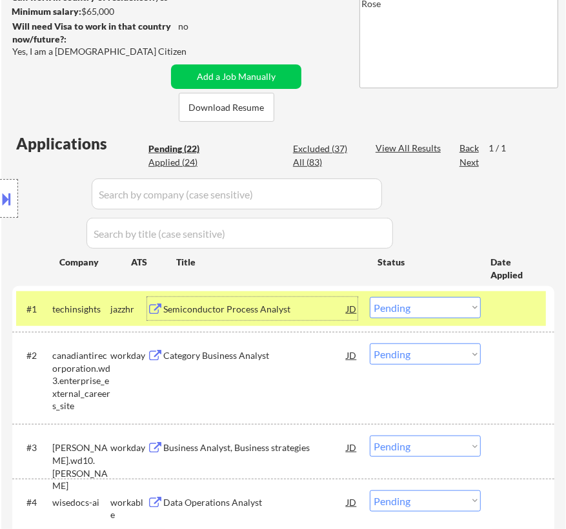
click at [451, 308] on select "Choose an option... Pending Applied Excluded (Questions) Excluded (Expired) Exc…" at bounding box center [425, 307] width 111 height 21
click at [370, 297] on select "Choose an option... Pending Applied Excluded (Questions) Excluded (Expired) Exc…" at bounding box center [425, 307] width 111 height 21
select select ""pending""
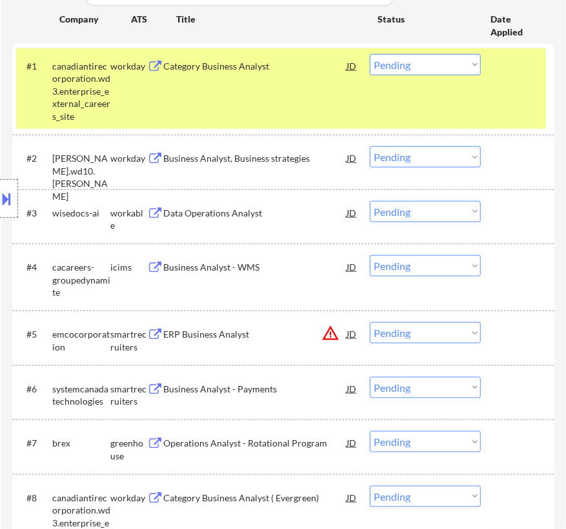
scroll to position [469, 0]
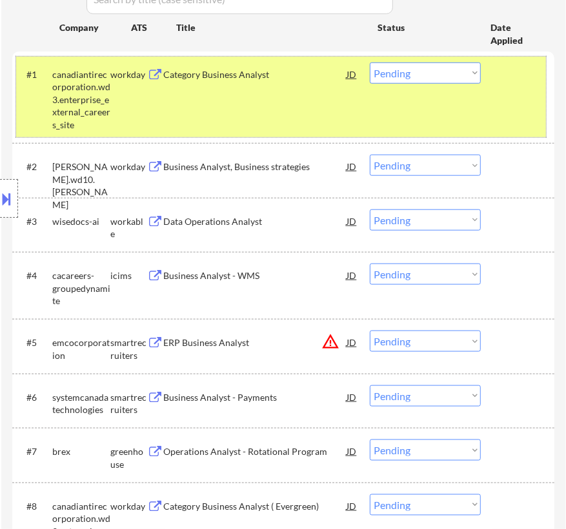
click at [511, 90] on div "#1 canadiantirecorporation.wd3.enterprise_external_careers_site workday Categor…" at bounding box center [280, 97] width 529 height 81
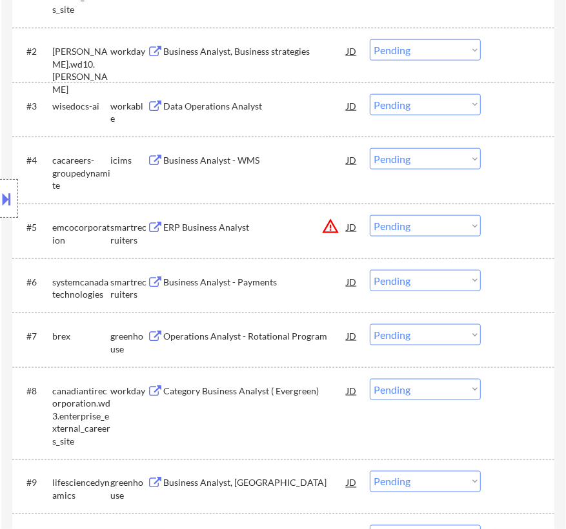
scroll to position [586, 0]
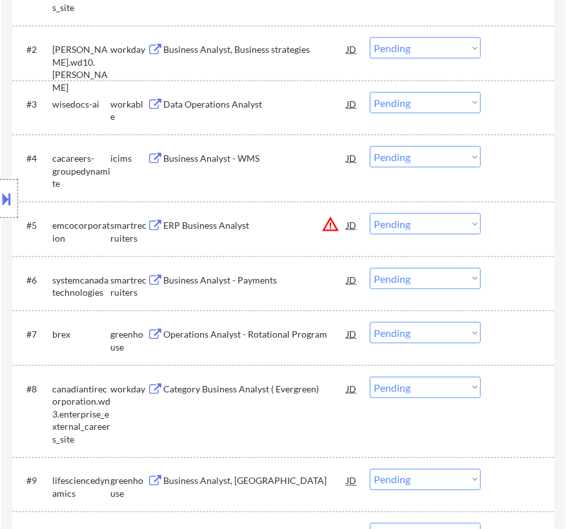
click at [292, 121] on div "#3 wisedocs-ai workable Data Operations Analyst JD Choose an option... Pending …" at bounding box center [280, 107] width 529 height 43
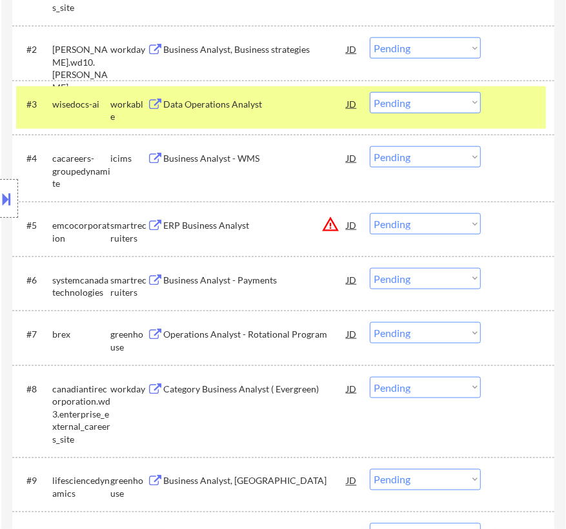
click at [301, 98] on div "Data Operations Analyst" at bounding box center [254, 104] width 183 height 13
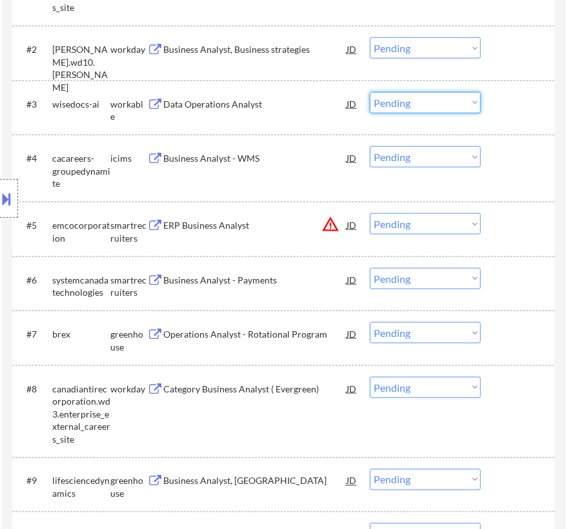
click at [428, 104] on select "Choose an option... Pending Applied Excluded (Questions) Excluded (Expired) Exc…" at bounding box center [425, 102] width 111 height 21
click at [370, 92] on select "Choose an option... Pending Applied Excluded (Questions) Excluded (Expired) Exc…" at bounding box center [425, 102] width 111 height 21
select select ""pending""
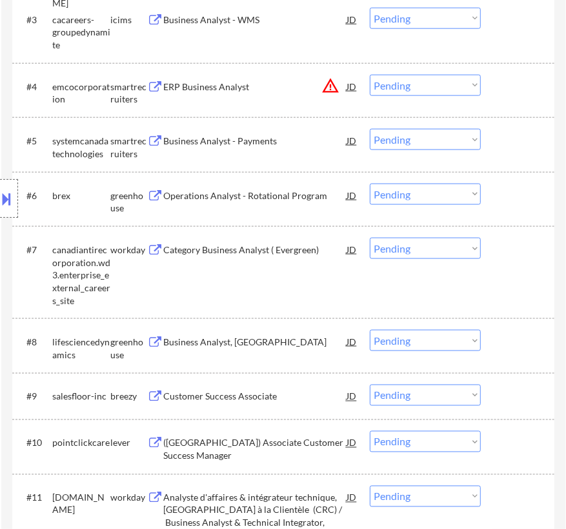
scroll to position [645, 0]
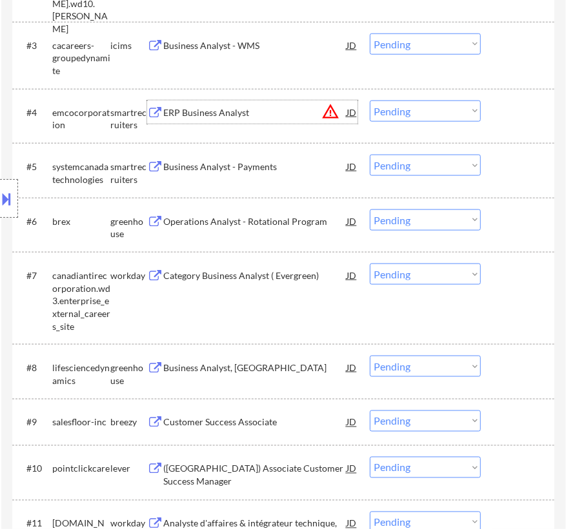
click at [293, 119] on div "ERP Business Analyst" at bounding box center [254, 112] width 183 height 23
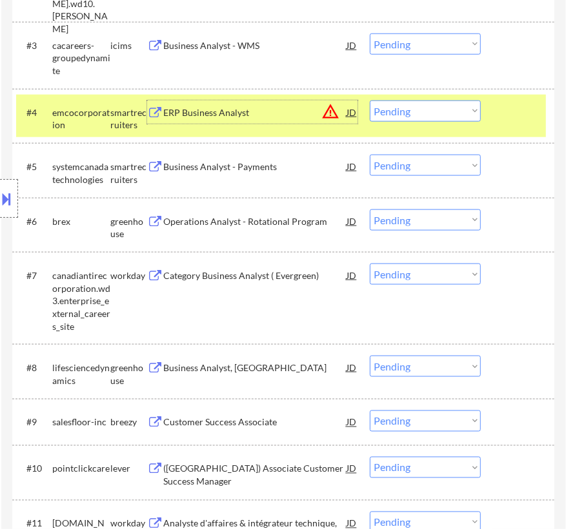
click at [464, 116] on select "Choose an option... Pending Applied Excluded (Questions) Excluded (Expired) Exc…" at bounding box center [425, 111] width 111 height 21
click at [370, 101] on select "Choose an option... Pending Applied Excluded (Questions) Excluded (Expired) Exc…" at bounding box center [425, 111] width 111 height 21
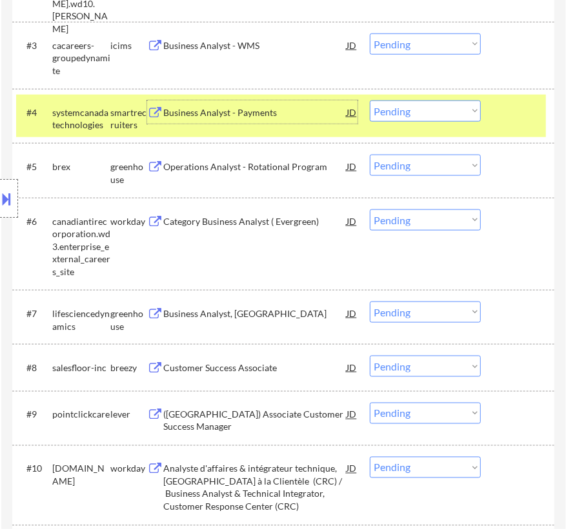
click at [306, 121] on div "Business Analyst - Payments" at bounding box center [254, 112] width 183 height 23
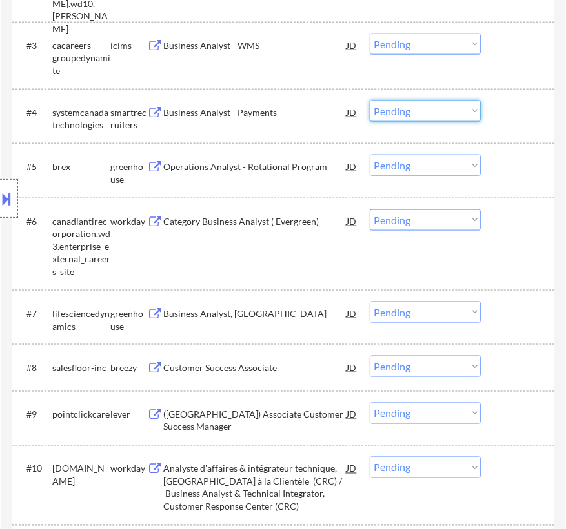
click at [405, 104] on select "Choose an option... Pending Applied Excluded (Questions) Excluded (Expired) Exc…" at bounding box center [425, 111] width 111 height 21
click at [370, 101] on select "Choose an option... Pending Applied Excluded (Questions) Excluded (Expired) Exc…" at bounding box center [425, 111] width 111 height 21
select select ""pending""
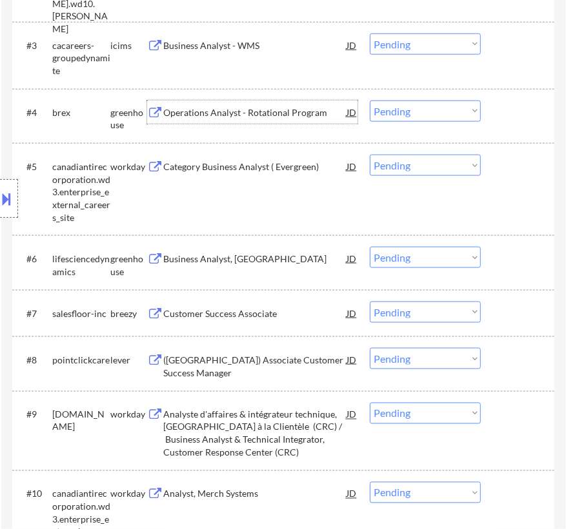
click at [315, 117] on div "Operations Analyst - Rotational Program" at bounding box center [254, 112] width 183 height 13
